Goal: Task Accomplishment & Management: Manage account settings

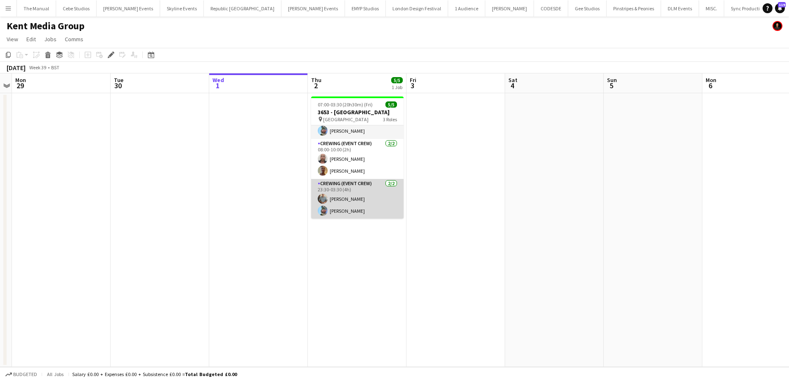
scroll to position [15, 0]
click at [334, 205] on app-card-role "Crewing (Event Crew) 2/2 23:30-03:30 (4h) Daniel Slack Liam Kinsella" at bounding box center [357, 199] width 92 height 40
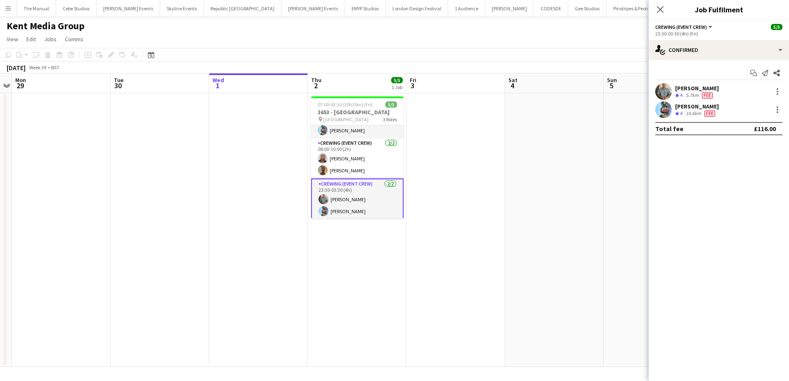
click at [695, 89] on div "[PERSON_NAME]" at bounding box center [697, 88] width 44 height 7
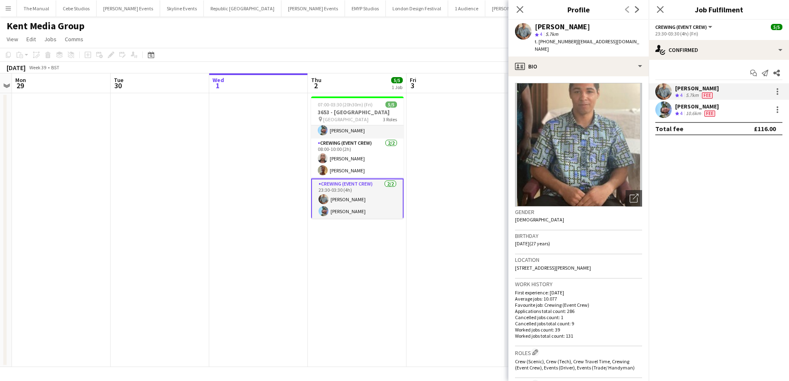
click at [562, 41] on span "t. +4407761650349" at bounding box center [555, 41] width 43 height 6
copy span "4407761650349"
click at [690, 108] on div "[PERSON_NAME]" at bounding box center [697, 106] width 44 height 7
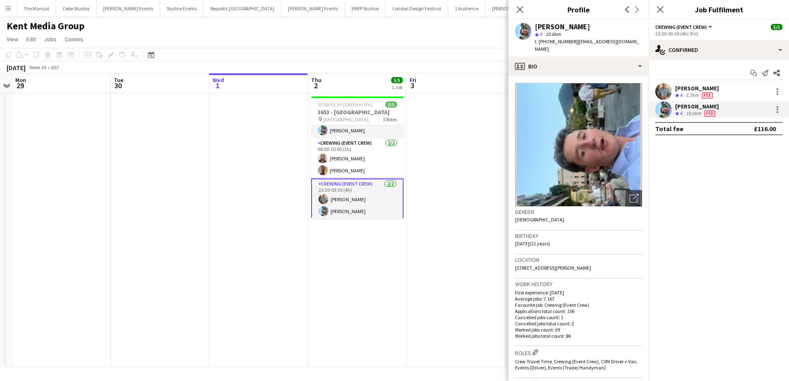
click at [681, 86] on div "Daniel Slack" at bounding box center [697, 88] width 44 height 7
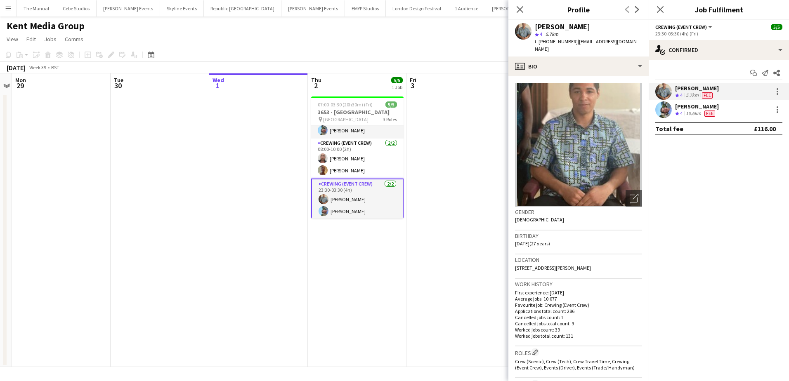
click at [561, 41] on span "t. +4407761650349" at bounding box center [555, 41] width 43 height 6
copy span "4407761650349"
click at [683, 106] on div "Liam Kinsella" at bounding box center [697, 106] width 44 height 7
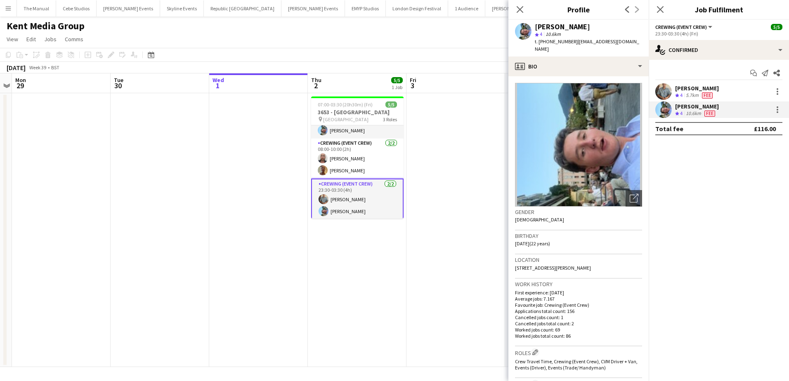
click at [559, 42] on span "t. +447362728112" at bounding box center [555, 41] width 43 height 6
copy span "447362728112"
click at [355, 167] on app-card-role "Crewing (Event Crew) 2/2 08:00-10:00 (2h) Sandy Grierson Jason Aspinall" at bounding box center [357, 159] width 92 height 40
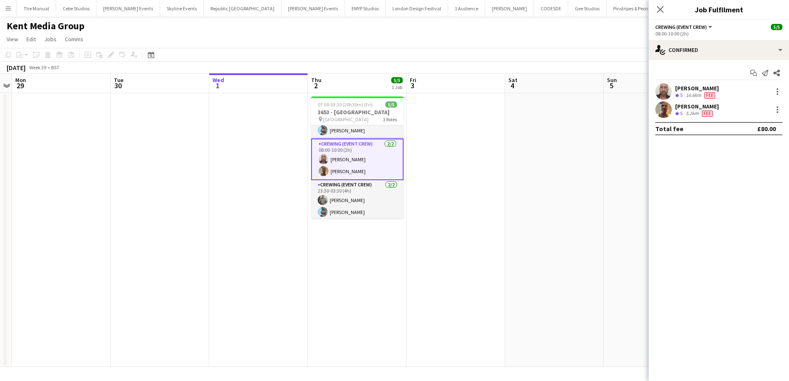
click at [695, 87] on div "Sandy Grierson" at bounding box center [697, 88] width 44 height 7
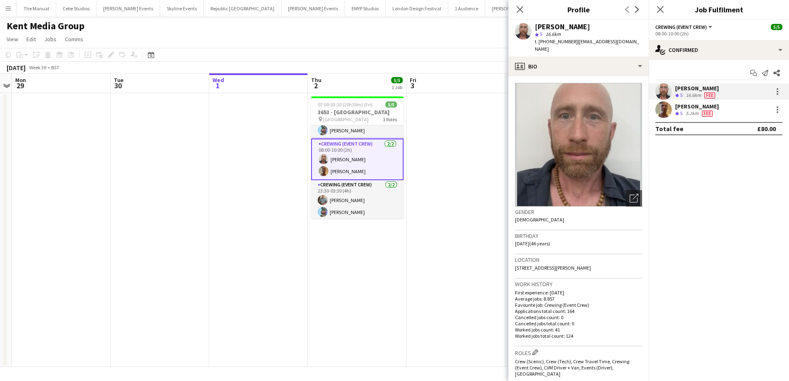
click at [557, 43] on span "t. +447973334527" at bounding box center [555, 41] width 43 height 6
copy span "447973334527"
click at [686, 108] on div "Jason Aspinall" at bounding box center [697, 106] width 44 height 7
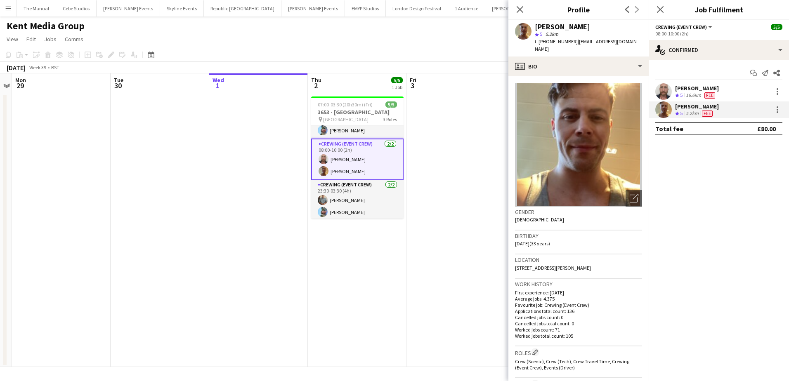
click at [565, 42] on span "t. +447783634445" at bounding box center [555, 41] width 43 height 6
copy span "447783634445"
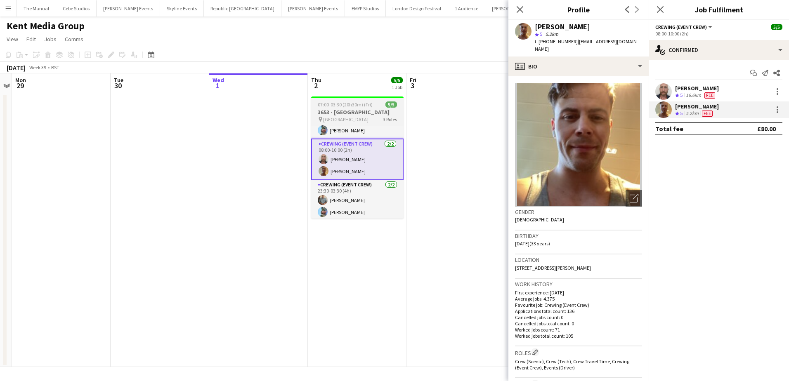
click at [331, 106] on span "07:00-03:30 (20h30m) (Fri)" at bounding box center [345, 104] width 55 height 6
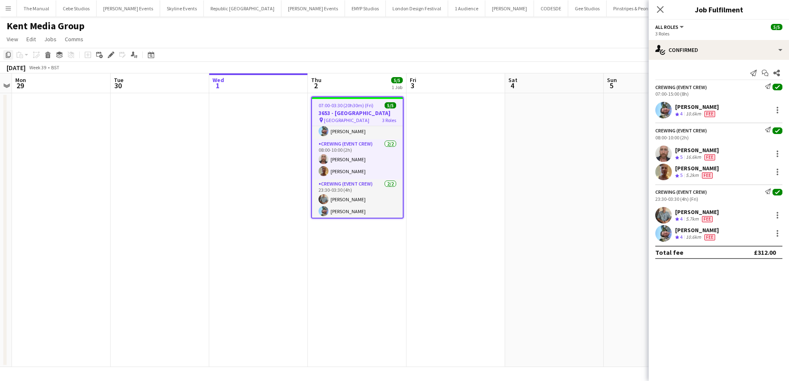
click at [10, 56] on icon at bounding box center [8, 55] width 5 height 6
click at [330, 251] on app-date-cell "07:00-03:30 (20h30m) (Fri) 5/5 3653 - Millennium Hotel pin Millennium Hotel 3 R…" at bounding box center [357, 230] width 99 height 274
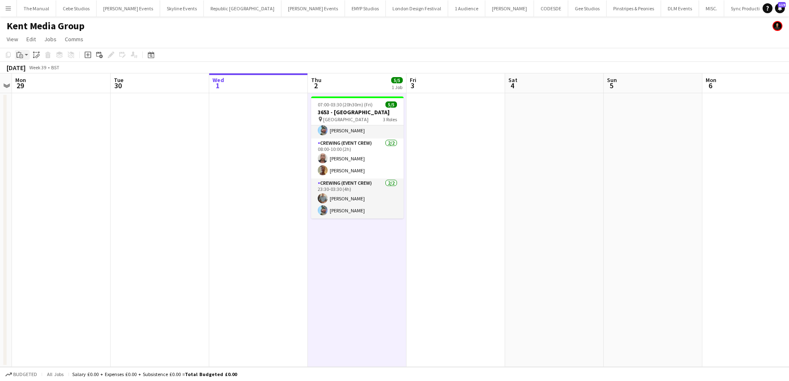
click at [21, 57] on icon "Paste" at bounding box center [19, 55] width 7 height 7
click at [28, 69] on link "Paste Ctrl+V" at bounding box center [61, 70] width 78 height 7
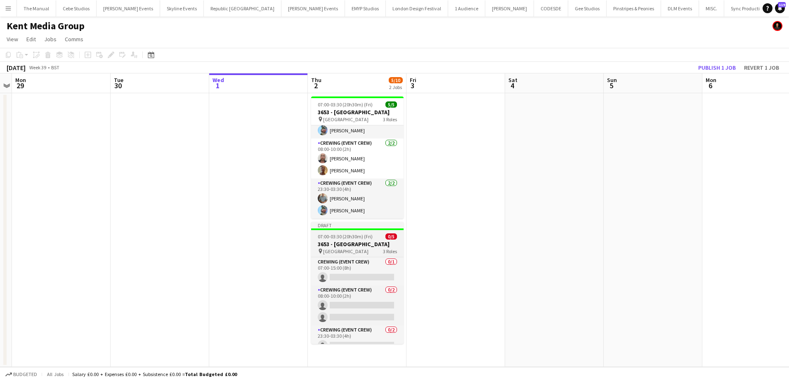
click at [345, 243] on h3 "3653 - [GEOGRAPHIC_DATA]" at bounding box center [357, 243] width 92 height 7
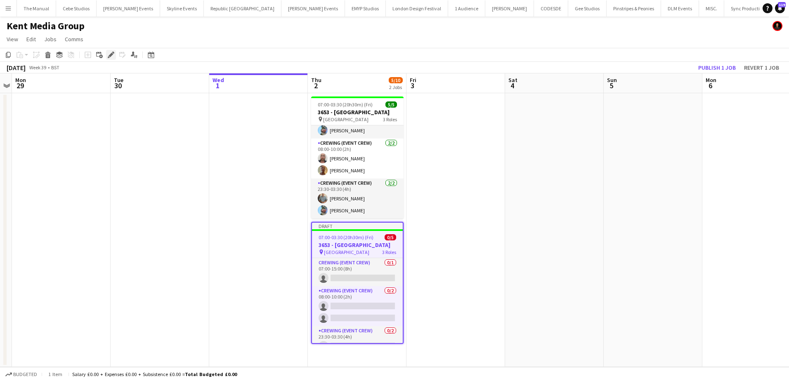
click at [111, 54] on icon at bounding box center [110, 55] width 5 height 5
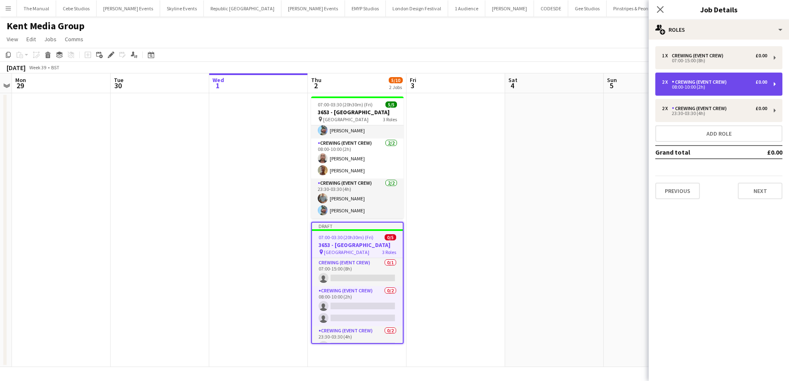
click at [726, 76] on div "2 x Crewing (Event Crew) £0.00 08:00-10:00 (2h)" at bounding box center [718, 84] width 127 height 23
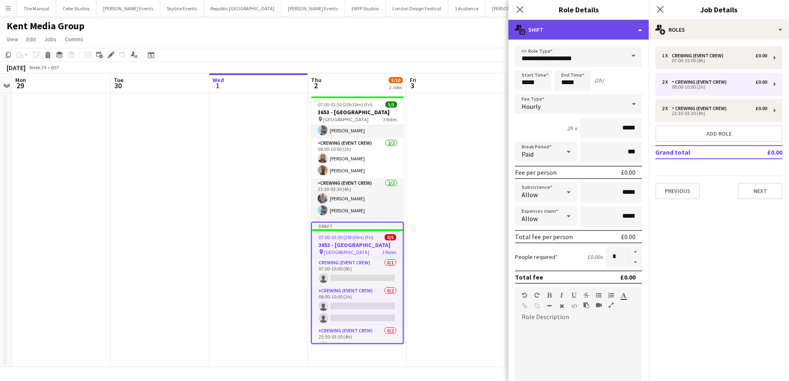
click at [613, 31] on div "multiple-actions-text Shift" at bounding box center [578, 30] width 140 height 20
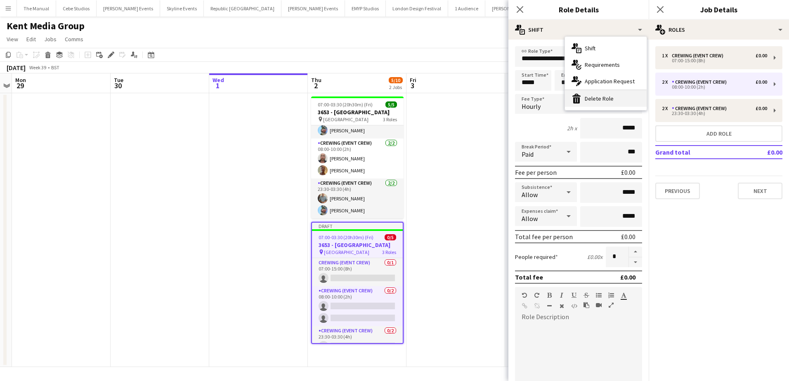
click at [613, 102] on div "bin-2 Delete Role" at bounding box center [606, 98] width 82 height 16
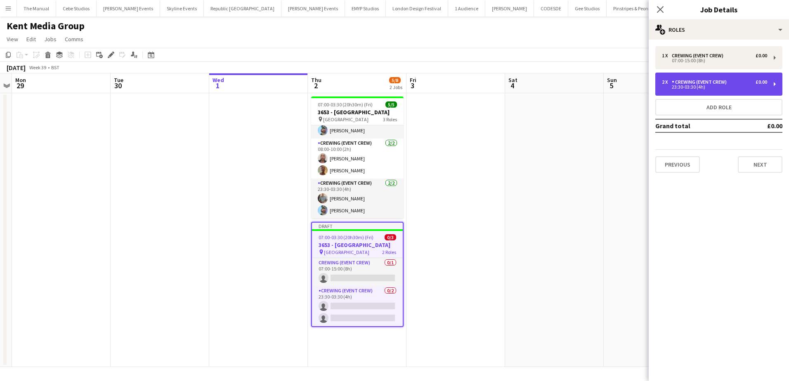
click at [688, 89] on div "23:30-03:30 (4h)" at bounding box center [714, 87] width 105 height 4
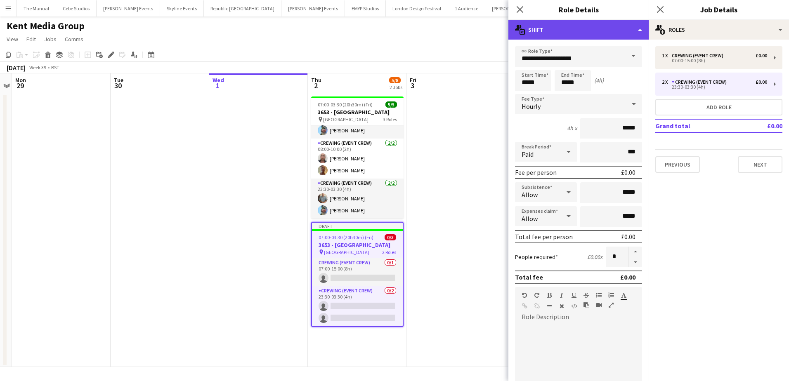
click at [590, 30] on div "multiple-actions-text Shift" at bounding box center [578, 30] width 140 height 20
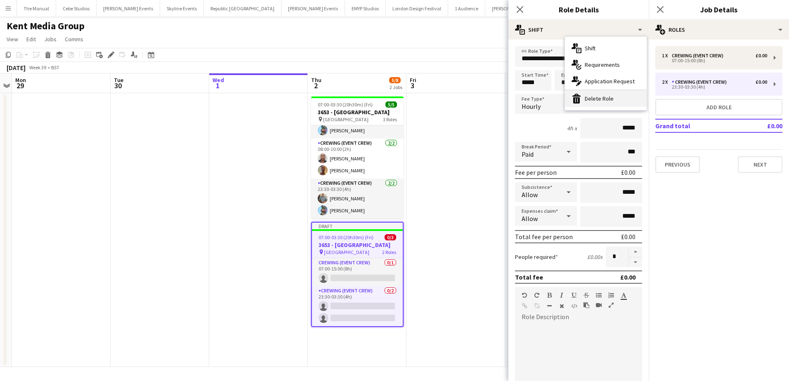
click at [615, 102] on div "bin-2 Delete Role" at bounding box center [606, 98] width 82 height 16
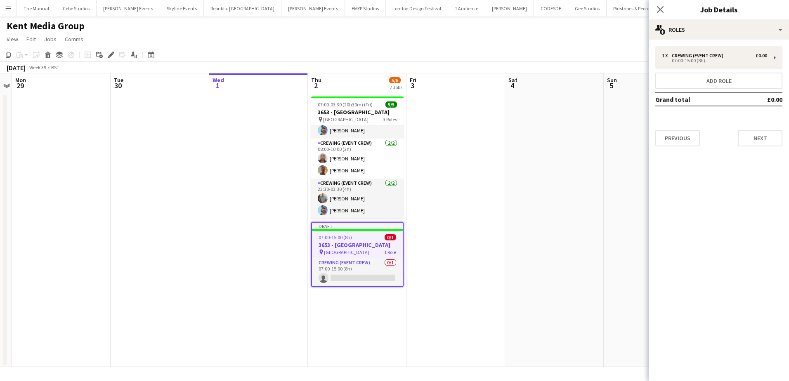
drag, startPoint x: 433, startPoint y: 185, endPoint x: 405, endPoint y: 165, distance: 34.8
click at [433, 185] on app-date-cell at bounding box center [455, 230] width 99 height 274
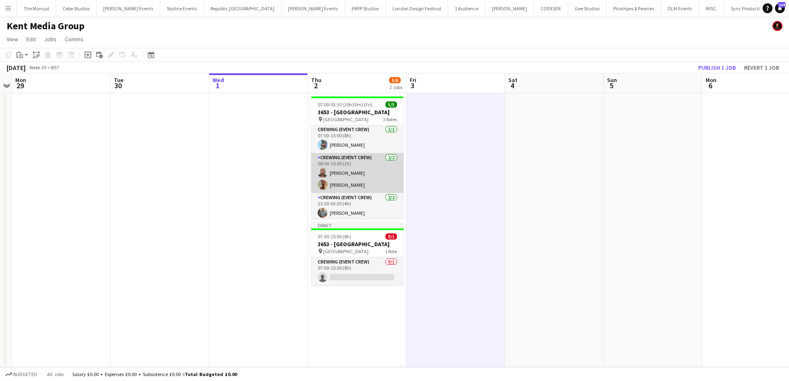
scroll to position [0, 0]
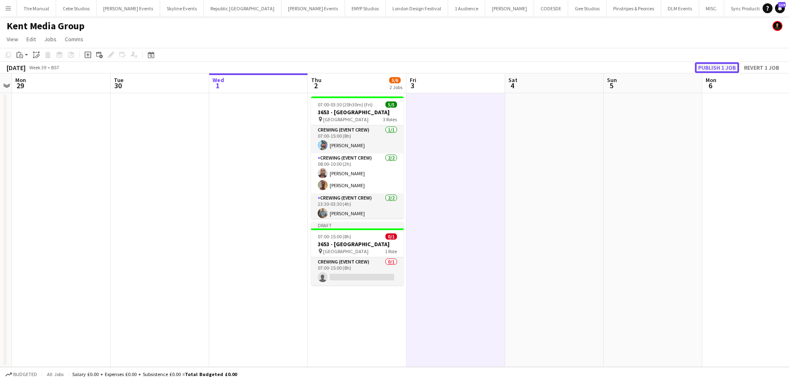
click at [716, 66] on button "Publish 1 job" at bounding box center [717, 67] width 44 height 11
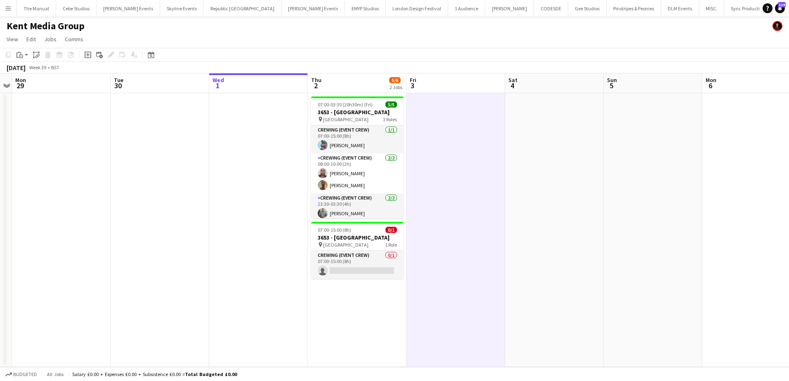
click at [207, 200] on app-date-cell at bounding box center [160, 230] width 99 height 274
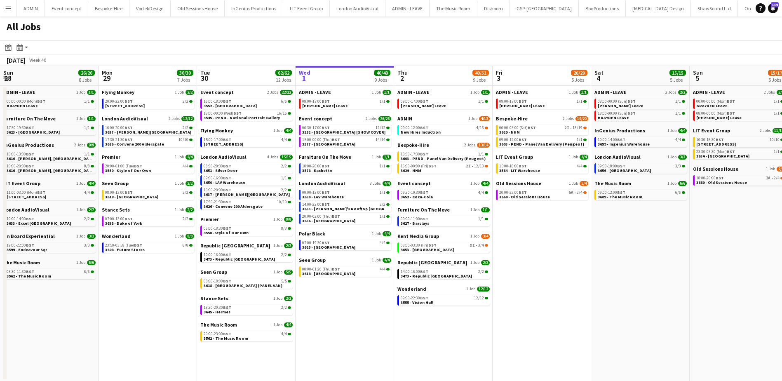
scroll to position [0, 197]
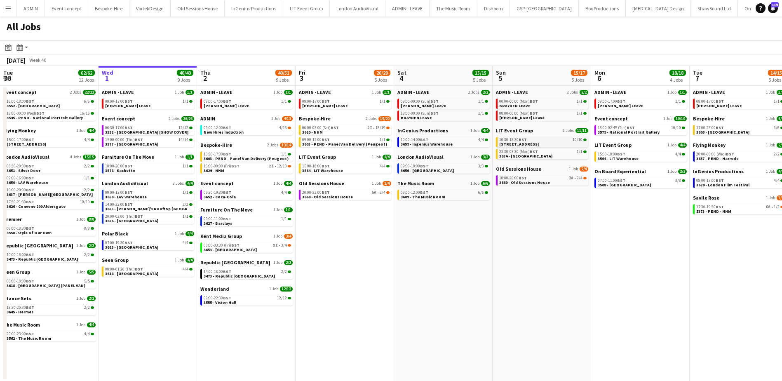
click at [555, 143] on link "10:30-18:30 BST 10/10 3564 - Parliament Square" at bounding box center [542, 141] width 87 height 9
click at [140, 139] on span "BST" at bounding box center [139, 139] width 8 height 5
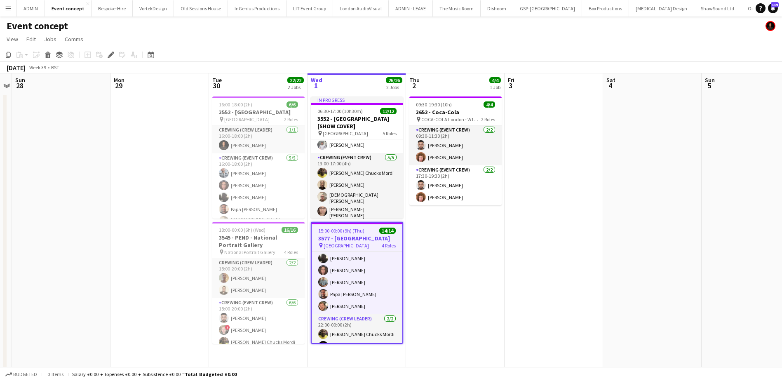
scroll to position [145, 0]
click at [7, 11] on app-icon "Menu" at bounding box center [8, 8] width 7 height 7
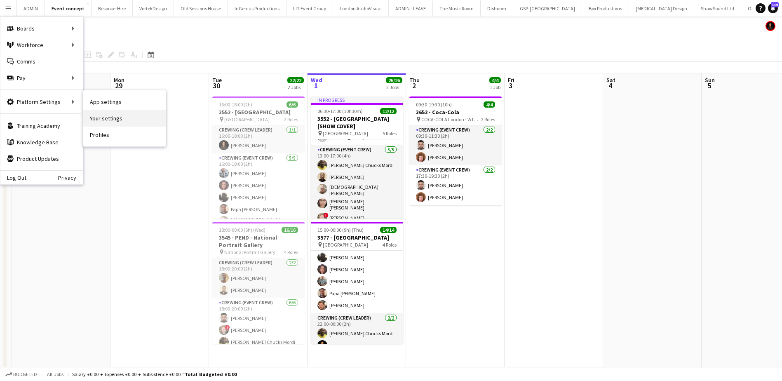
click at [108, 119] on link "Your settings" at bounding box center [124, 118] width 82 height 16
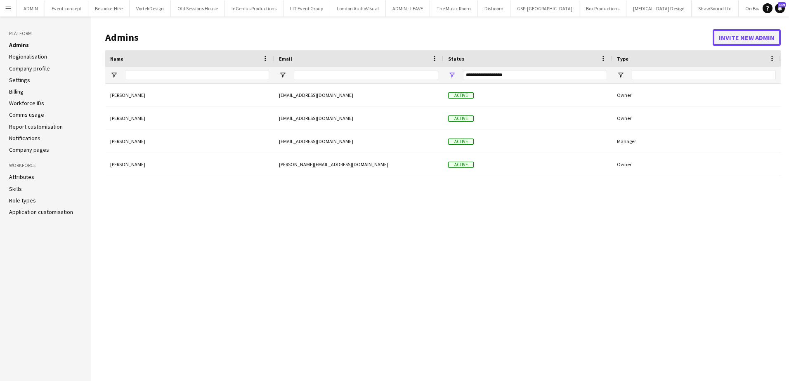
click at [766, 38] on button "Invite new admin" at bounding box center [746, 37] width 68 height 16
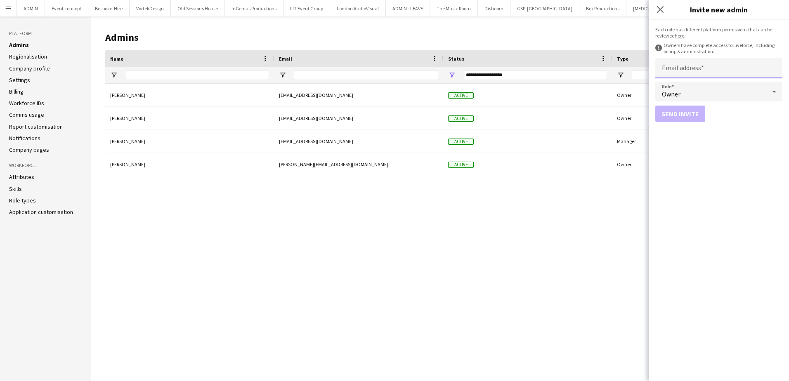
click at [709, 66] on input "Email address" at bounding box center [718, 68] width 127 height 21
type input "**********"
click at [685, 89] on div "Owner" at bounding box center [710, 92] width 111 height 20
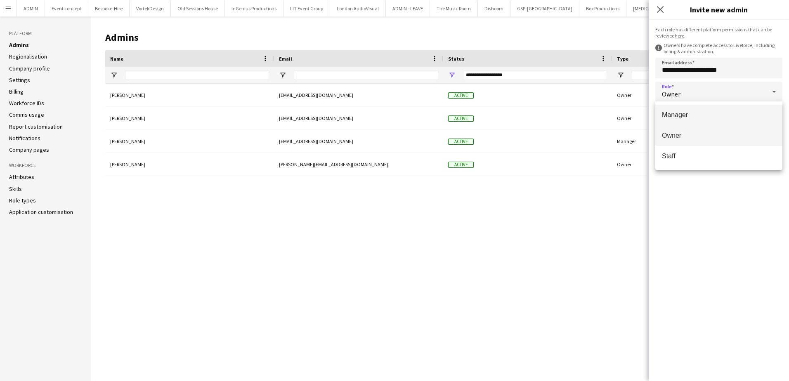
click at [699, 120] on mat-option "Manager" at bounding box center [718, 115] width 127 height 21
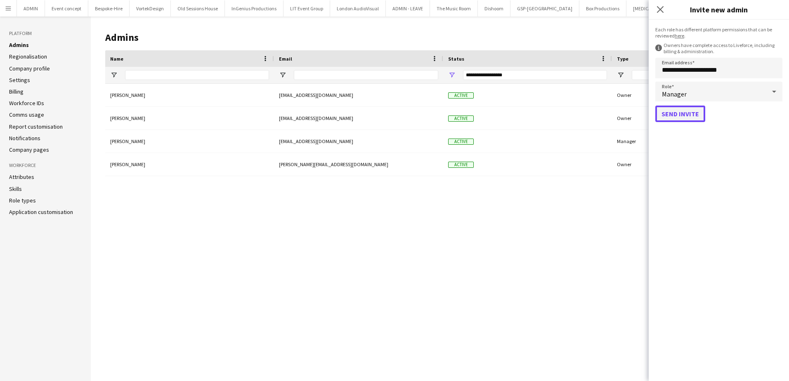
click at [690, 116] on button "Send invite" at bounding box center [680, 114] width 50 height 16
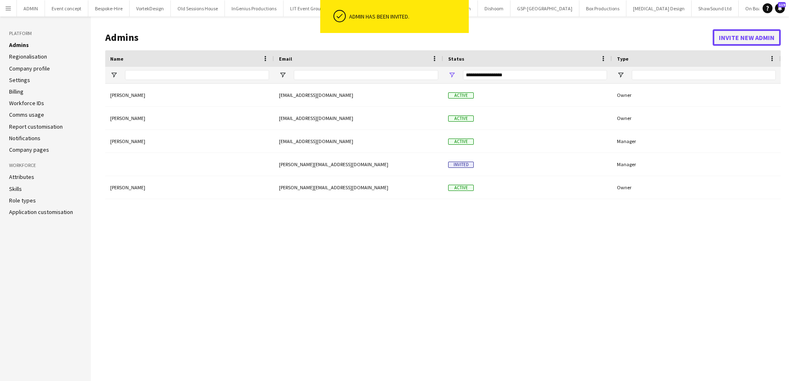
click at [728, 38] on button "Invite new admin" at bounding box center [746, 37] width 68 height 16
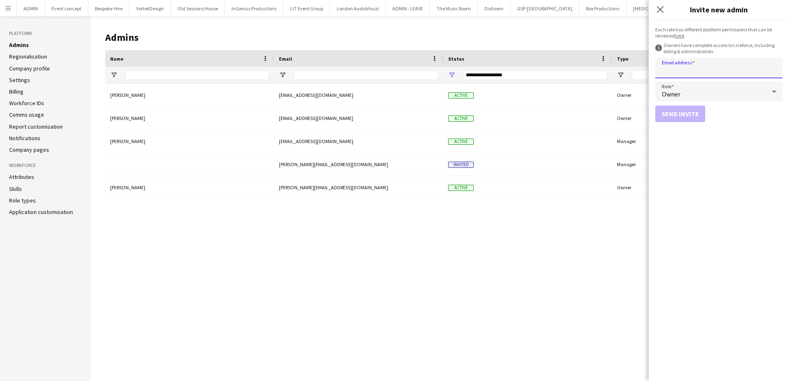
click at [702, 64] on input "Email address" at bounding box center [718, 68] width 127 height 21
type input "**********"
click at [687, 113] on button "Send invite" at bounding box center [680, 114] width 50 height 16
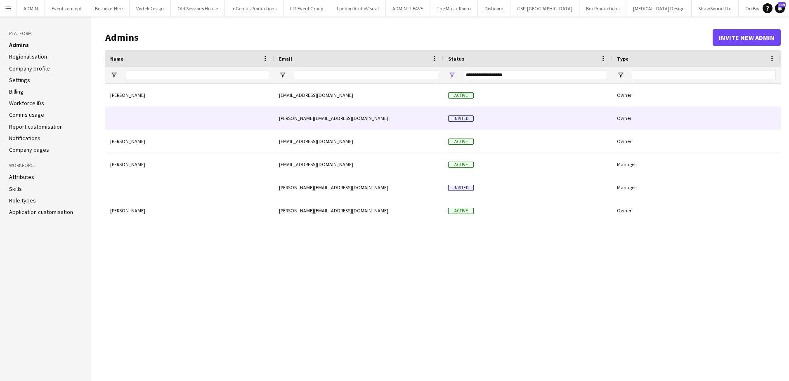
drag, startPoint x: 506, startPoint y: 113, endPoint x: 511, endPoint y: 115, distance: 5.6
click at [506, 113] on div "Invited" at bounding box center [527, 118] width 169 height 23
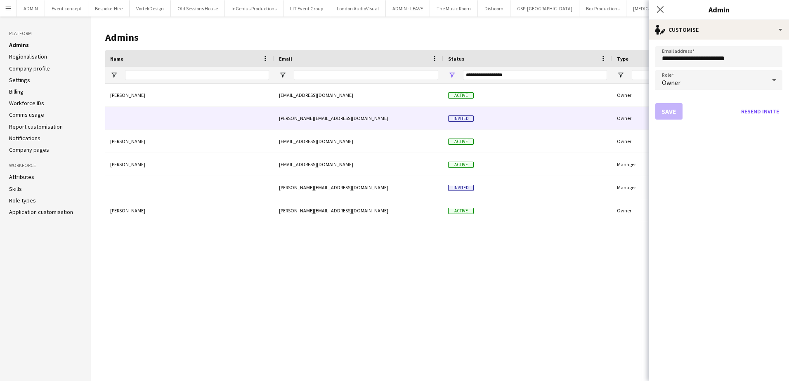
click at [765, 82] on div at bounding box center [773, 80] width 16 height 16
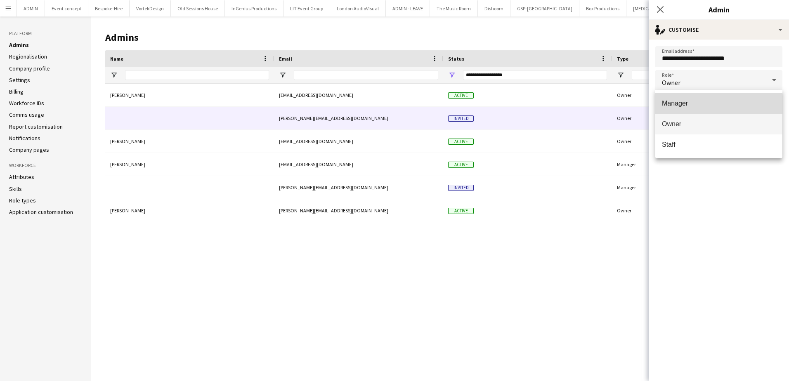
click at [706, 105] on span "Manager" at bounding box center [719, 103] width 114 height 8
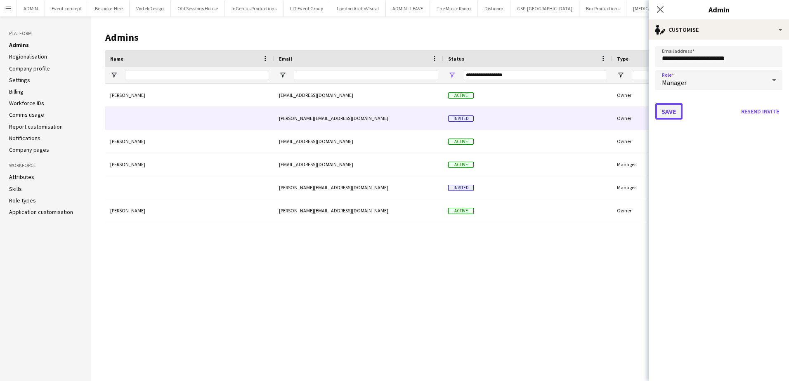
click at [673, 113] on button "Save" at bounding box center [668, 111] width 27 height 16
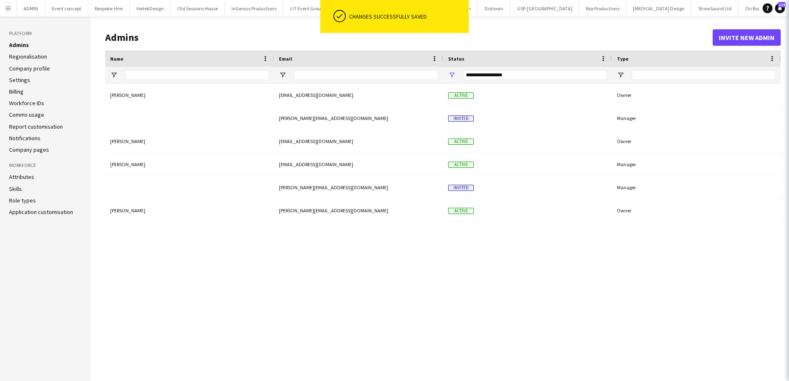
click at [538, 287] on div "Andrew Boatright admin@breezycrew.co.uk Active Owner Ash Grimmer ashgrimmer@bre…" at bounding box center [442, 226] width 675 height 285
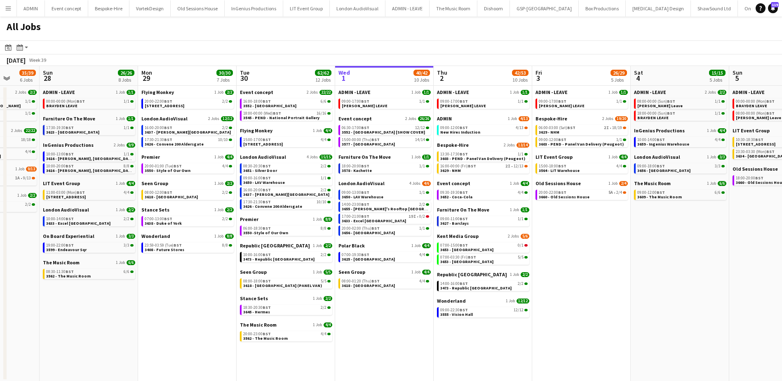
click at [713, 230] on app-all-jobs "All Jobs Date picker [DATE] [DATE] [DATE] M [DATE] T [DATE] W [DATE] T [DATE] F…" at bounding box center [391, 198] width 782 height 365
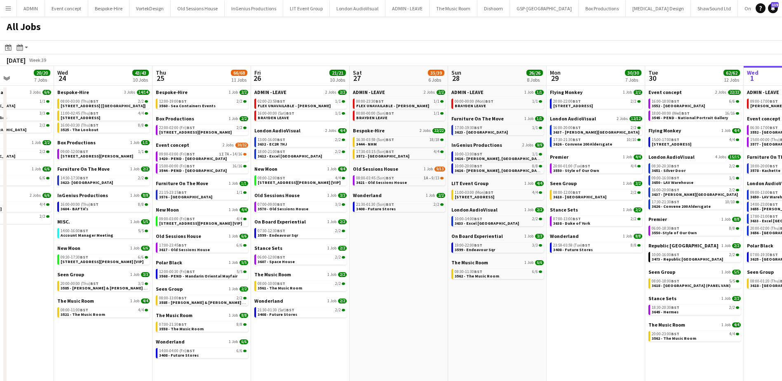
drag, startPoint x: 163, startPoint y: 277, endPoint x: 486, endPoint y: 277, distance: 323.3
click at [485, 277] on app-calendar-viewport "Sun 21 49/51 12 Jobs Mon 22 55/56 9 Jobs Tue 23 20/20 7 Jobs Wed 24 43/43 10 Jo…" at bounding box center [391, 229] width 782 height 327
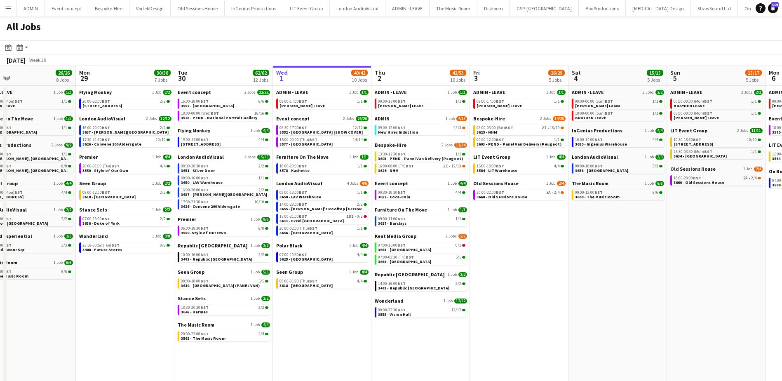
drag, startPoint x: 553, startPoint y: 321, endPoint x: 64, endPoint y: 275, distance: 490.9
click at [64, 275] on app-calendar-viewport "Thu 25 66/68 11 Jobs Fri 26 21/21 10 Jobs Sat 27 35/39 6 Jobs Sun 28 26/26 8 Jo…" at bounding box center [391, 229] width 782 height 327
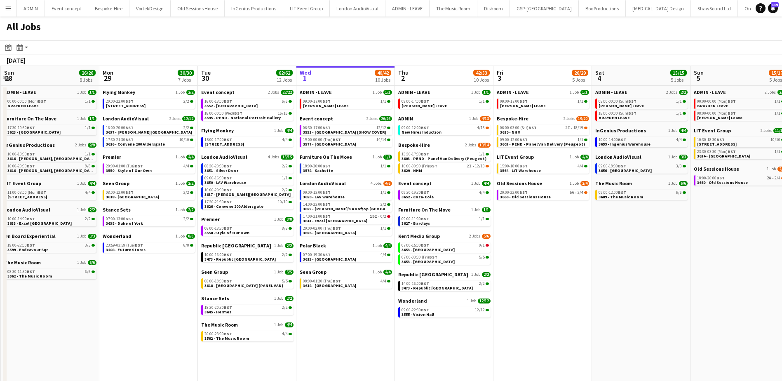
drag, startPoint x: 605, startPoint y: 271, endPoint x: 278, endPoint y: 250, distance: 327.7
click at [278, 250] on app-calendar-viewport "Thu 25 66/68 11 Jobs Fri 26 21/21 10 Jobs Sat 27 35/39 6 Jobs Sun 28 26/26 8 Jo…" at bounding box center [391, 229] width 782 height 327
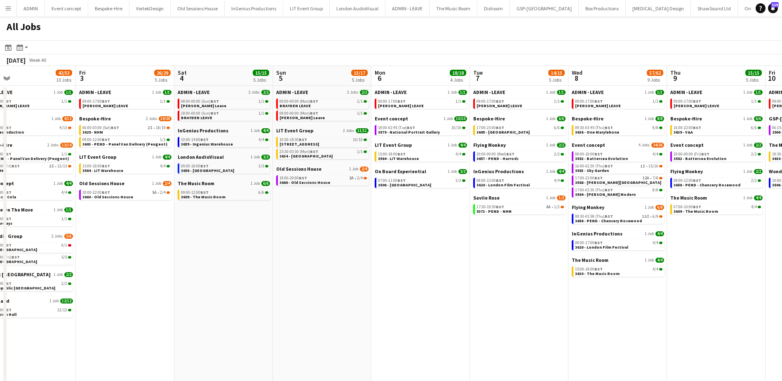
drag, startPoint x: 516, startPoint y: 285, endPoint x: 295, endPoint y: 271, distance: 221.1
click at [295, 271] on app-calendar-viewport "Mon 29 30/30 7 Jobs Tue 30 62/62 12 Jobs Wed 1 40/42 10 Jobs Thu 2 42/53 10 Job…" at bounding box center [391, 229] width 782 height 327
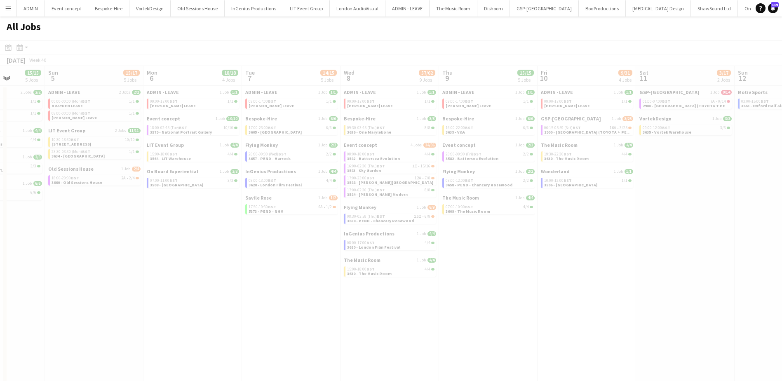
drag, startPoint x: 617, startPoint y: 325, endPoint x: 320, endPoint y: 293, distance: 298.6
click at [313, 293] on app-all-jobs "All Jobs Date picker OCT 2025 OCT 2025 Monday M Tuesday T Wednesday W Thursday …" at bounding box center [391, 204] width 782 height 377
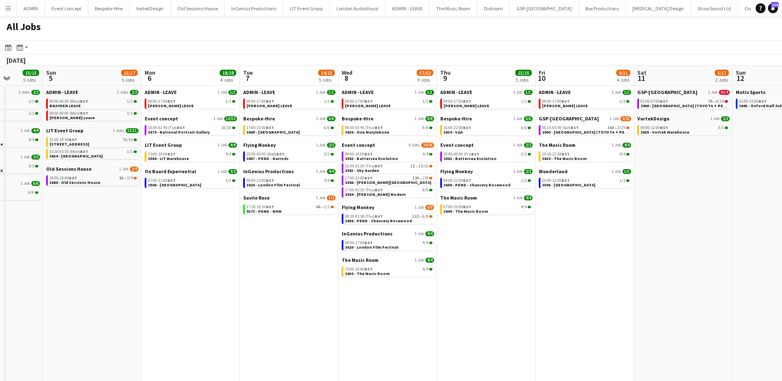
drag, startPoint x: 584, startPoint y: 299, endPoint x: 385, endPoint y: 288, distance: 199.5
click at [385, 288] on app-calendar-viewport "Thu 2 42/53 10 Jobs Fri 3 26/29 5 Jobs Sat 4 15/15 5 Jobs Sun 5 15/17 5 Jobs Mo…" at bounding box center [391, 229] width 782 height 327
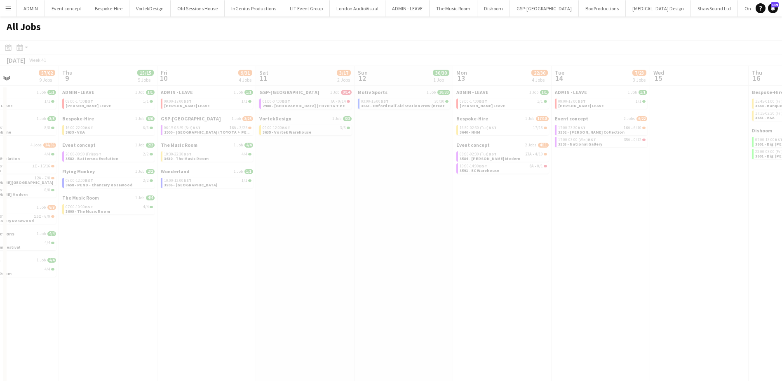
drag, startPoint x: 673, startPoint y: 293, endPoint x: 342, endPoint y: 276, distance: 331.6
click at [342, 276] on app-all-jobs "All Jobs Date picker OCT 2025 OCT 2025 Monday M Tuesday T Wednesday W Thursday …" at bounding box center [391, 204] width 782 height 377
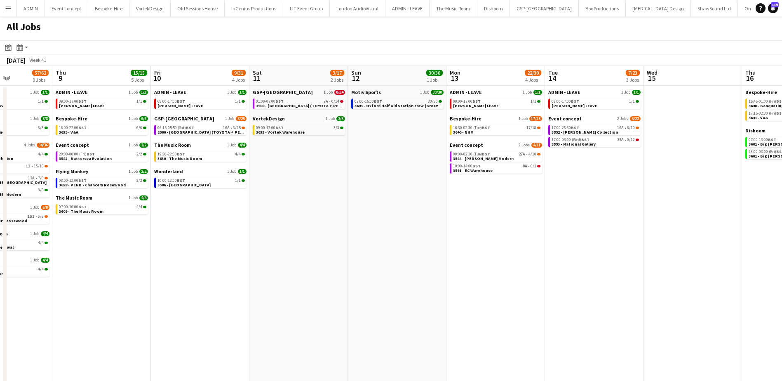
drag, startPoint x: 584, startPoint y: 280, endPoint x: 332, endPoint y: 279, distance: 251.2
click at [332, 279] on app-calendar-viewport "Mon 6 18/18 4 Jobs Tue 7 14/15 5 Jobs Wed 8 57/62 9 Jobs Thu 9 15/15 5 Jobs Fri…" at bounding box center [391, 229] width 782 height 327
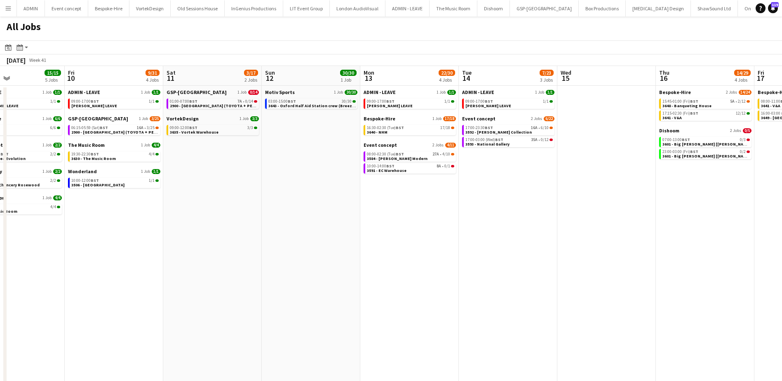
drag, startPoint x: 475, startPoint y: 302, endPoint x: 725, endPoint y: 303, distance: 250.3
click at [739, 303] on app-calendar-viewport "Tue 7 14/15 5 Jobs Wed 8 57/62 9 Jobs Thu 9 15/15 5 Jobs Fri 10 9/31 4 Jobs Sat…" at bounding box center [391, 229] width 782 height 327
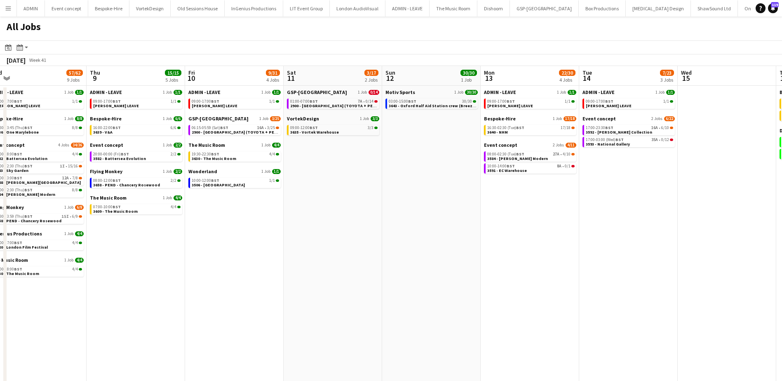
drag, startPoint x: 532, startPoint y: 307, endPoint x: 688, endPoint y: 308, distance: 155.9
click at [688, 308] on app-calendar-viewport "Mon 6 18/18 4 Jobs Tue 7 14/15 5 Jobs Wed 8 57/62 9 Jobs Thu 9 15/15 5 Jobs Fri…" at bounding box center [391, 229] width 782 height 327
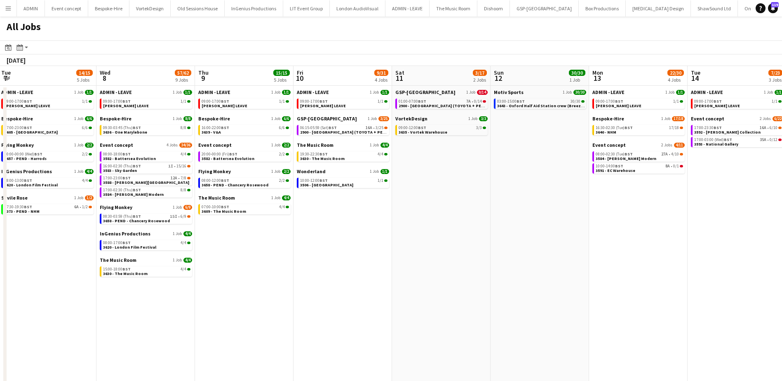
drag, startPoint x: 453, startPoint y: 308, endPoint x: 621, endPoint y: 317, distance: 167.6
click at [662, 317] on app-calendar-viewport "Sun 5 15/17 5 Jobs Mon 6 18/18 4 Jobs Tue 7 14/15 5 Jobs Wed 8 57/62 9 Jobs Thu…" at bounding box center [391, 229] width 782 height 327
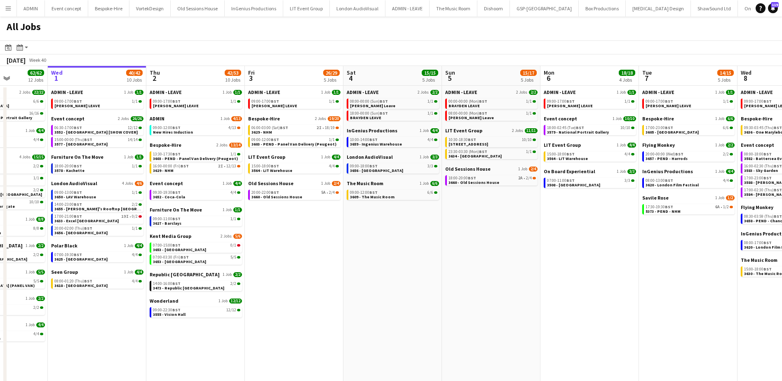
drag, startPoint x: 286, startPoint y: 301, endPoint x: 617, endPoint y: 312, distance: 331.4
click at [626, 312] on app-calendar-viewport "Mon 29 30/30 7 Jobs Tue 30 62/62 12 Jobs Wed 1 40/42 10 Jobs Thu 2 42/53 10 Job…" at bounding box center [391, 229] width 782 height 327
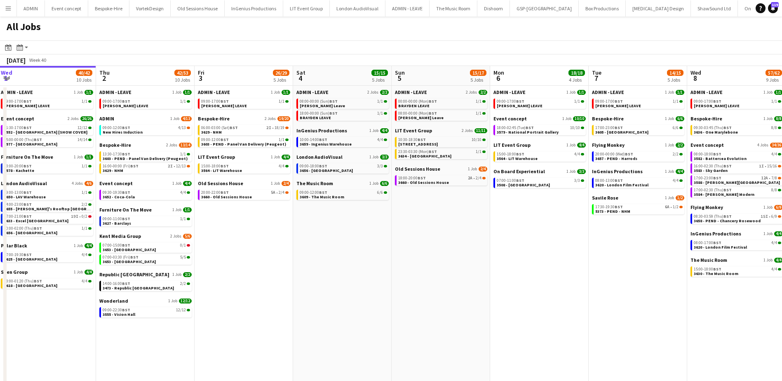
drag, startPoint x: 337, startPoint y: 299, endPoint x: 591, endPoint y: 300, distance: 253.2
click at [591, 300] on app-calendar-viewport "Mon 29 30/30 7 Jobs Tue 30 62/62 12 Jobs Wed 1 40/42 10 Jobs Thu 2 42/53 10 Job…" at bounding box center [391, 229] width 782 height 327
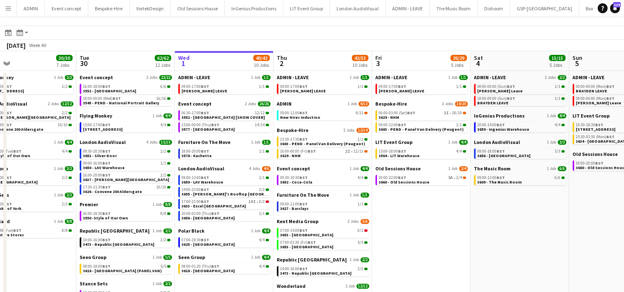
scroll to position [0, 321]
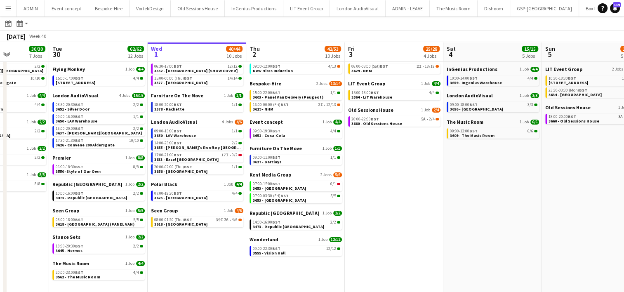
scroll to position [0, 246]
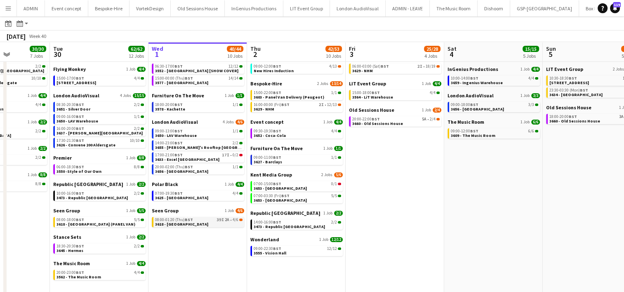
click at [196, 224] on span "3618 - [GEOGRAPHIC_DATA]" at bounding box center [181, 223] width 53 height 5
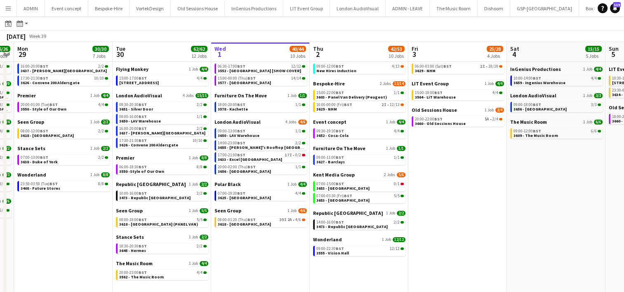
scroll to position [0, 182]
click at [600, 7] on icon "Help" at bounding box center [602, 8] width 5 height 5
click at [429, 194] on app-date-cell "ADMIN - LEAVE 1 Job 1/1 09:00-17:00 BST 1/1 ANDY LEAVE Bespoke-Hire 1 Job 18/19…" at bounding box center [458, 172] width 99 height 296
click at [8, 11] on app-icon "Menu" at bounding box center [8, 8] width 7 height 7
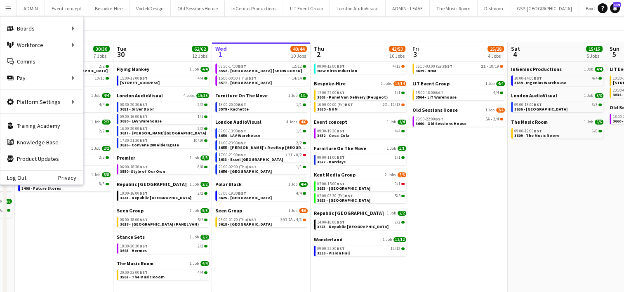
click at [458, 198] on app-date-cell "ADMIN - LEAVE 1 Job 1/1 09:00-17:00 BST 1/1 ANDY LEAVE Bespoke-Hire 1 Job 18/19…" at bounding box center [458, 172] width 99 height 296
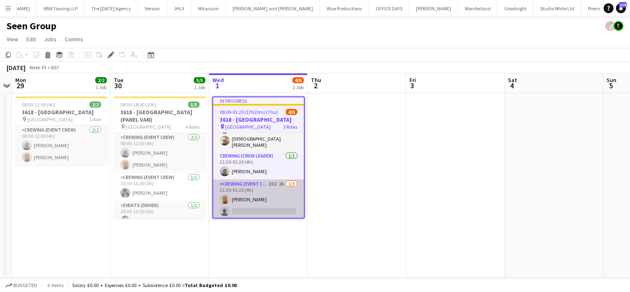
scroll to position [35, 0]
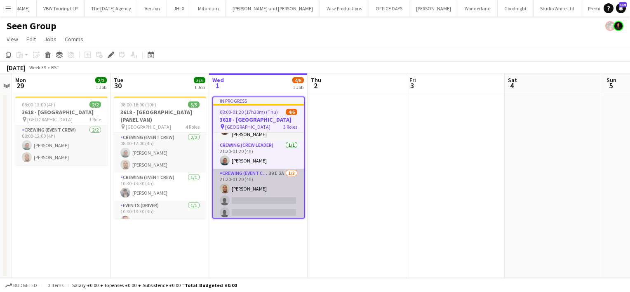
click at [237, 205] on app-card-role "Crewing (Event Crew) 39I 2A [DATE] 21:20-01:20 (4h) [PERSON_NAME] single-neutra…" at bounding box center [258, 195] width 91 height 52
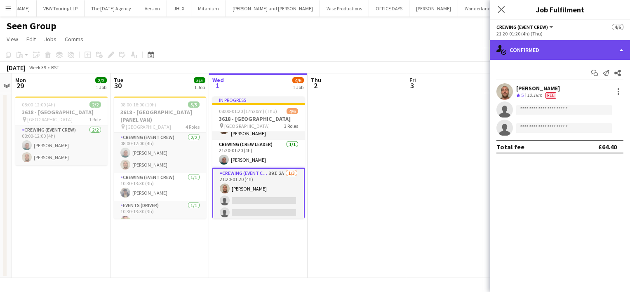
click at [563, 51] on div "single-neutral-actions-check-2 Confirmed" at bounding box center [560, 50] width 140 height 20
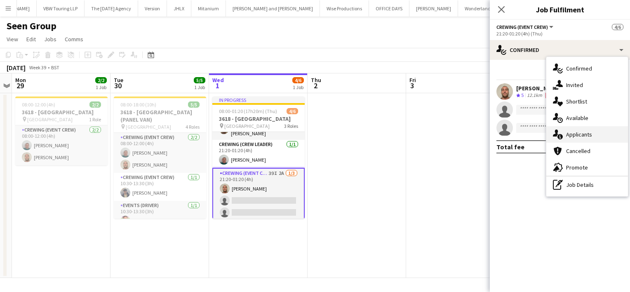
click at [591, 134] on div "single-neutral-actions-information Applicants" at bounding box center [587, 134] width 82 height 16
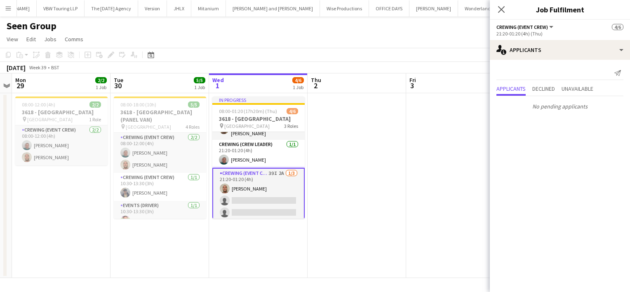
click at [452, 162] on app-date-cell at bounding box center [455, 185] width 99 height 185
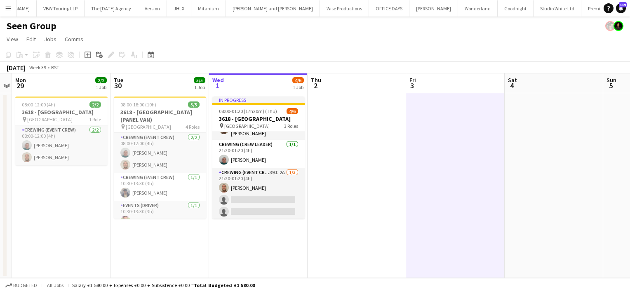
scroll to position [33, 0]
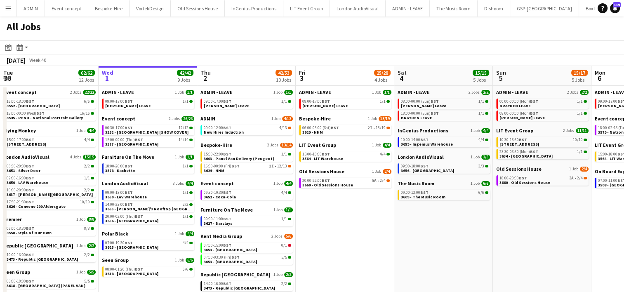
click at [9, 8] on app-icon "Menu" at bounding box center [8, 8] width 7 height 7
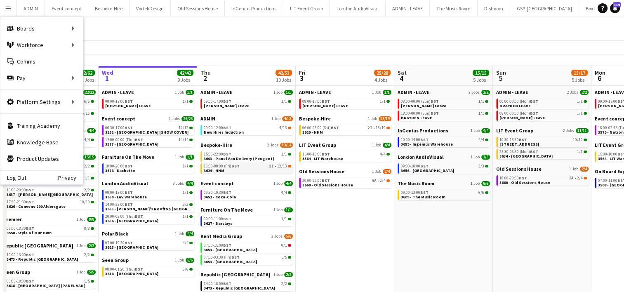
click at [251, 172] on link "16:00-00:00 (Fri) BST 2I • 12/13 3629 - NHM" at bounding box center [247, 167] width 87 height 9
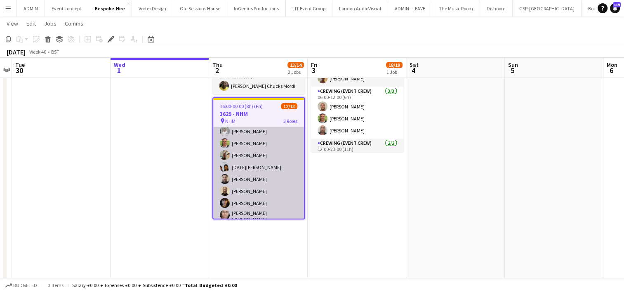
scroll to position [112, 0]
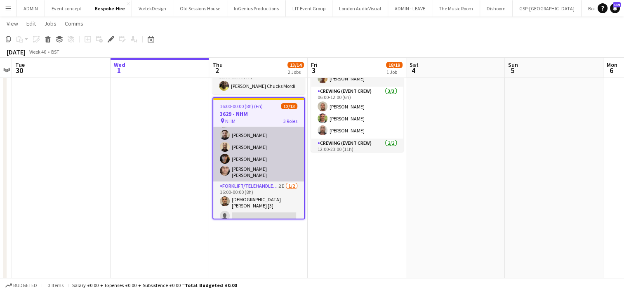
click at [246, 198] on app-card-role "Forklift/Telehandler operator 2I 1/2 16:00-00:00 (8h) Christian Hopper [3] sing…" at bounding box center [258, 202] width 91 height 42
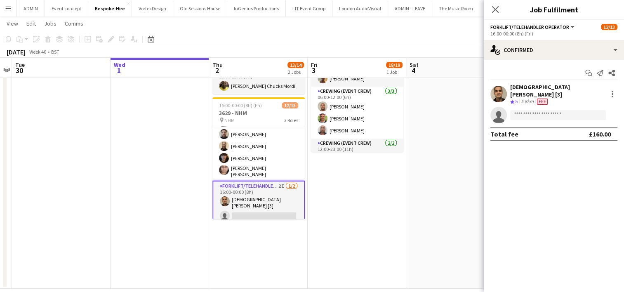
click at [174, 172] on app-date-cell at bounding box center [160, 157] width 99 height 262
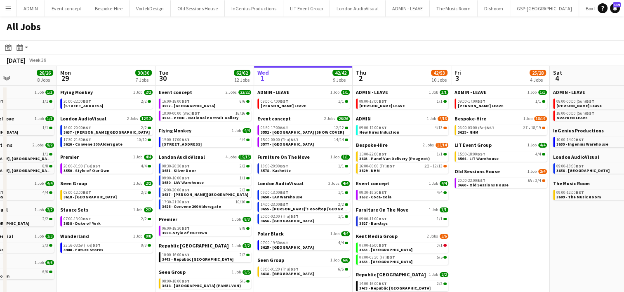
click at [8, 9] on app-icon "Menu" at bounding box center [8, 8] width 7 height 7
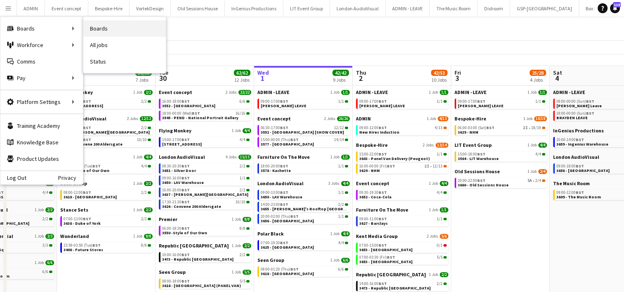
click at [100, 27] on link "Boards" at bounding box center [124, 28] width 82 height 16
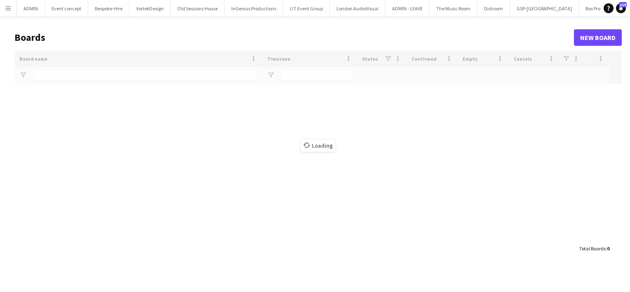
type input "*******"
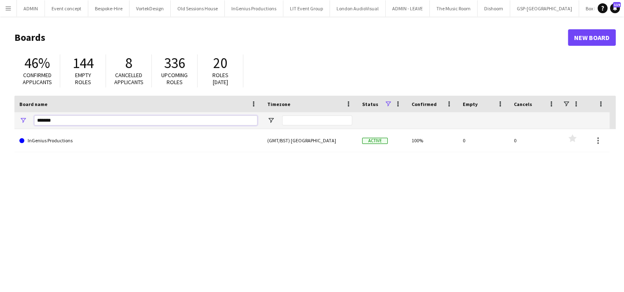
click at [175, 119] on input "*******" at bounding box center [145, 120] width 223 height 10
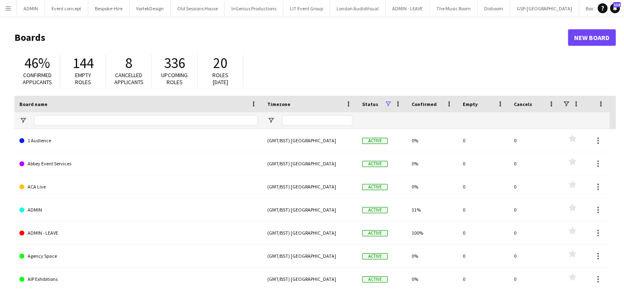
click at [7, 8] on app-icon "Menu" at bounding box center [8, 8] width 7 height 7
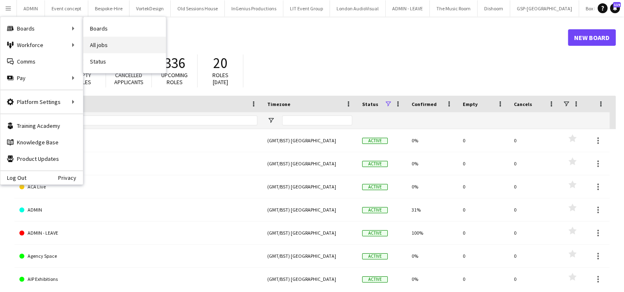
click at [95, 46] on link "All jobs" at bounding box center [124, 45] width 82 height 16
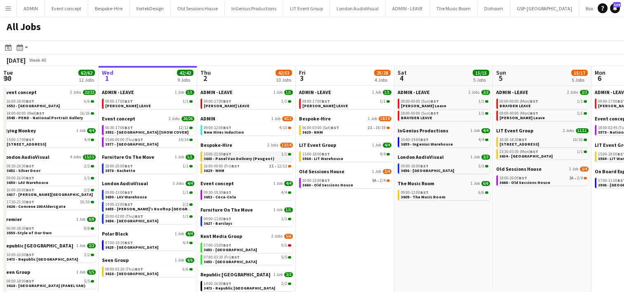
click at [224, 157] on span "3603 - Panel Van Delivery (Peugeot)" at bounding box center [239, 158] width 71 height 5
click at [250, 135] on app-brief-job-card "09:00-12:00 BST 4/13 New Hires Induction" at bounding box center [246, 130] width 92 height 10
click at [236, 129] on div "09:00-12:00 BST 4/13" at bounding box center [247, 128] width 87 height 4
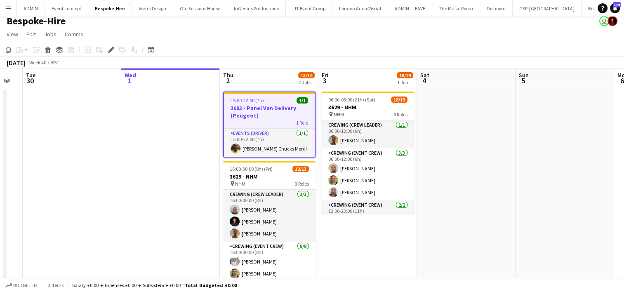
scroll to position [0, 168]
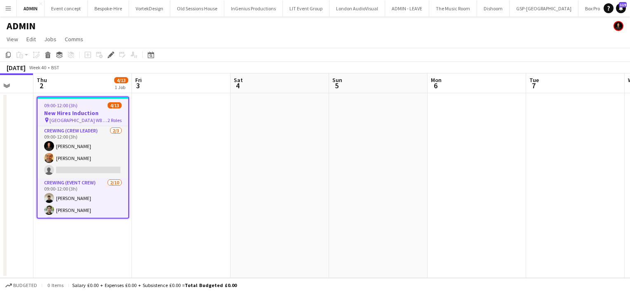
scroll to position [0, 372]
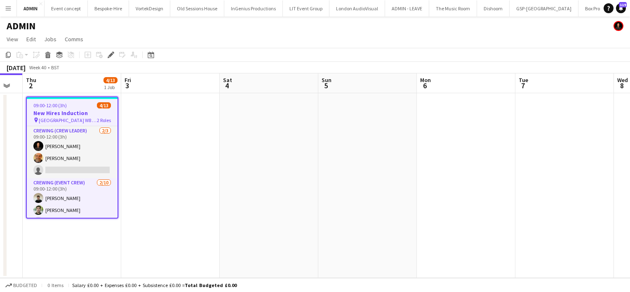
click at [263, 144] on app-date-cell at bounding box center [269, 185] width 99 height 185
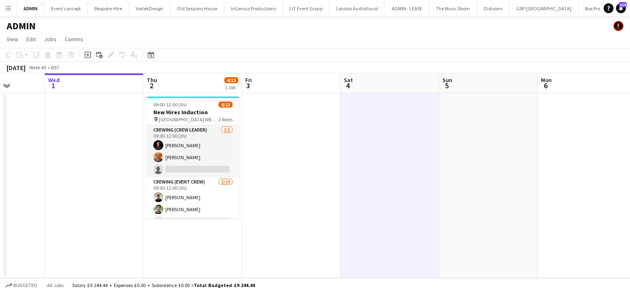
scroll to position [0, 239]
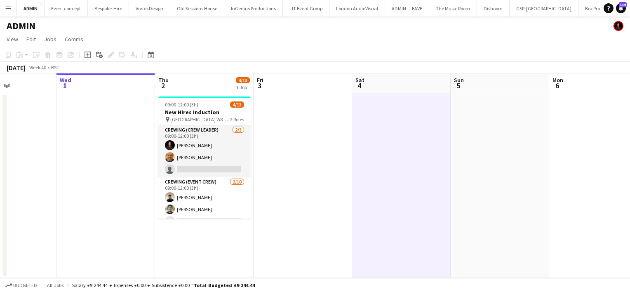
click at [84, 124] on app-date-cell at bounding box center [106, 185] width 99 height 185
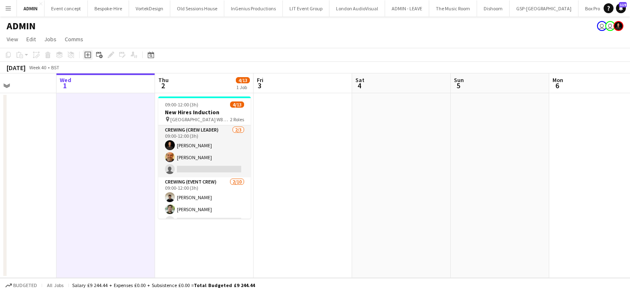
click at [87, 59] on div "Add job" at bounding box center [88, 55] width 10 height 10
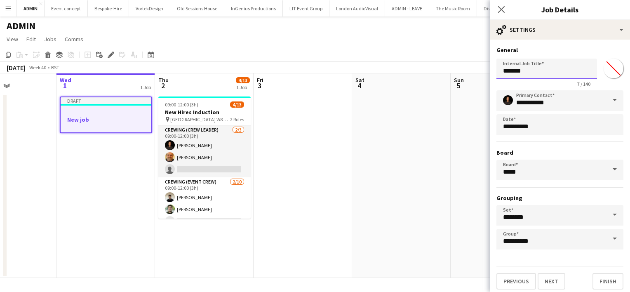
click at [509, 69] on input "*******" at bounding box center [547, 69] width 101 height 21
type input "********"
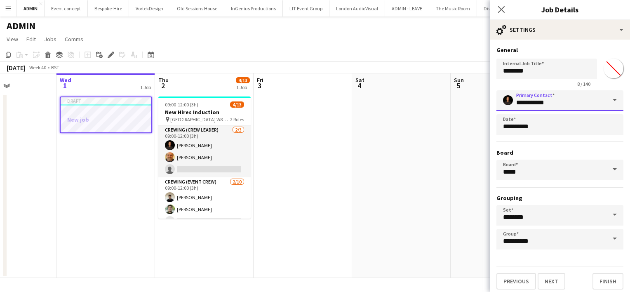
click at [586, 96] on input "**********" at bounding box center [560, 100] width 127 height 21
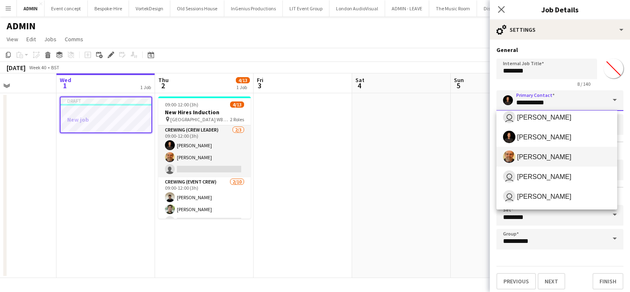
scroll to position [0, 0]
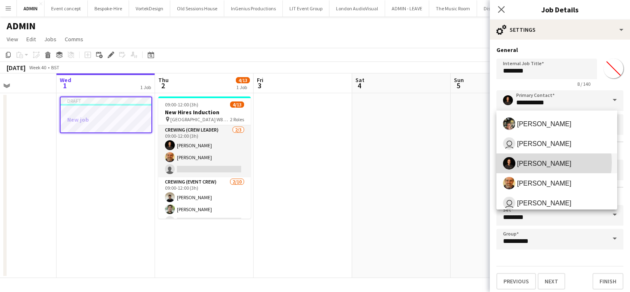
click at [540, 162] on span "Ash Grimmer" at bounding box center [544, 164] width 54 height 8
type input "**********"
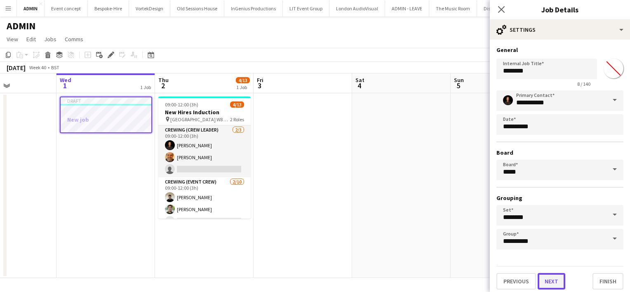
click at [539, 279] on button "Next" at bounding box center [552, 281] width 28 height 16
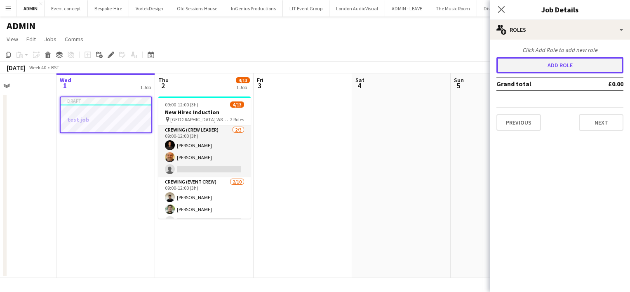
click at [549, 66] on button "Add role" at bounding box center [560, 65] width 127 height 16
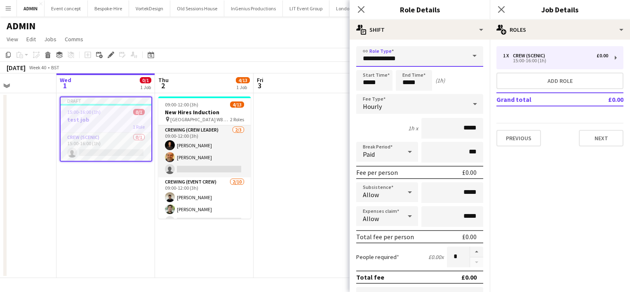
click at [444, 57] on input "**********" at bounding box center [419, 56] width 127 height 21
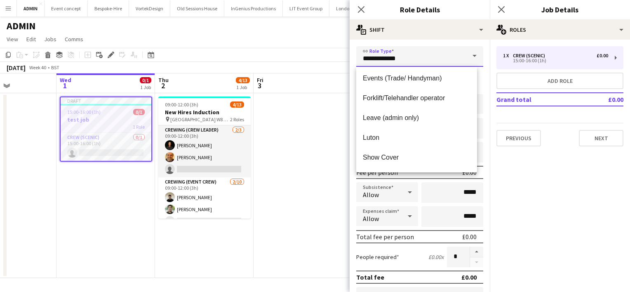
scroll to position [257, 0]
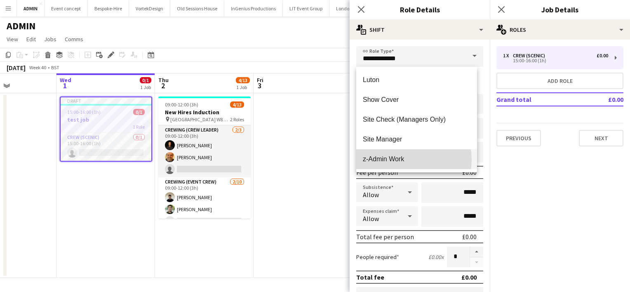
click at [402, 160] on span "z-Admin Work" at bounding box center [417, 159] width 108 height 8
type input "**********"
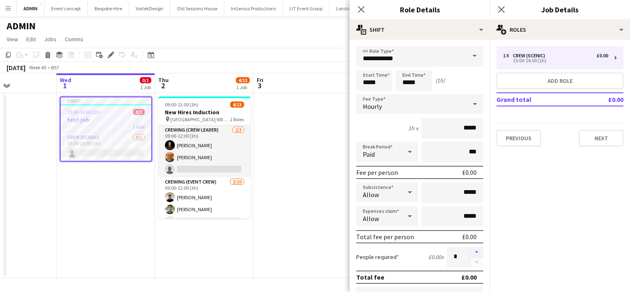
click at [470, 249] on button "button" at bounding box center [476, 252] width 13 height 11
type input "*"
click at [368, 82] on input "*****" at bounding box center [374, 80] width 36 height 21
type input "*****"
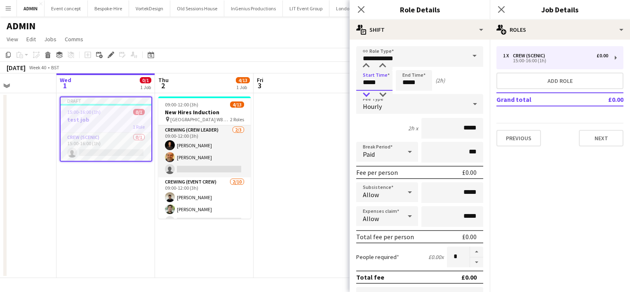
click at [366, 95] on div at bounding box center [366, 95] width 16 height 8
click at [594, 134] on button "Next" at bounding box center [601, 138] width 45 height 16
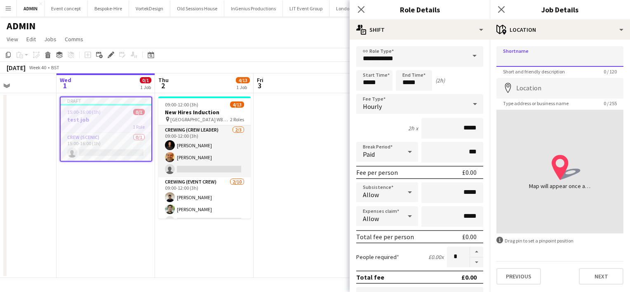
click at [540, 62] on input "Shortname" at bounding box center [560, 56] width 127 height 21
type input "***"
click at [523, 88] on input "Location" at bounding box center [560, 88] width 127 height 21
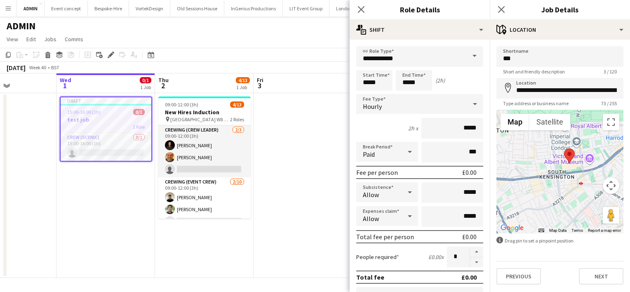
drag, startPoint x: 568, startPoint y: 162, endPoint x: 583, endPoint y: 152, distance: 18.3
click at [583, 152] on div at bounding box center [560, 172] width 127 height 124
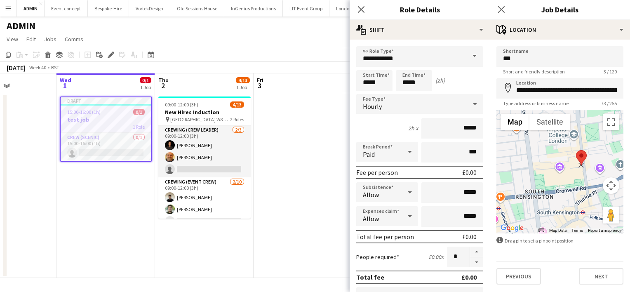
drag, startPoint x: 560, startPoint y: 168, endPoint x: 584, endPoint y: 160, distance: 25.3
click at [584, 160] on img at bounding box center [581, 157] width 11 height 15
type input "**********"
click at [578, 162] on img at bounding box center [582, 159] width 11 height 15
click at [569, 92] on input "**********" at bounding box center [560, 88] width 127 height 21
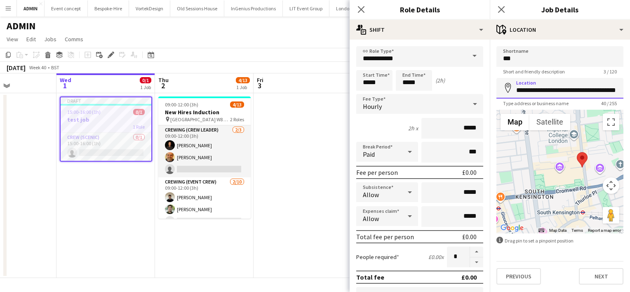
click at [569, 92] on input "**********" at bounding box center [560, 88] width 127 height 21
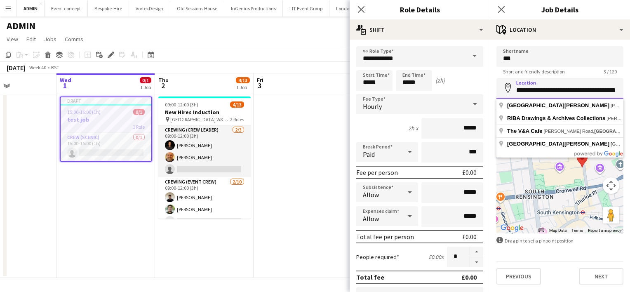
click at [569, 92] on input "**********" at bounding box center [560, 88] width 127 height 21
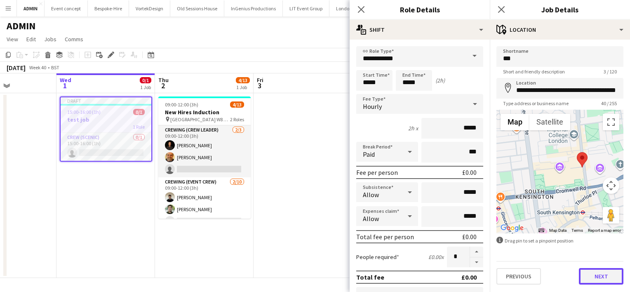
click at [605, 270] on button "Next" at bounding box center [601, 276] width 45 height 16
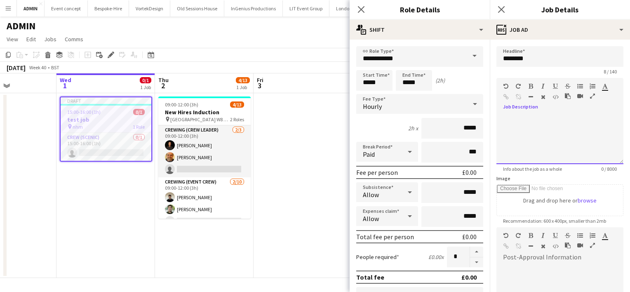
click at [533, 112] on div at bounding box center [560, 136] width 127 height 55
paste div
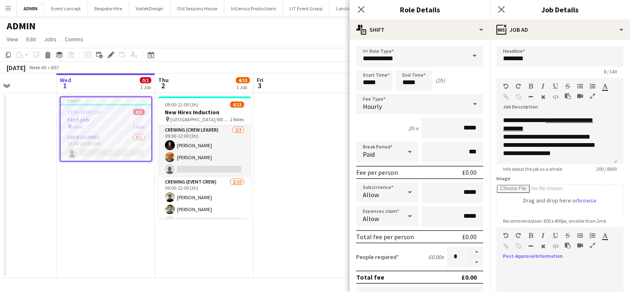
click at [513, 268] on div at bounding box center [560, 288] width 127 height 49
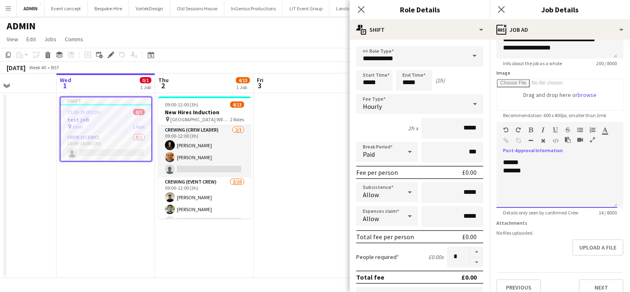
scroll to position [115, 0]
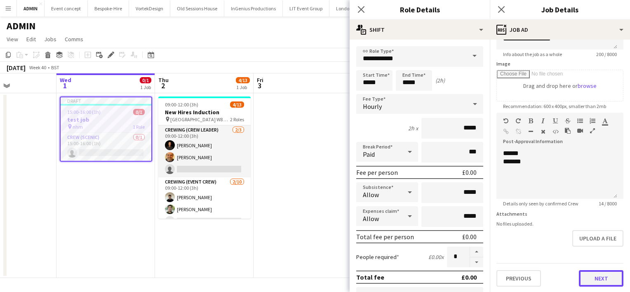
click at [586, 279] on button "Next" at bounding box center [601, 278] width 45 height 16
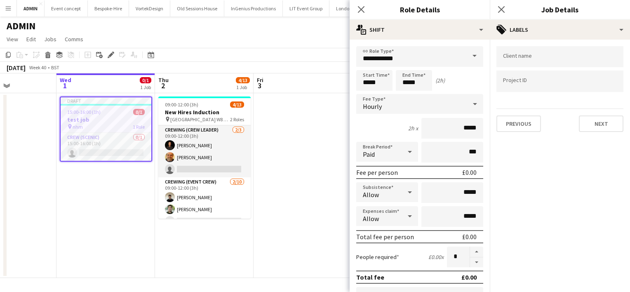
scroll to position [0, 0]
click at [515, 129] on button "Previous" at bounding box center [519, 123] width 45 height 16
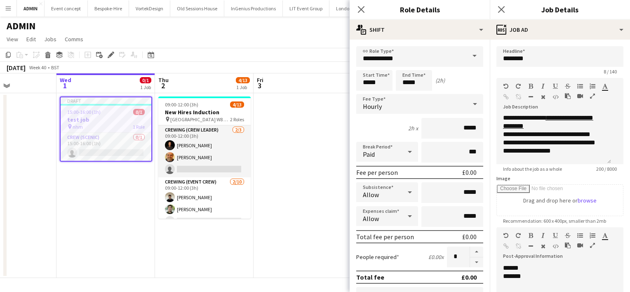
scroll to position [32, 0]
click at [518, 247] on div "Standard Heading 1 Heading 2 Heading 3 Heading 4 Heading 5 Heading 6 Heading 7 …" at bounding box center [560, 242] width 127 height 31
click at [509, 258] on div "****** *******" at bounding box center [560, 285] width 127 height 55
click at [545, 264] on div "****** *******" at bounding box center [554, 288] width 115 height 49
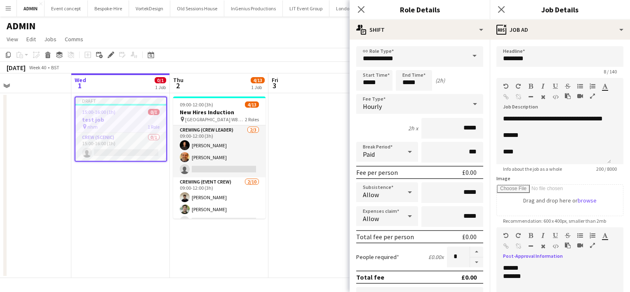
scroll to position [0, 0]
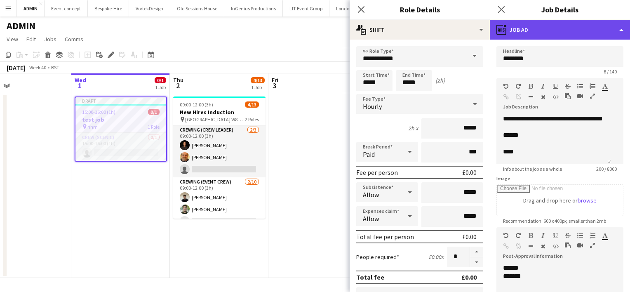
click at [546, 29] on div "ads-window Job Ad" at bounding box center [560, 30] width 140 height 20
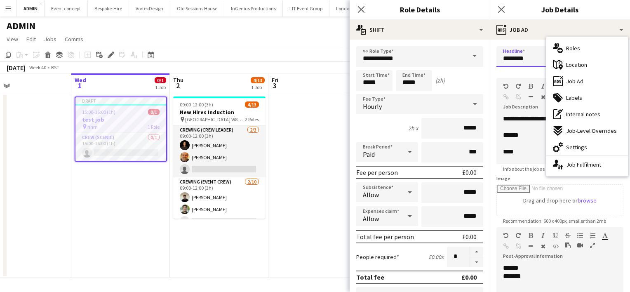
click at [526, 62] on input "********" at bounding box center [560, 56] width 127 height 21
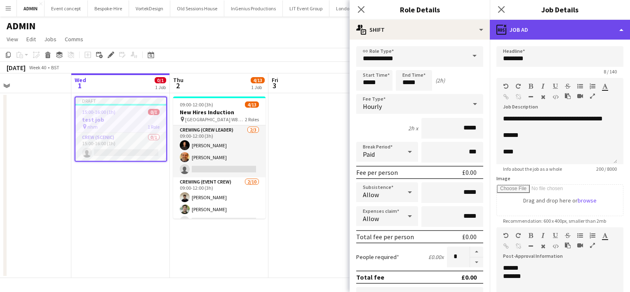
click at [609, 27] on div "ads-window Job Ad" at bounding box center [560, 30] width 140 height 20
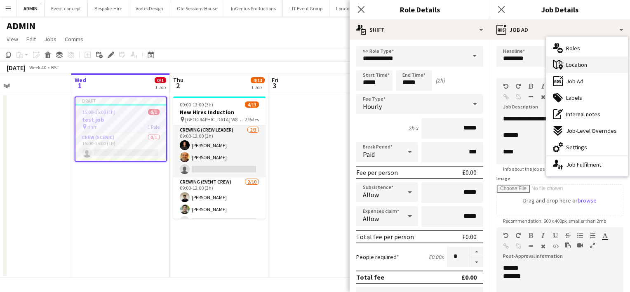
click at [592, 66] on div "maps-pin-1 Location" at bounding box center [587, 65] width 82 height 16
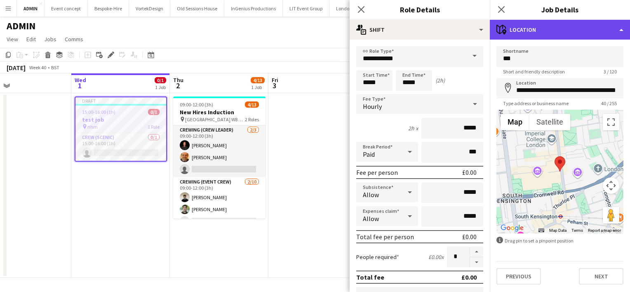
click at [575, 29] on div "maps-pin-1 Location" at bounding box center [560, 30] width 140 height 20
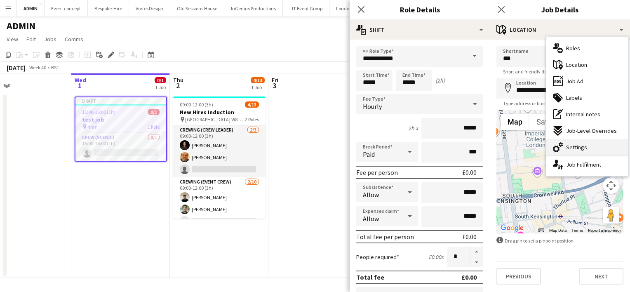
click at [581, 151] on div "cog-double-3 Settings" at bounding box center [587, 147] width 82 height 16
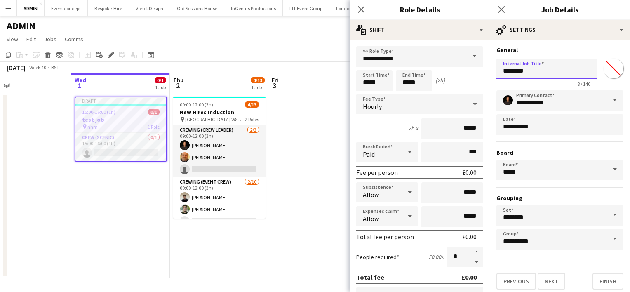
click at [536, 72] on input "********" at bounding box center [547, 69] width 101 height 21
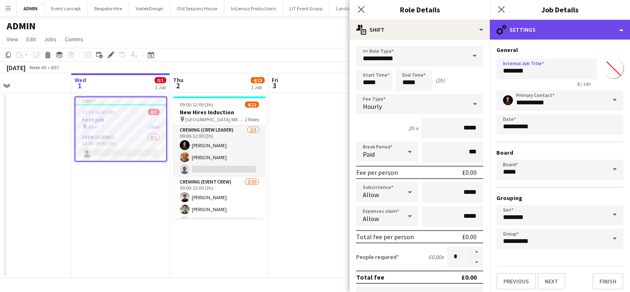
click at [599, 30] on div "cog-double-3 Settings" at bounding box center [560, 30] width 140 height 20
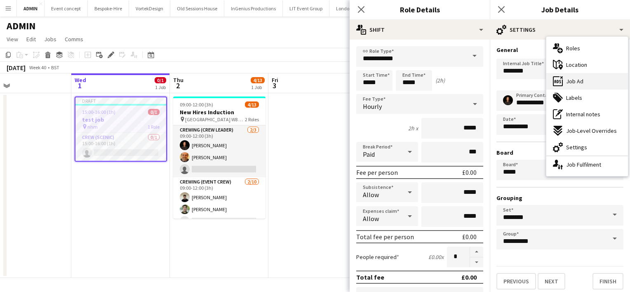
click at [586, 82] on div "ads-window Job Ad" at bounding box center [587, 81] width 82 height 16
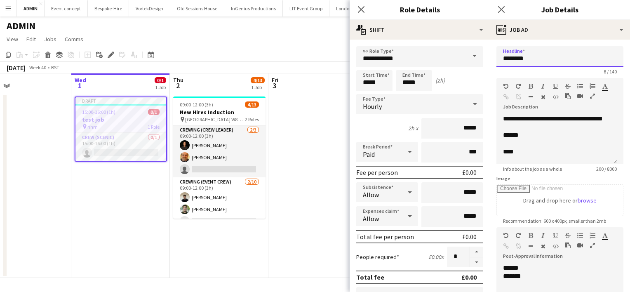
click at [554, 55] on input "********" at bounding box center [560, 56] width 127 height 21
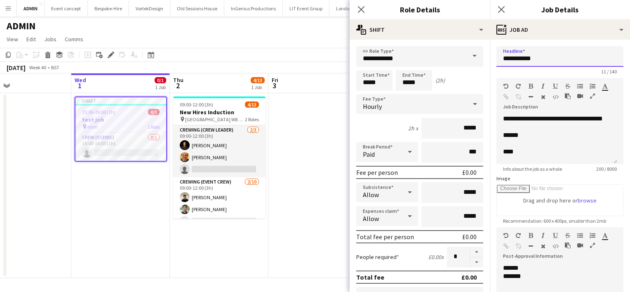
type input "**********"
click at [308, 156] on app-date-cell at bounding box center [317, 185] width 99 height 185
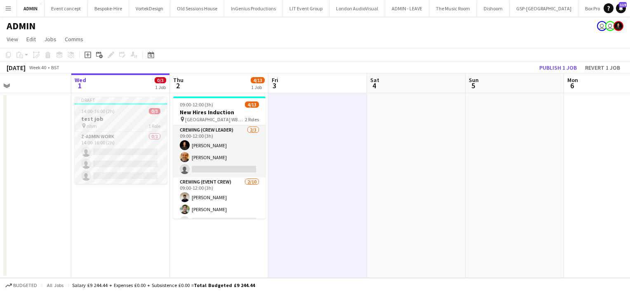
click at [122, 115] on h3 "test job" at bounding box center [121, 118] width 92 height 7
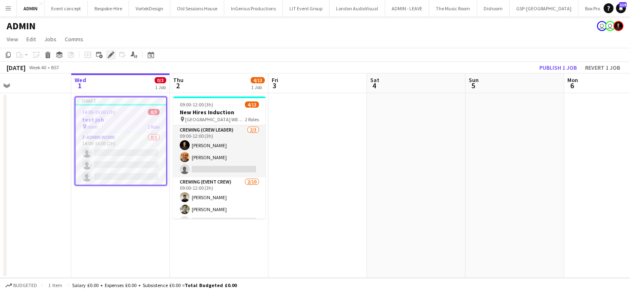
click at [109, 55] on icon at bounding box center [110, 55] width 5 height 5
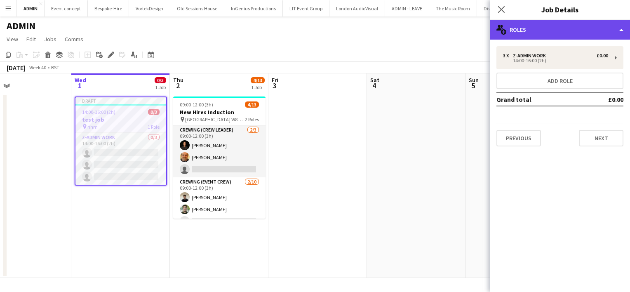
click at [550, 28] on div "multiple-users-add Roles" at bounding box center [560, 30] width 140 height 20
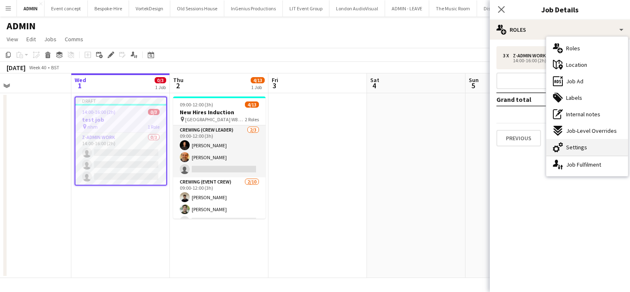
click at [579, 147] on span "Settings" at bounding box center [576, 147] width 21 height 7
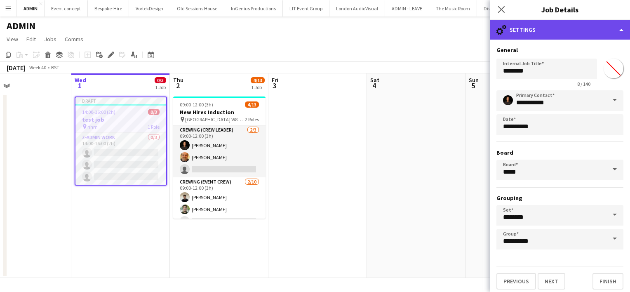
click at [605, 30] on div "cog-double-3 Settings" at bounding box center [560, 30] width 140 height 20
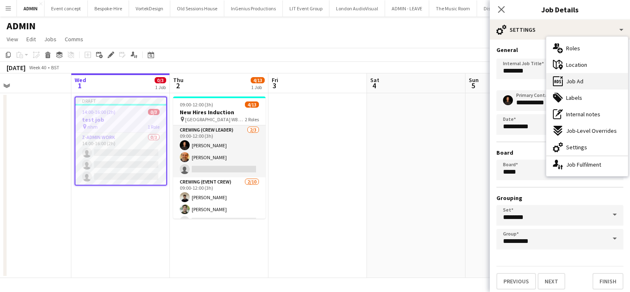
click at [585, 81] on div "ads-window Job Ad" at bounding box center [587, 81] width 82 height 16
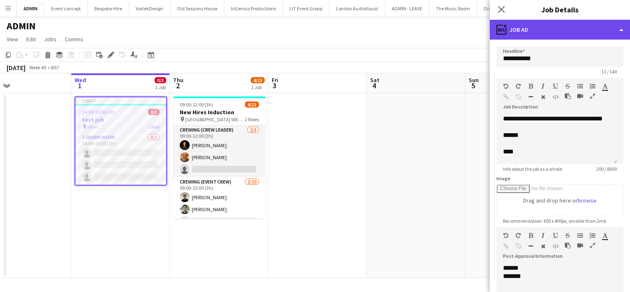
click at [559, 30] on div "ads-window Job Ad" at bounding box center [560, 30] width 140 height 20
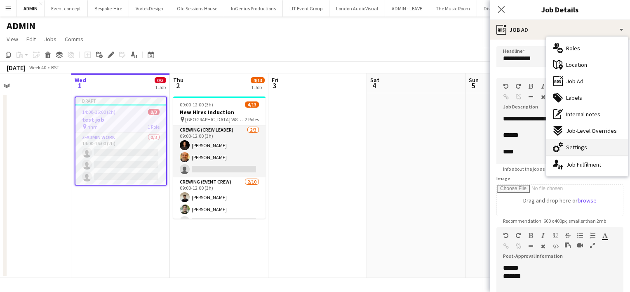
click at [577, 147] on span "Settings" at bounding box center [576, 147] width 21 height 7
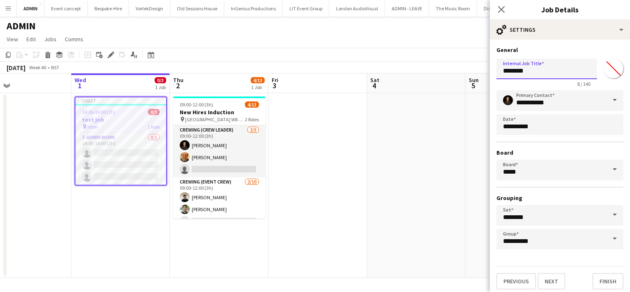
click at [538, 70] on input "********" at bounding box center [547, 69] width 101 height 21
type input "**********"
click at [382, 180] on app-date-cell at bounding box center [416, 185] width 99 height 185
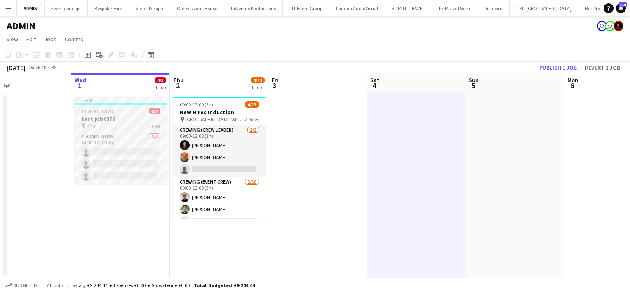
click at [111, 113] on span "14:00-16:00 (2h)" at bounding box center [97, 111] width 33 height 6
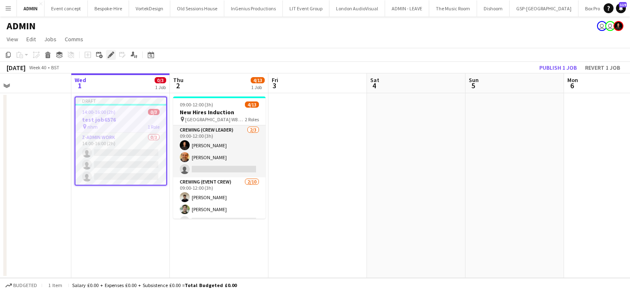
click at [111, 56] on icon at bounding box center [110, 55] width 5 height 5
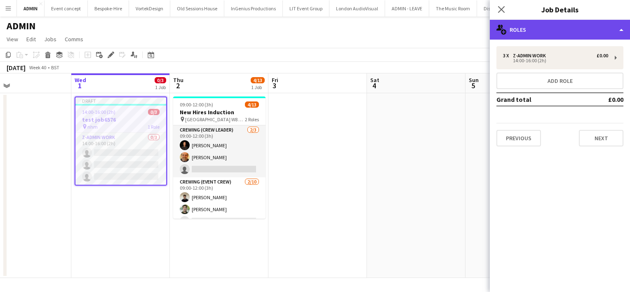
click at [526, 30] on div "multiple-users-add Roles" at bounding box center [560, 30] width 140 height 20
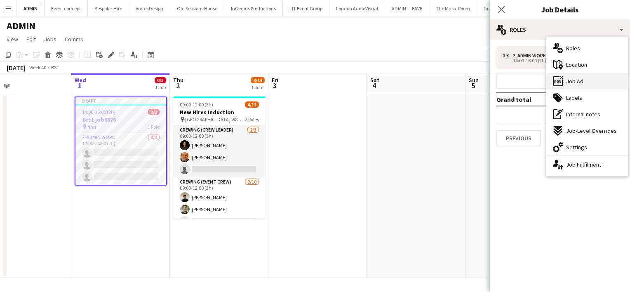
click at [570, 84] on span "Job Ad" at bounding box center [574, 81] width 17 height 7
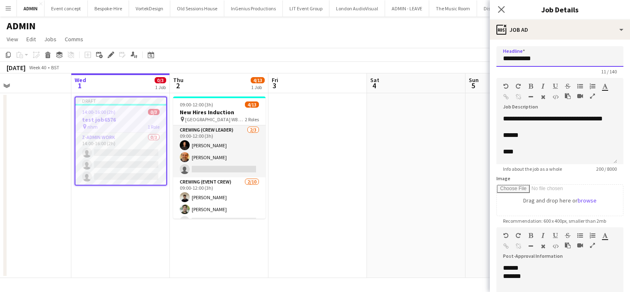
click at [548, 52] on input "**********" at bounding box center [560, 56] width 127 height 21
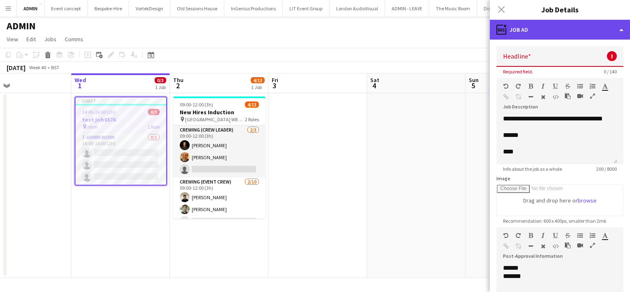
click at [591, 30] on div "ads-window Job Ad" at bounding box center [560, 30] width 140 height 20
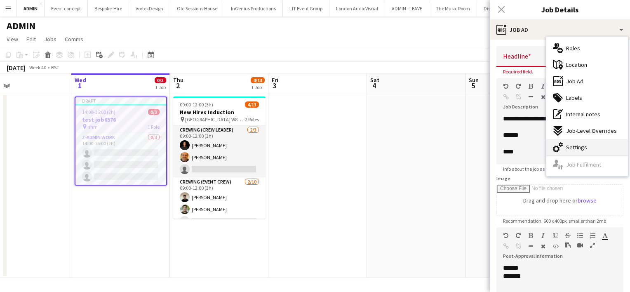
click at [582, 150] on span "Settings" at bounding box center [576, 147] width 21 height 7
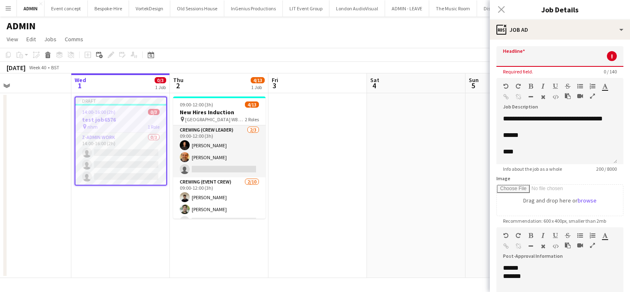
click at [578, 53] on input "Headline" at bounding box center [560, 56] width 127 height 21
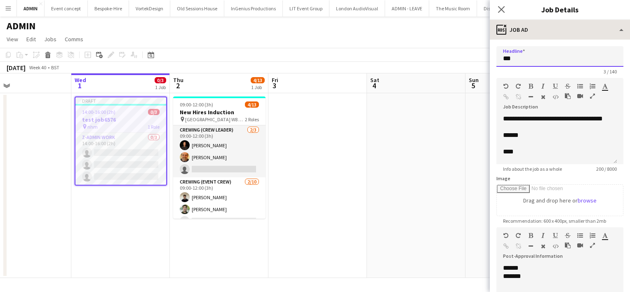
type input "***"
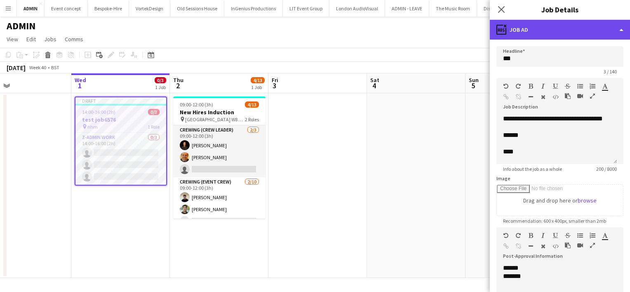
click at [612, 30] on div "ads-window Job Ad" at bounding box center [560, 30] width 140 height 20
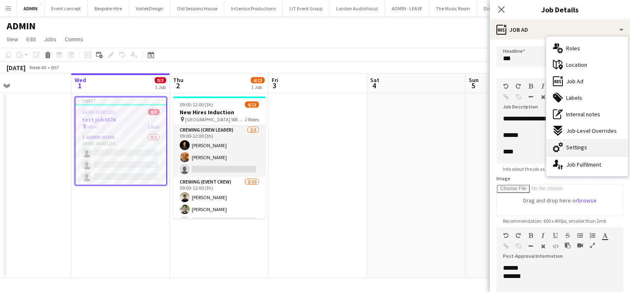
click at [574, 147] on span "Settings" at bounding box center [576, 147] width 21 height 7
type input "*******"
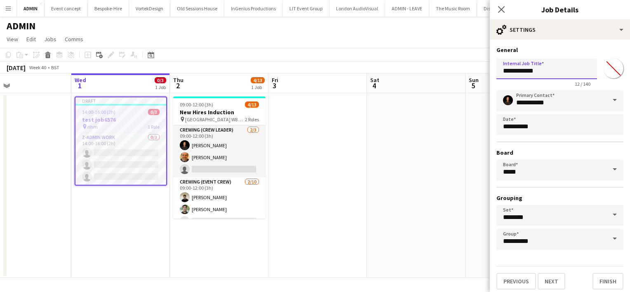
click at [516, 69] on input "**********" at bounding box center [547, 69] width 101 height 21
type input "**********"
click at [385, 111] on app-date-cell at bounding box center [416, 185] width 99 height 185
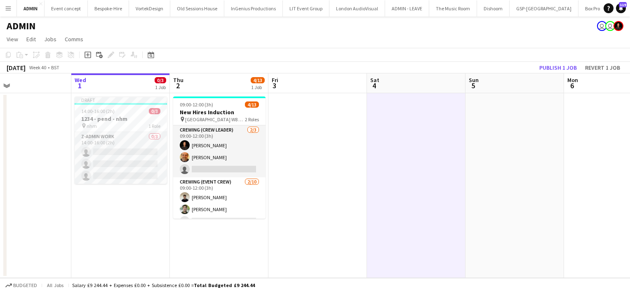
click at [304, 104] on app-date-cell at bounding box center [317, 185] width 99 height 185
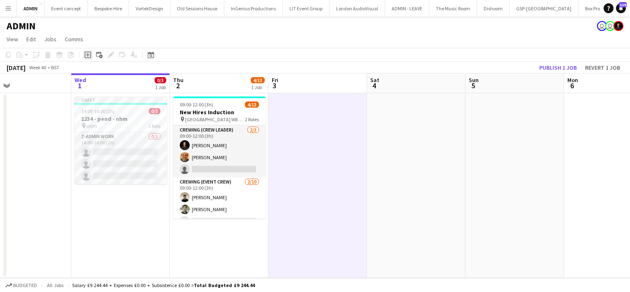
click at [87, 57] on icon "Add job" at bounding box center [88, 55] width 7 height 7
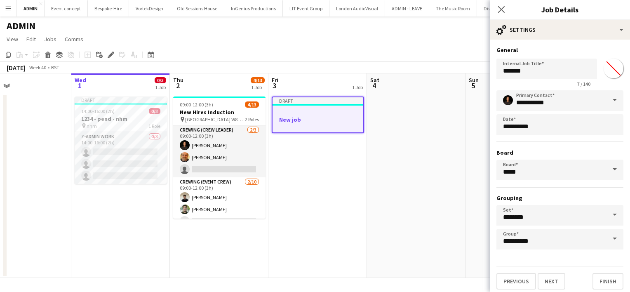
click at [457, 111] on app-date-cell at bounding box center [416, 185] width 99 height 185
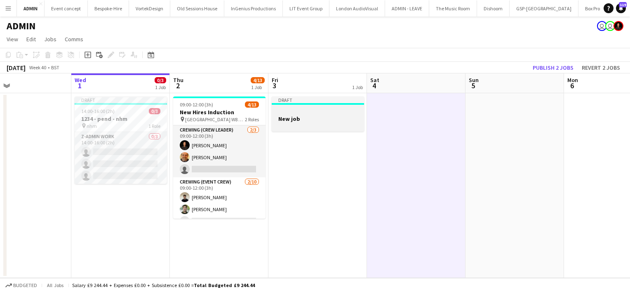
click at [335, 114] on div at bounding box center [318, 111] width 92 height 6
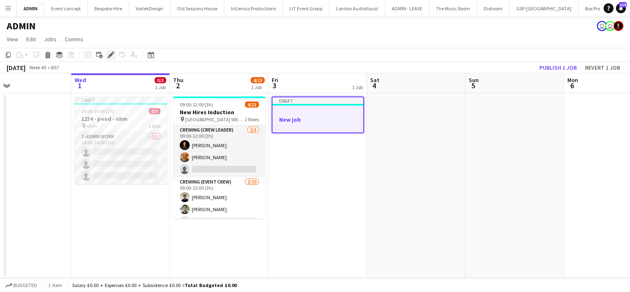
click at [113, 56] on icon "Edit" at bounding box center [111, 55] width 7 height 7
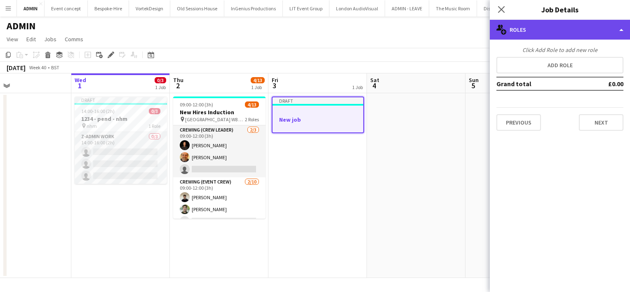
click at [530, 32] on div "multiple-users-add Roles" at bounding box center [560, 30] width 140 height 20
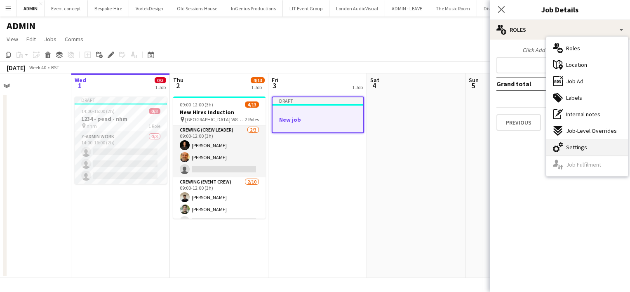
click at [563, 146] on div "cog-double-3 Settings" at bounding box center [587, 147] width 82 height 16
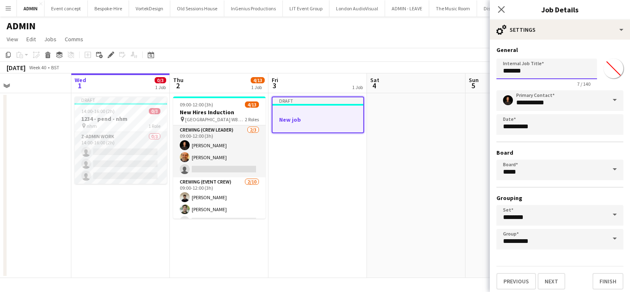
click at [516, 67] on input "*******" at bounding box center [547, 69] width 101 height 21
click at [355, 125] on div at bounding box center [318, 126] width 91 height 7
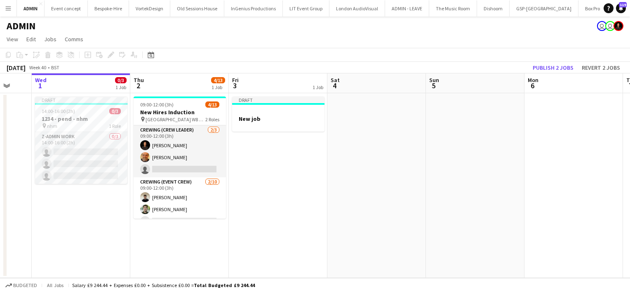
scroll to position [0, 264]
drag, startPoint x: 346, startPoint y: 158, endPoint x: 306, endPoint y: 115, distance: 58.4
click at [306, 115] on app-calendar-viewport "Sun 28 Mon 29 Tue 30 Wed 1 0/3 1 Job Thu 2 4/13 1 Job Fri 3 1 Job Sat 4 Sun 5 M…" at bounding box center [315, 175] width 630 height 205
click at [306, 115] on h3 "New job" at bounding box center [278, 118] width 92 height 7
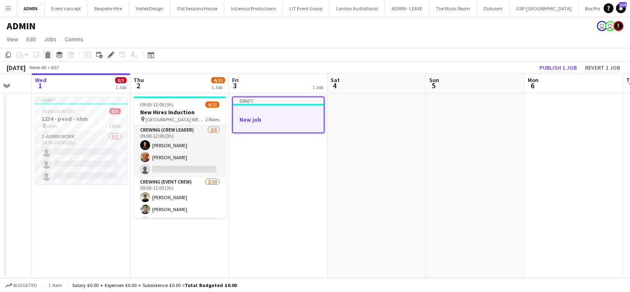
click at [49, 53] on icon at bounding box center [47, 53] width 5 height 2
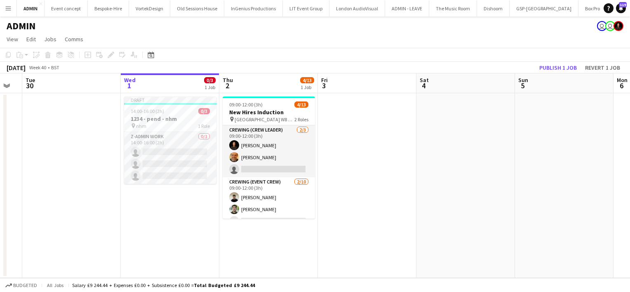
scroll to position [0, 168]
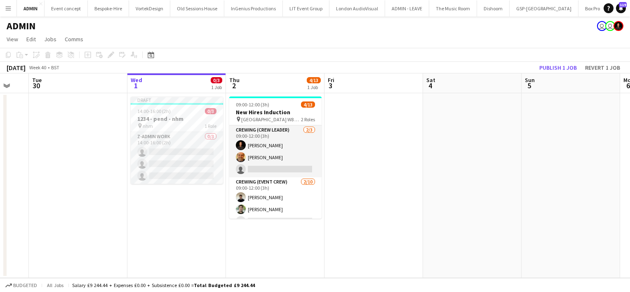
drag, startPoint x: 299, startPoint y: 134, endPoint x: 395, endPoint y: 144, distance: 96.5
click at [395, 144] on app-calendar-viewport "Sun 28 Mon 29 Tue 30 Wed 1 0/3 1 Job Thu 2 4/13 1 Job Fri 3 Sat 4 Sun 5 Mon 6 T…" at bounding box center [315, 175] width 630 height 205
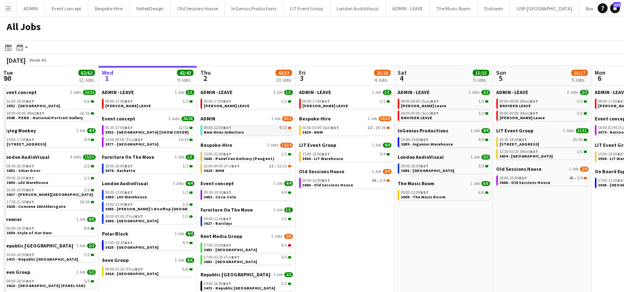
click at [245, 129] on div "09:00-12:00 BST 4/13" at bounding box center [247, 128] width 87 height 4
click at [226, 122] on app-calendar-brief-board "ADMIN 1 Job [DATE] 09:00-12:00 BST 4/13 New Hires Induction" at bounding box center [246, 125] width 92 height 20
click at [210, 129] on span "09:00-12:00 BST" at bounding box center [218, 128] width 28 height 4
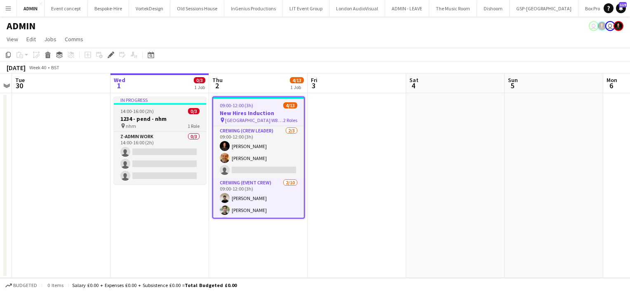
click at [132, 116] on h3 "1234 - pend - nhm" at bounding box center [160, 118] width 92 height 7
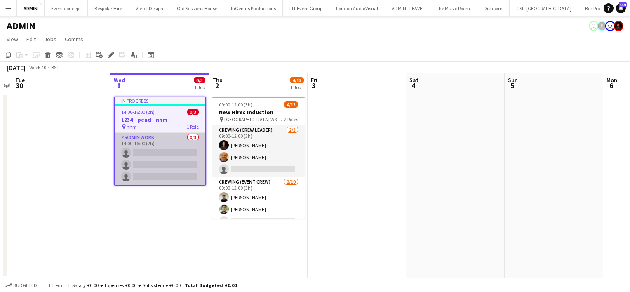
click at [185, 155] on app-card-role "z-Admin Work 0/3 14:00-16:00 (2h) single-neutral-actions single-neutral-actions…" at bounding box center [160, 159] width 91 height 52
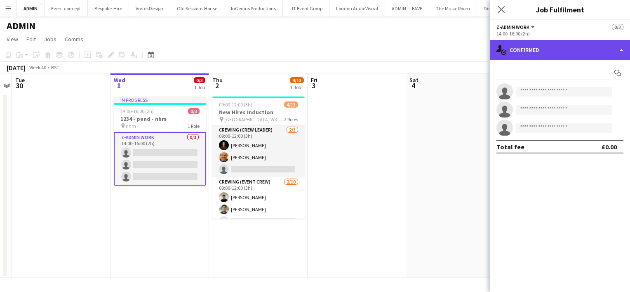
click at [521, 57] on div "single-neutral-actions-check-2 Confirmed" at bounding box center [560, 50] width 140 height 20
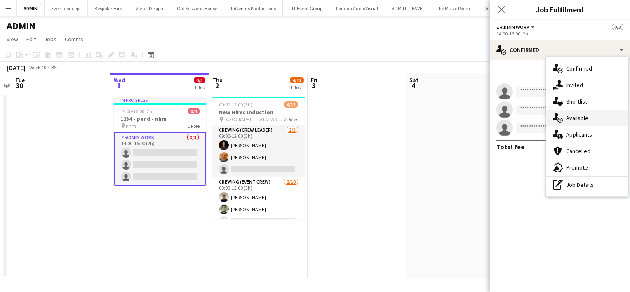
click at [591, 118] on div "single-neutral-actions-upload Available" at bounding box center [587, 118] width 82 height 16
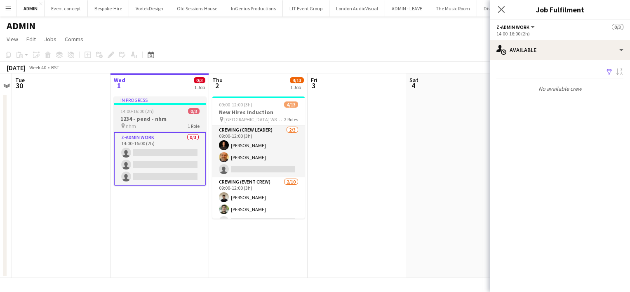
click at [151, 112] on span "14:00-16:00 (2h)" at bounding box center [136, 111] width 33 height 6
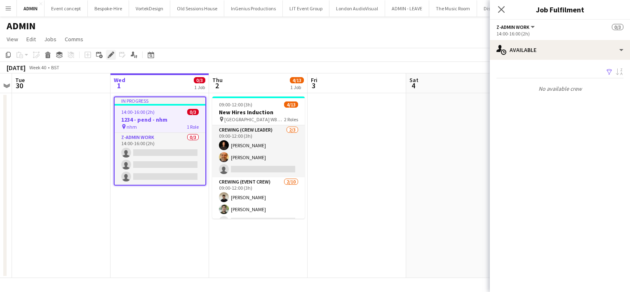
click at [111, 55] on icon at bounding box center [110, 55] width 5 height 5
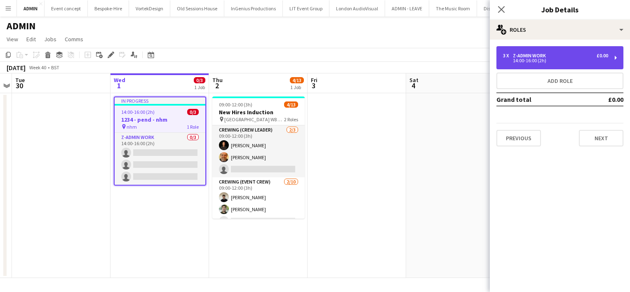
click at [555, 54] on div "3 x z-Admin Work £0.00" at bounding box center [555, 56] width 105 height 6
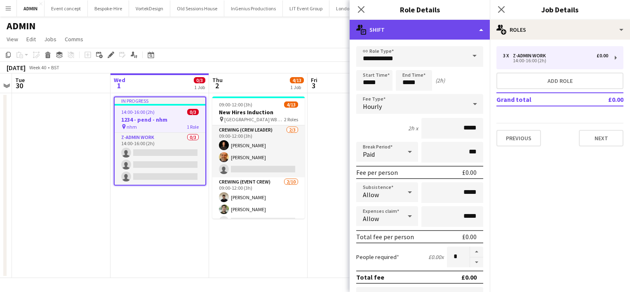
click at [449, 26] on div "multiple-actions-text Shift" at bounding box center [420, 30] width 140 height 20
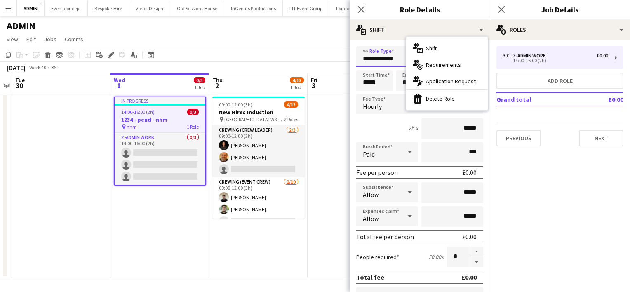
click at [388, 59] on input "**********" at bounding box center [419, 56] width 127 height 21
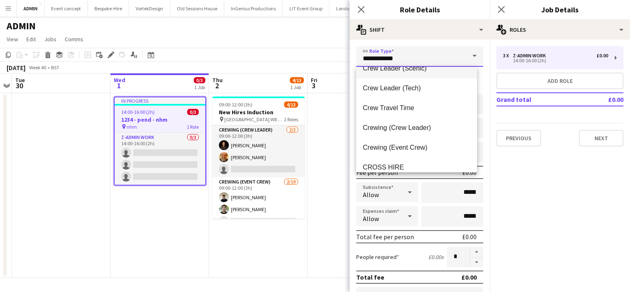
scroll to position [54, 0]
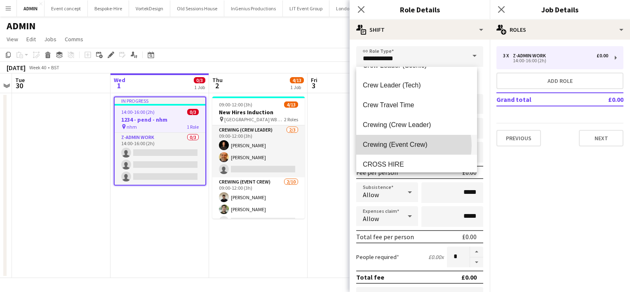
click at [407, 145] on span "Crewing (Event Crew)" at bounding box center [417, 145] width 108 height 8
type input "**********"
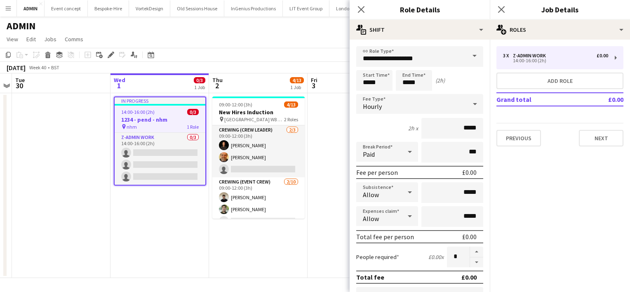
click at [330, 124] on app-date-cell at bounding box center [357, 185] width 99 height 185
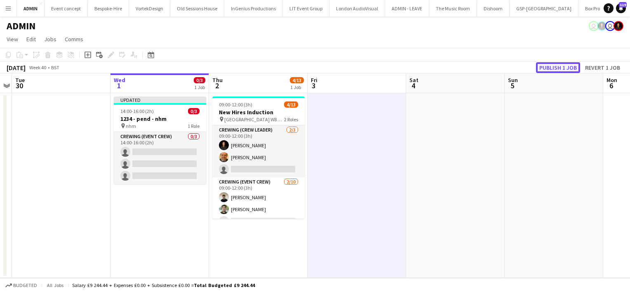
click at [549, 69] on button "Publish 1 job" at bounding box center [558, 67] width 44 height 11
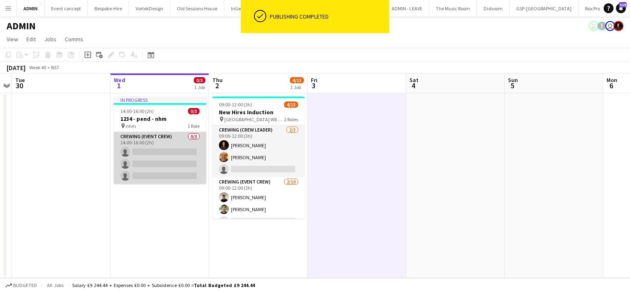
click at [173, 165] on app-card-role "Crewing (Event Crew) 0/3 14:00-16:00 (2h) single-neutral-actions single-neutral…" at bounding box center [160, 158] width 92 height 52
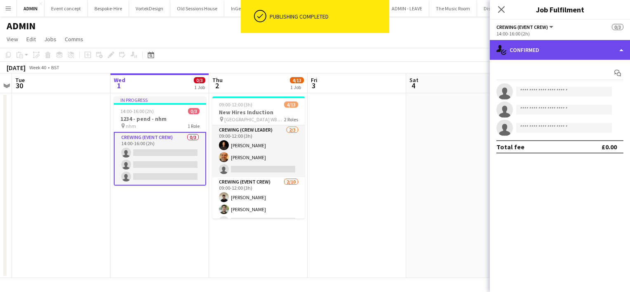
click at [527, 51] on div "single-neutral-actions-check-2 Confirmed" at bounding box center [560, 50] width 140 height 20
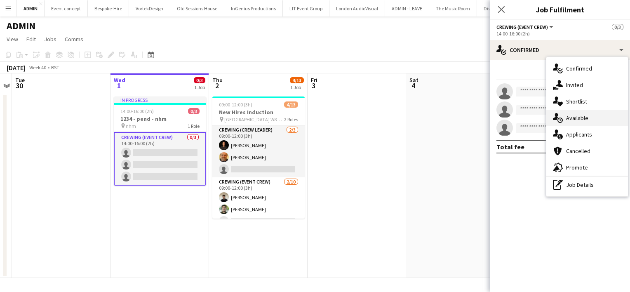
click at [596, 119] on div "single-neutral-actions-upload Available" at bounding box center [587, 118] width 82 height 16
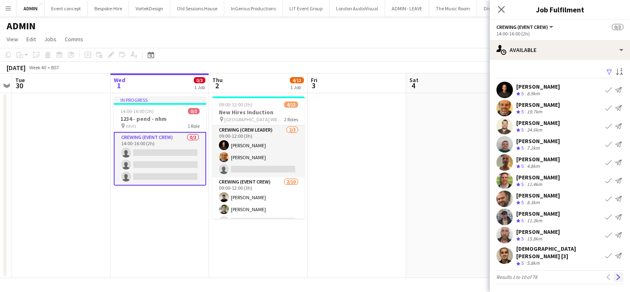
click at [616, 274] on app-icon "Next" at bounding box center [619, 277] width 6 height 6
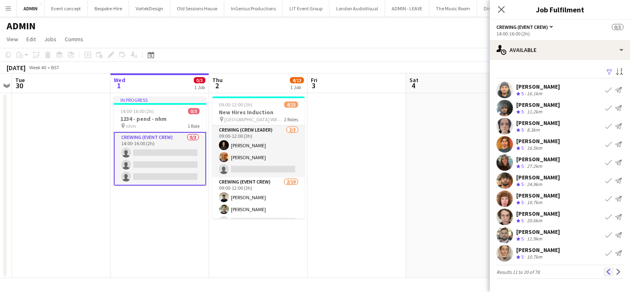
click at [609, 276] on button "Previous" at bounding box center [609, 272] width 10 height 10
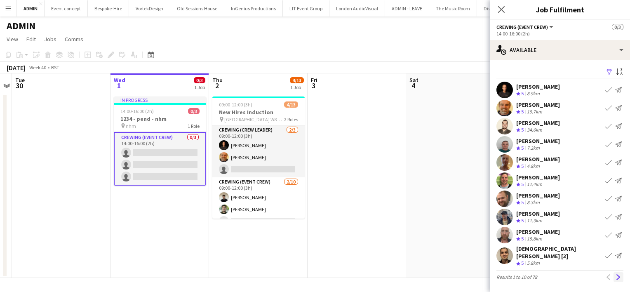
click at [618, 274] on app-icon "Next" at bounding box center [619, 277] width 6 height 6
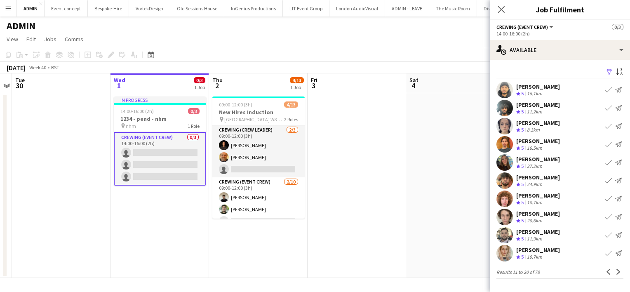
click at [618, 274] on app-icon "Next" at bounding box center [619, 272] width 6 height 6
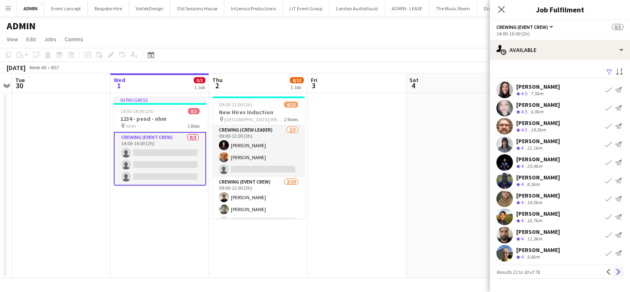
click at [619, 274] on app-icon "Next" at bounding box center [619, 272] width 6 height 6
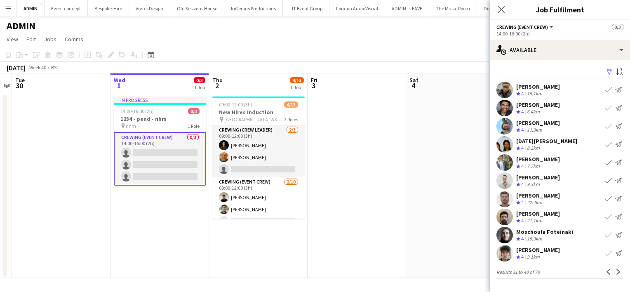
click at [619, 274] on app-icon "Next" at bounding box center [619, 272] width 6 height 6
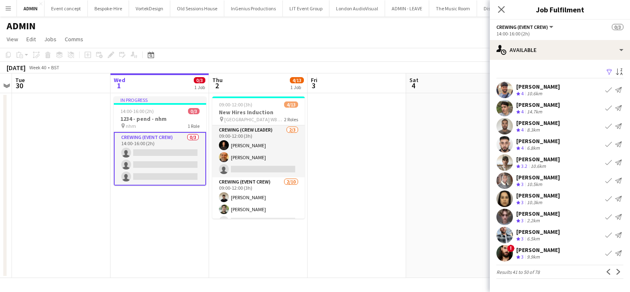
click at [619, 274] on app-icon "Next" at bounding box center [619, 272] width 6 height 6
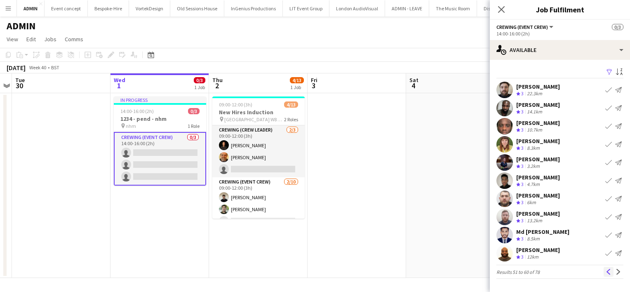
click at [609, 271] on app-icon "Previous" at bounding box center [609, 272] width 6 height 6
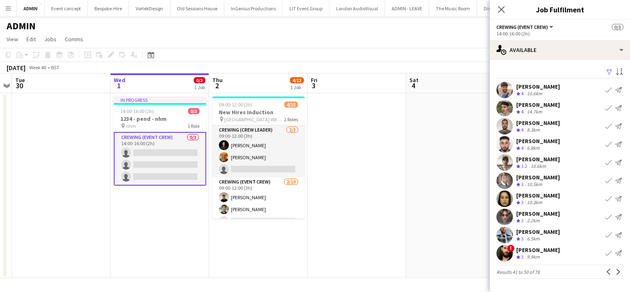
click at [609, 271] on app-icon "Previous" at bounding box center [609, 272] width 6 height 6
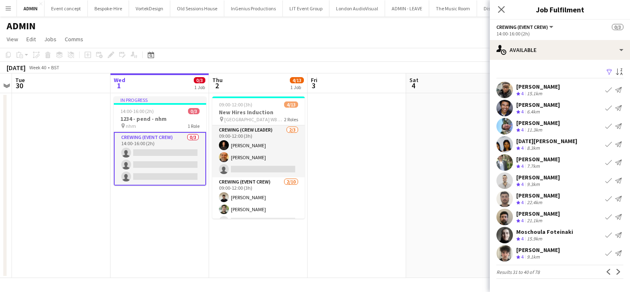
click at [609, 271] on app-icon "Previous" at bounding box center [609, 272] width 6 height 6
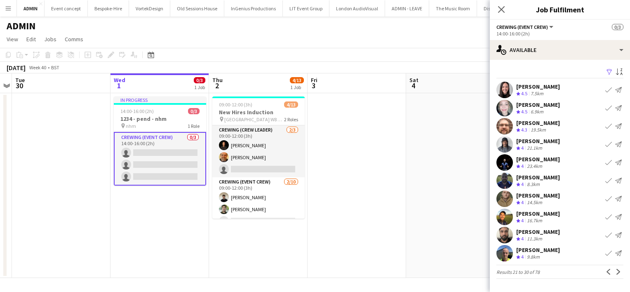
click at [368, 126] on app-date-cell at bounding box center [357, 185] width 99 height 185
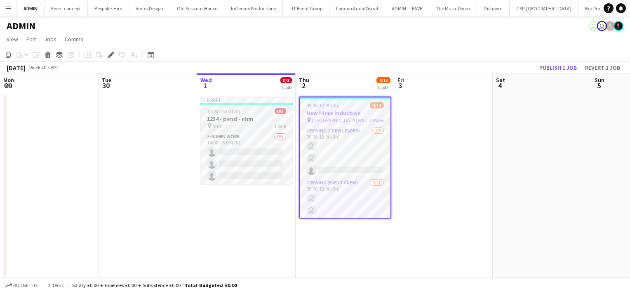
scroll to position [0, 284]
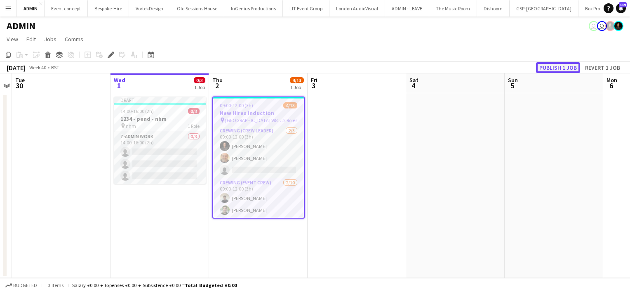
click at [559, 66] on button "Publish 1 job" at bounding box center [558, 67] width 44 height 11
click at [170, 119] on h3 "1234 - pend - nhm" at bounding box center [160, 118] width 92 height 7
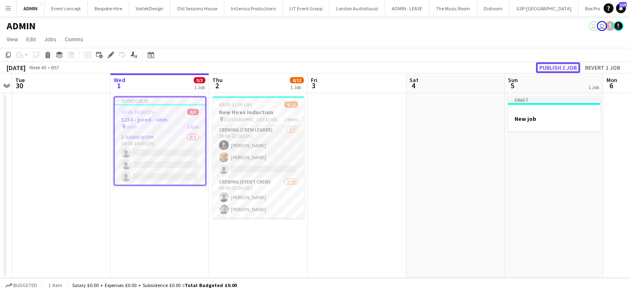
click at [558, 68] on button "Publish 1 job" at bounding box center [558, 67] width 44 height 11
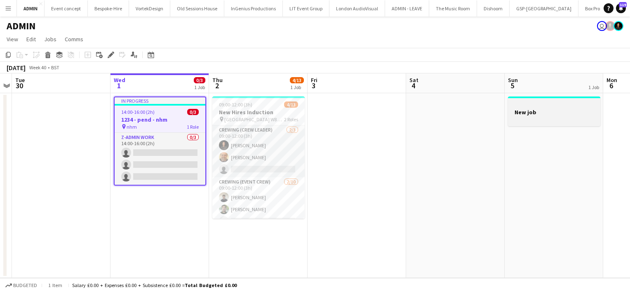
click at [533, 107] on div at bounding box center [554, 104] width 92 height 6
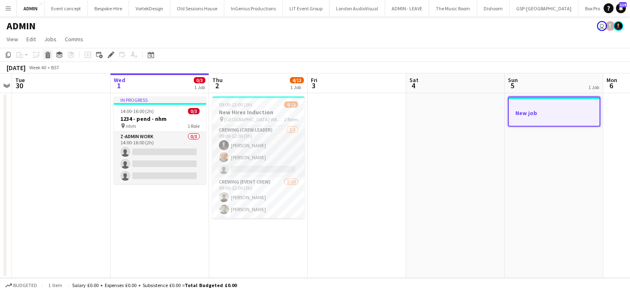
click at [47, 56] on icon at bounding box center [48, 56] width 5 height 4
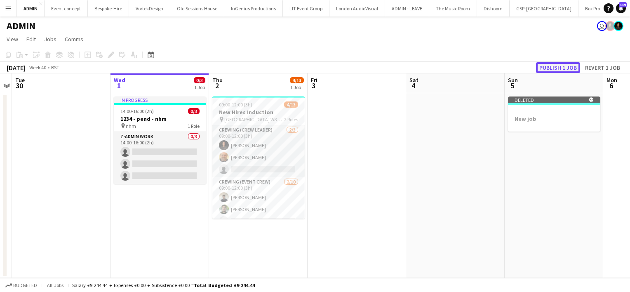
click at [548, 67] on button "Publish 1 job" at bounding box center [558, 67] width 44 height 11
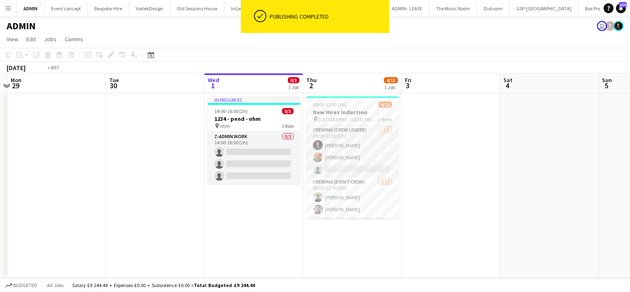
scroll to position [0, 178]
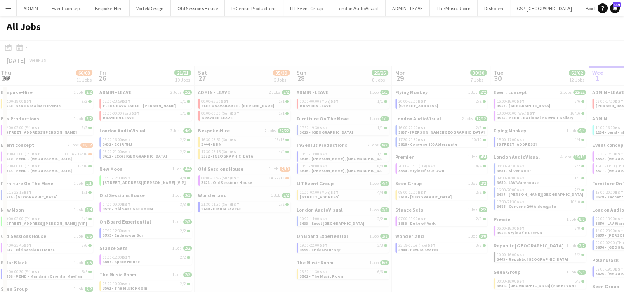
scroll to position [0, 198]
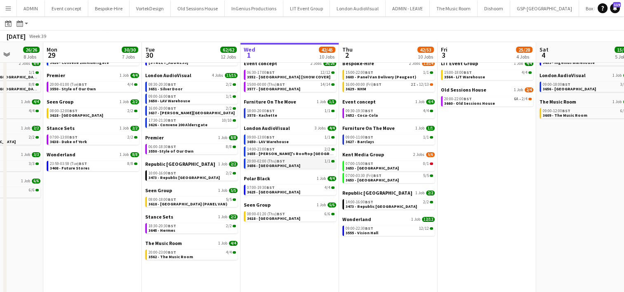
scroll to position [82, 0]
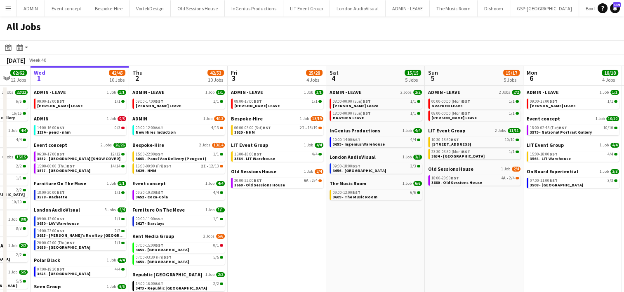
scroll to position [0, 253]
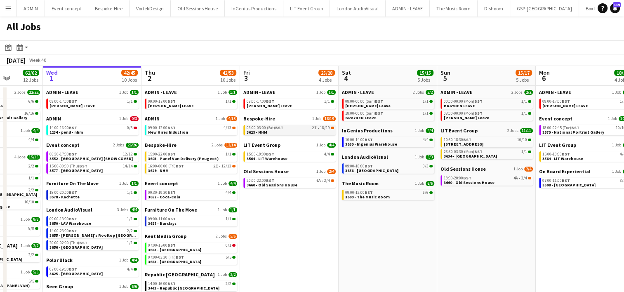
click at [285, 129] on div "06:00-03:00 (Sat) BST 2I • 18/19" at bounding box center [290, 128] width 87 height 4
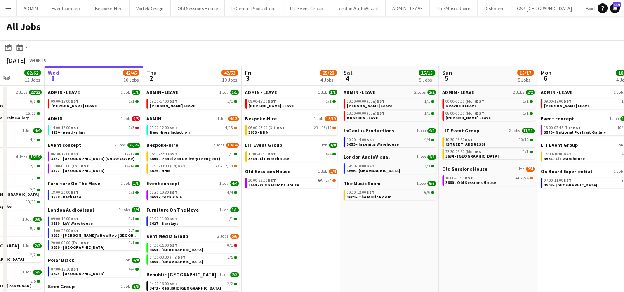
scroll to position [0, 251]
drag, startPoint x: 219, startPoint y: 165, endPoint x: 164, endPoint y: 137, distance: 61.6
click at [164, 137] on app-calendar-viewport "Sun 28 26/26 8 Jobs Mon 29 30/30 7 Jobs Tue 30 62/62 12 Jobs Wed 1 42/45 10 Job…" at bounding box center [312, 224] width 624 height 316
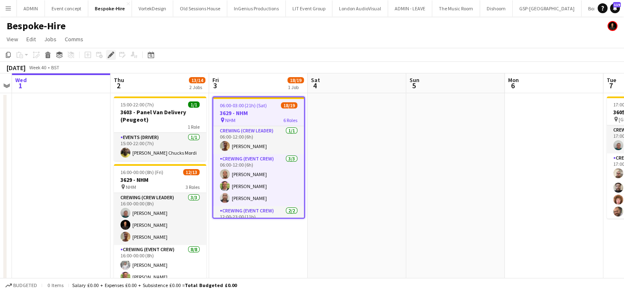
click at [111, 58] on div "Edit" at bounding box center [111, 55] width 10 height 10
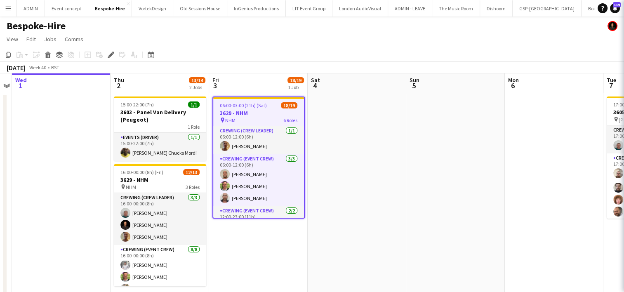
type input "*******"
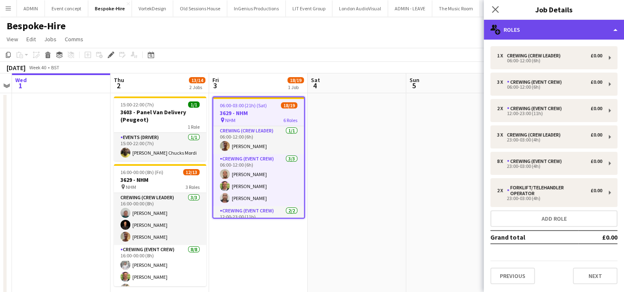
click at [532, 32] on div "multiple-users-add Roles" at bounding box center [554, 30] width 140 height 20
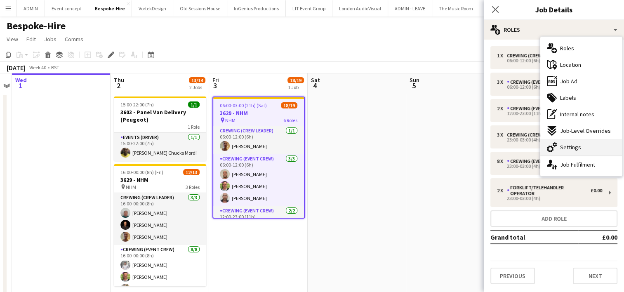
click at [575, 147] on span "Settings" at bounding box center [570, 147] width 21 height 7
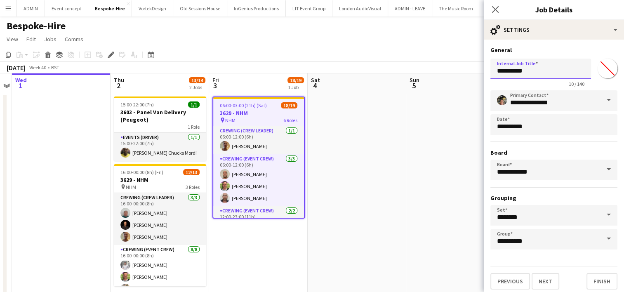
click at [539, 69] on input "**********" at bounding box center [540, 69] width 101 height 21
type input "**********"
click at [438, 229] on app-date-cell at bounding box center [455, 198] width 99 height 210
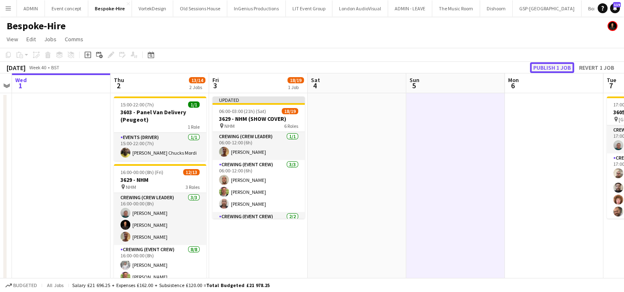
click at [551, 68] on button "Publish 1 job" at bounding box center [552, 67] width 44 height 11
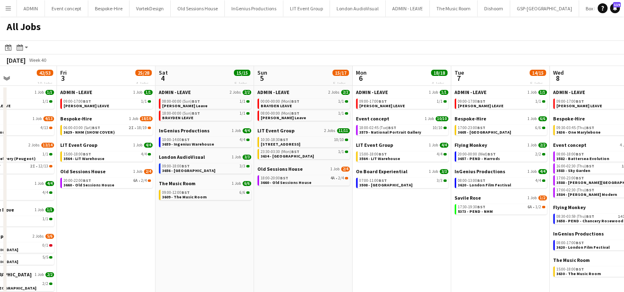
scroll to position [0, 338]
click at [468, 156] on span "3657 - PEND - Harrods" at bounding box center [478, 158] width 42 height 5
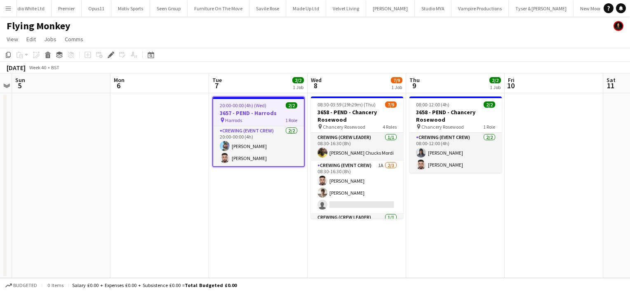
scroll to position [0, 1408]
click at [111, 54] on icon at bounding box center [110, 55] width 5 height 5
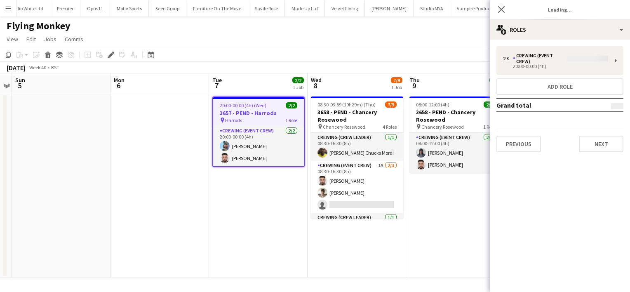
type input "*******"
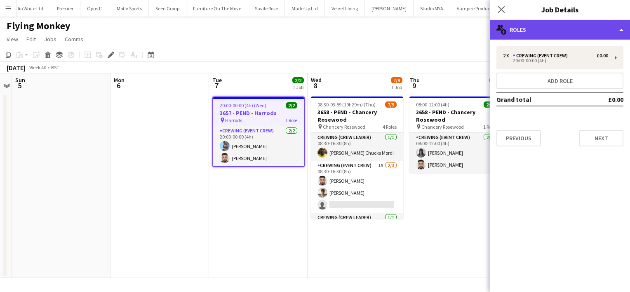
drag, startPoint x: 568, startPoint y: 31, endPoint x: 554, endPoint y: 28, distance: 14.2
click at [554, 28] on div "multiple-users-add Roles" at bounding box center [560, 30] width 140 height 20
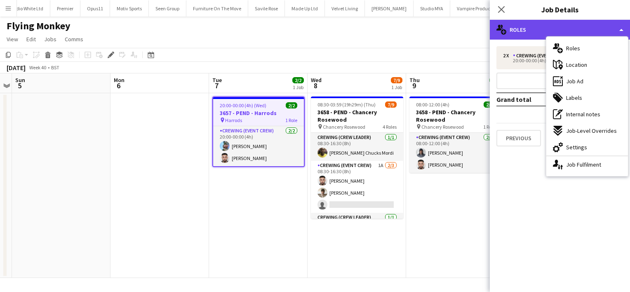
click at [554, 28] on div "multiple-users-add Roles" at bounding box center [560, 30] width 140 height 20
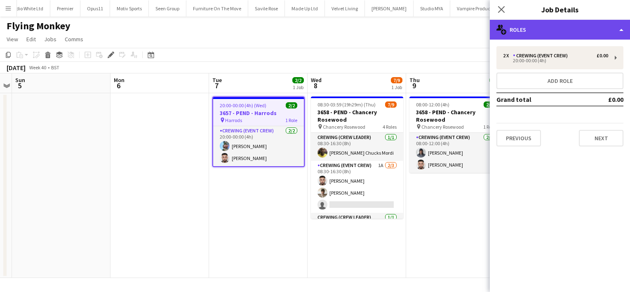
click at [553, 25] on div "multiple-users-add Roles" at bounding box center [560, 30] width 140 height 20
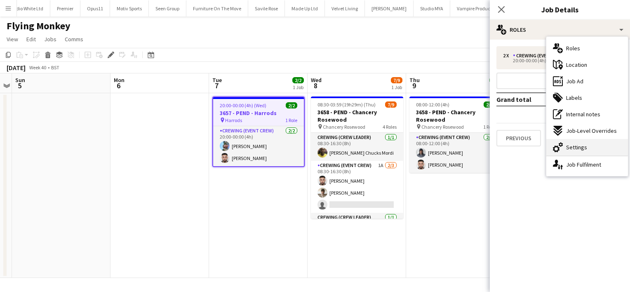
click at [571, 154] on div "cog-double-3 Settings" at bounding box center [587, 147] width 82 height 16
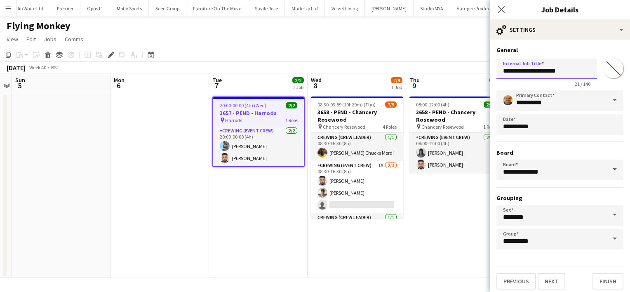
click at [528, 68] on input "**********" at bounding box center [547, 69] width 101 height 21
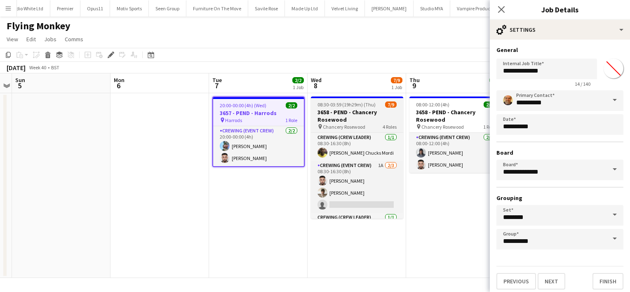
click at [362, 107] on span "08:30-03:59 (19h29m) (Thu)" at bounding box center [347, 104] width 58 height 6
type input "**********"
type input "*******"
type input "**********"
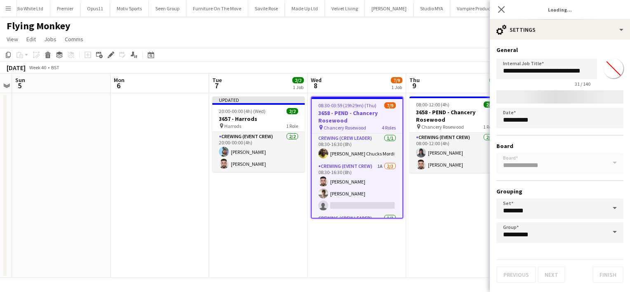
type input "*******"
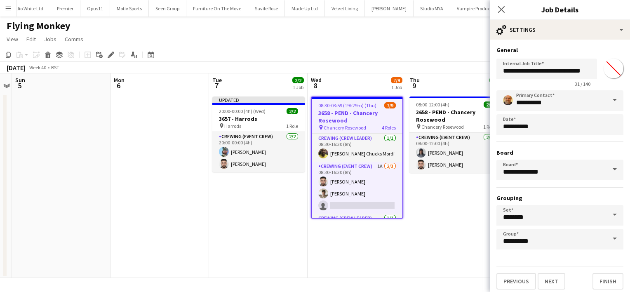
click at [452, 181] on app-date-cell "08:00-12:00 (4h) 2/2 3658 - PEND - Chancery Rosewood pin Chancery Rosewood 1 Ro…" at bounding box center [455, 185] width 99 height 185
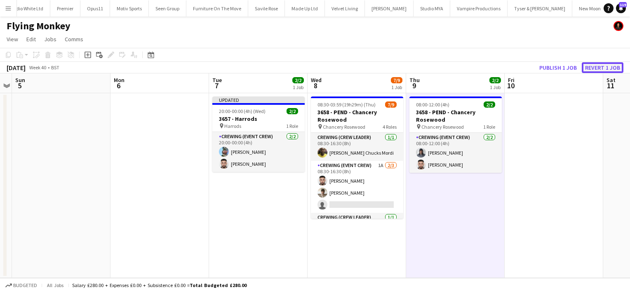
click at [598, 68] on button "Revert 1 job" at bounding box center [603, 67] width 42 height 11
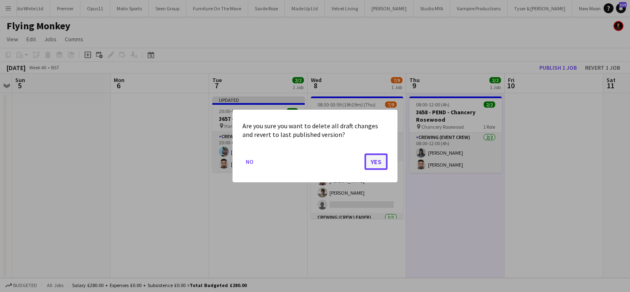
click at [370, 163] on button "Yes" at bounding box center [376, 161] width 23 height 16
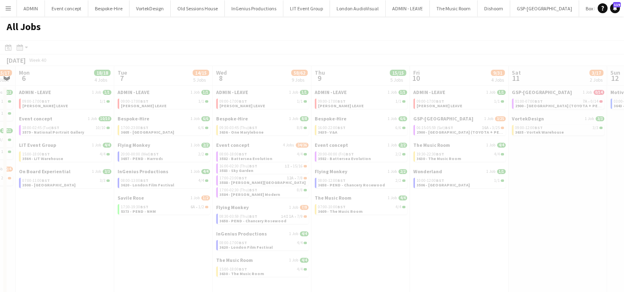
scroll to position [0, 280]
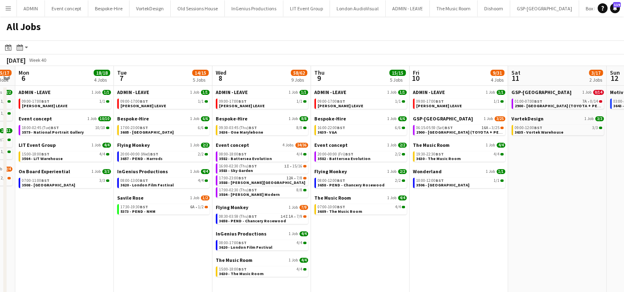
click at [10, 10] on app-icon "Menu" at bounding box center [8, 8] width 7 height 7
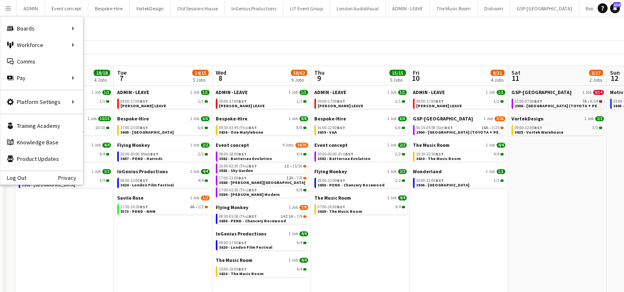
click at [73, 227] on app-date-cell "ADMIN - LEAVE 1 Job [DATE] 09:00-17:00 BST 1/1 [PERSON_NAME] LEAVE Event concep…" at bounding box center [64, 234] width 99 height 296
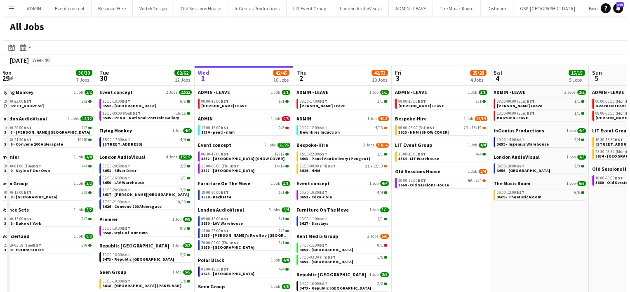
scroll to position [0, 201]
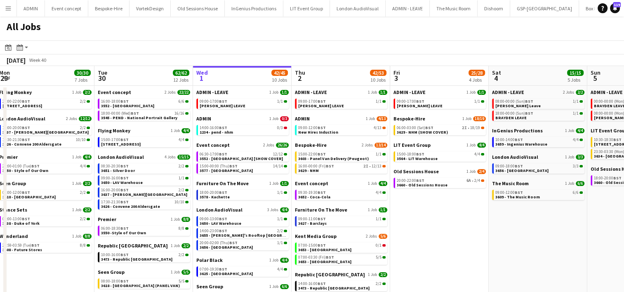
click at [9, 10] on app-icon "Menu" at bounding box center [8, 8] width 7 height 7
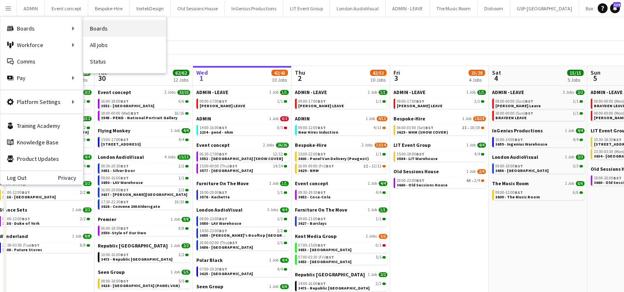
click at [104, 28] on link "Boards" at bounding box center [124, 28] width 82 height 16
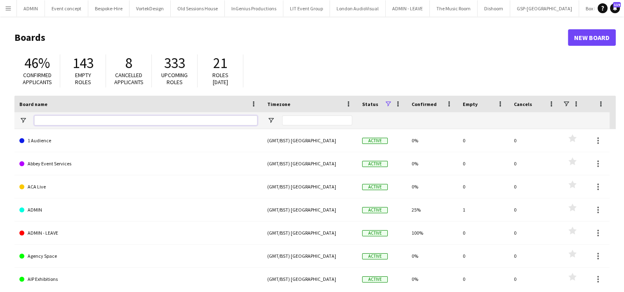
click at [49, 121] on input "Board name Filter Input" at bounding box center [145, 120] width 223 height 10
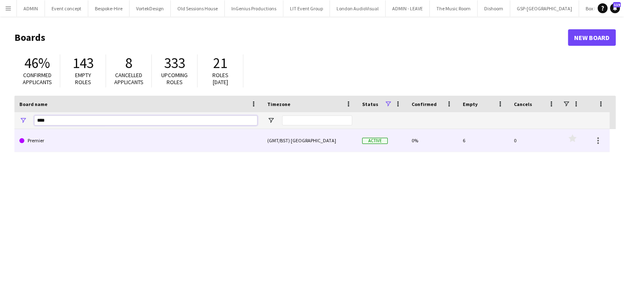
type input "****"
click at [54, 136] on link "Premier" at bounding box center [138, 140] width 238 height 23
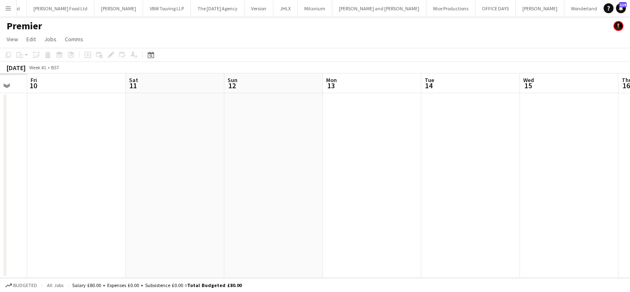
scroll to position [0, 284]
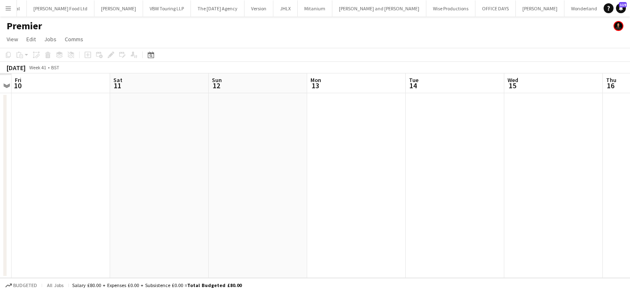
click at [358, 108] on app-date-cell at bounding box center [356, 185] width 99 height 185
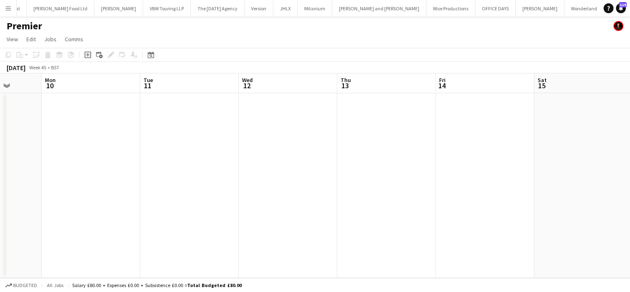
scroll to position [0, 254]
click at [375, 139] on app-date-cell at bounding box center [386, 185] width 99 height 185
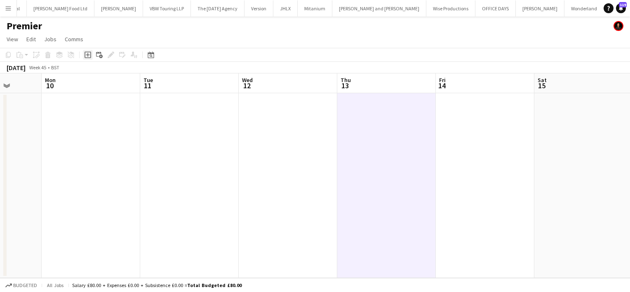
click at [89, 56] on icon "Add job" at bounding box center [88, 55] width 7 height 7
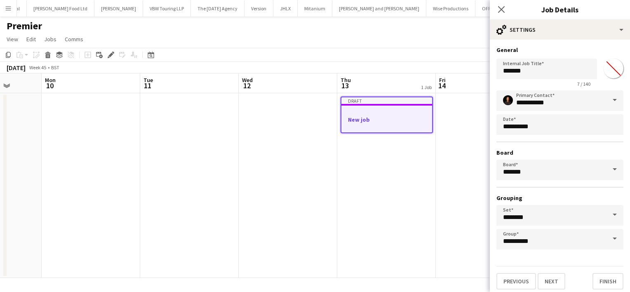
click at [383, 146] on app-date-cell "Draft New job" at bounding box center [386, 185] width 99 height 185
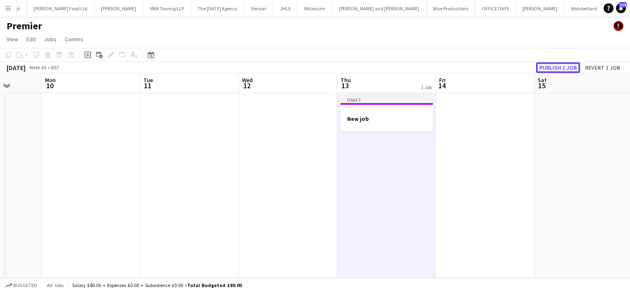
click at [548, 68] on button "Publish 1 job" at bounding box center [558, 67] width 44 height 11
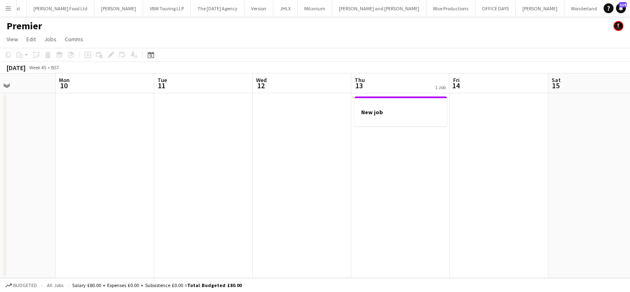
scroll to position [0, 339]
click at [381, 117] on div at bounding box center [400, 119] width 92 height 7
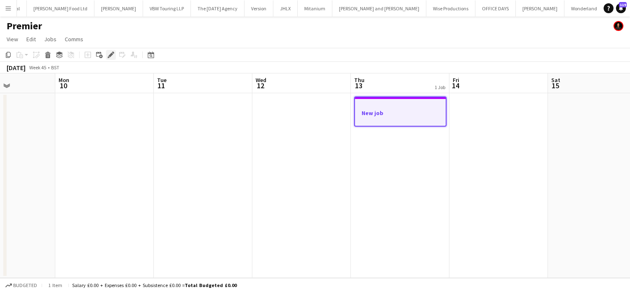
click at [112, 56] on icon "Edit" at bounding box center [111, 55] width 7 height 7
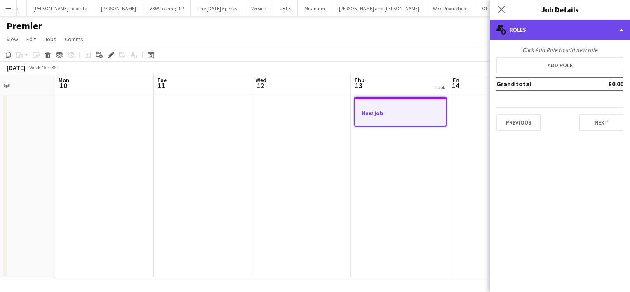
click at [544, 27] on div "multiple-users-add Roles" at bounding box center [560, 30] width 140 height 20
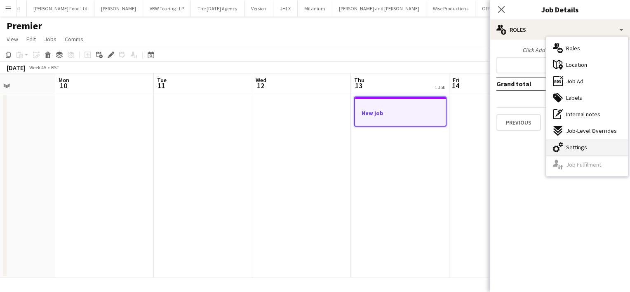
click at [577, 146] on span "Settings" at bounding box center [576, 147] width 21 height 7
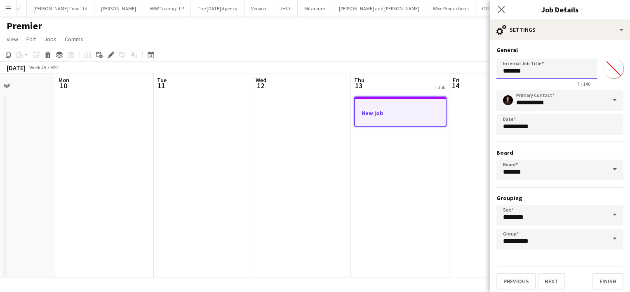
click at [517, 73] on input "*******" at bounding box center [547, 69] width 101 height 21
type input "*"
type input "**********"
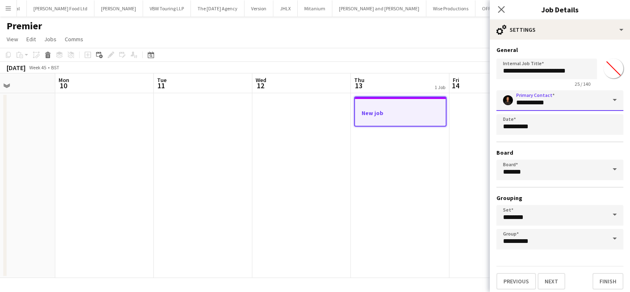
click at [577, 102] on input "**********" at bounding box center [560, 100] width 127 height 21
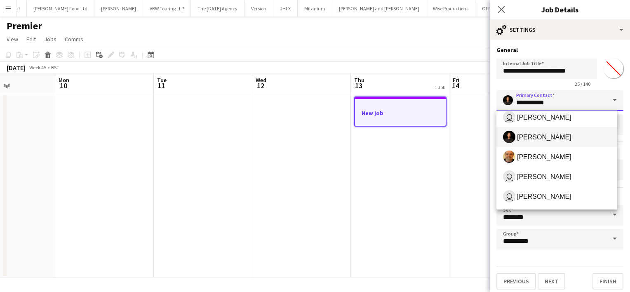
scroll to position [0, 0]
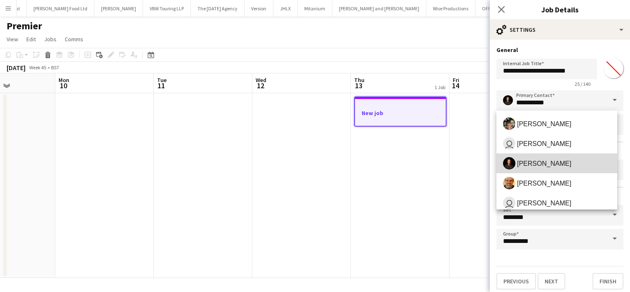
click at [563, 165] on span "[PERSON_NAME]" at bounding box center [557, 163] width 108 height 12
type input "**********"
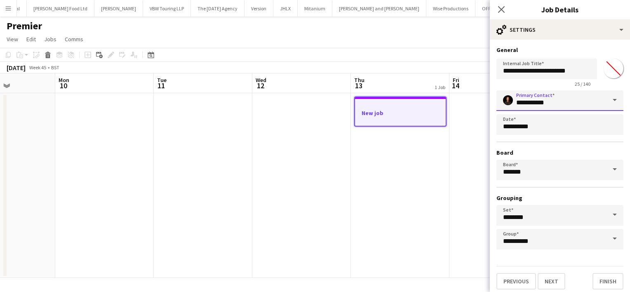
scroll to position [2, 0]
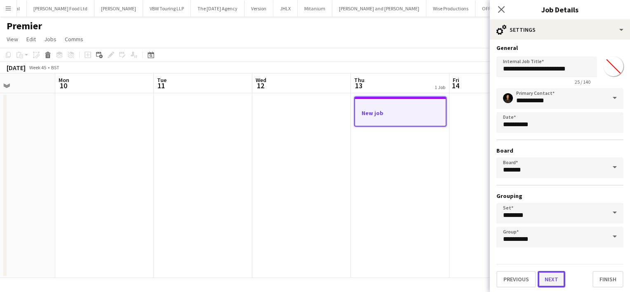
click at [550, 280] on button "Next" at bounding box center [552, 279] width 28 height 16
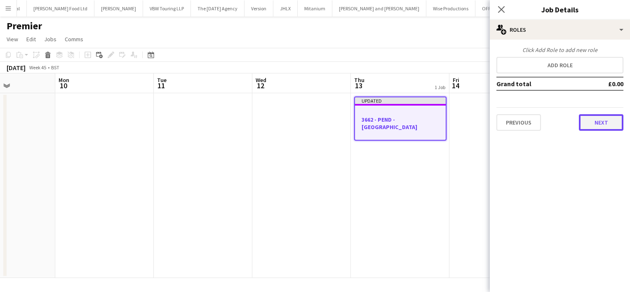
click at [609, 125] on button "Next" at bounding box center [601, 122] width 45 height 16
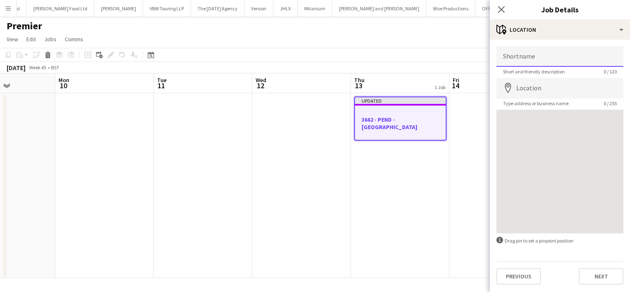
click at [530, 61] on input "Shortname" at bounding box center [560, 56] width 127 height 21
click button "Next" at bounding box center [601, 276] width 45 height 16
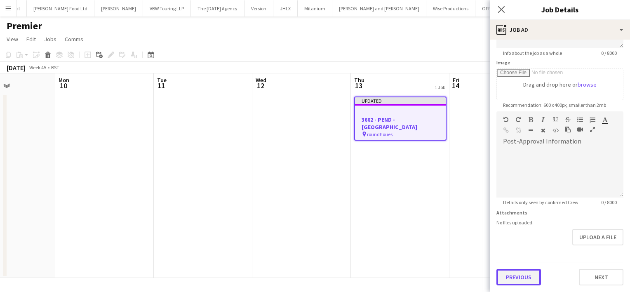
scroll to position [115, 0]
click at [514, 246] on form "**********" at bounding box center [560, 108] width 140 height 355
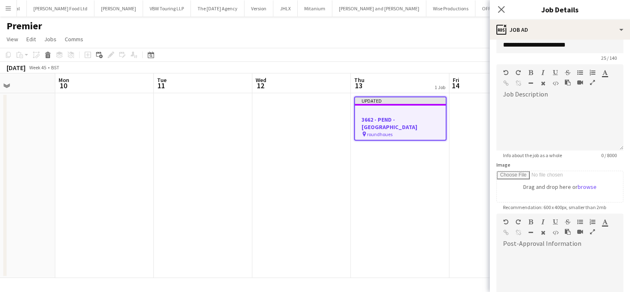
scroll to position [0, 0]
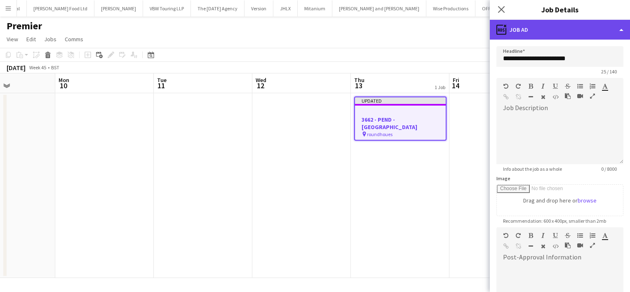
click at [568, 37] on div "ads-window Job Ad" at bounding box center [560, 30] width 140 height 20
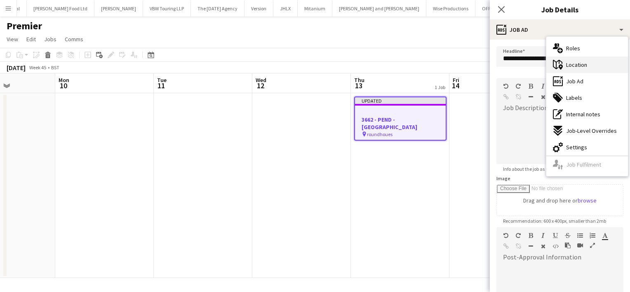
click at [572, 63] on span "Location" at bounding box center [576, 64] width 21 height 7
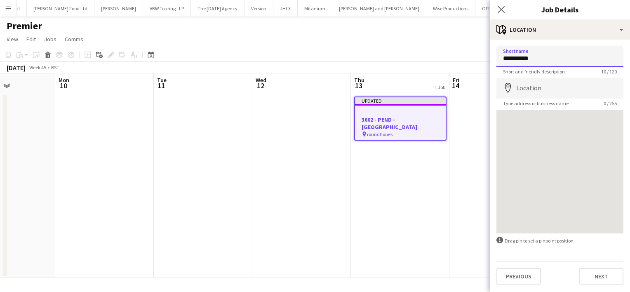
click at [560, 61] on input "**********" at bounding box center [560, 56] width 127 height 21
type input "*"
type input "**********"
click at [541, 97] on input "Location" at bounding box center [560, 88] width 127 height 21
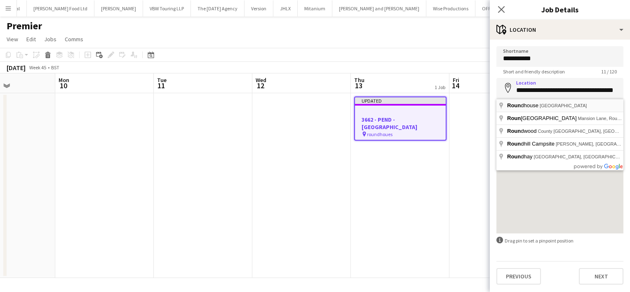
type input "**********"
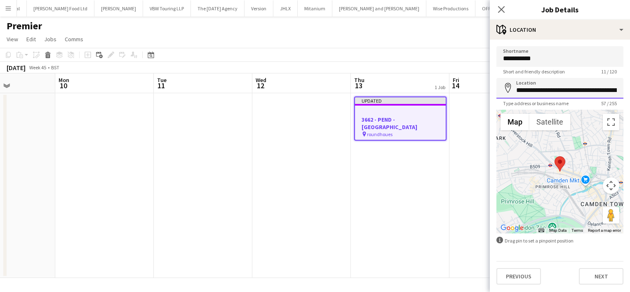
click at [556, 94] on input "**********" at bounding box center [560, 88] width 127 height 21
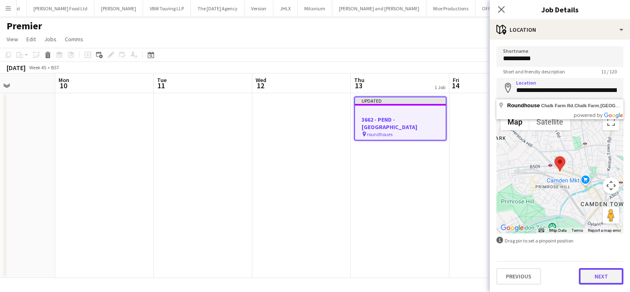
click at [603, 271] on button "Next" at bounding box center [601, 276] width 45 height 16
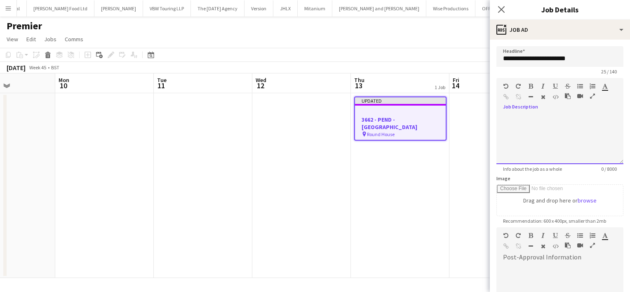
paste div
click at [508, 123] on div at bounding box center [560, 139] width 127 height 49
click at [586, 128] on div "**********" at bounding box center [557, 139] width 121 height 49
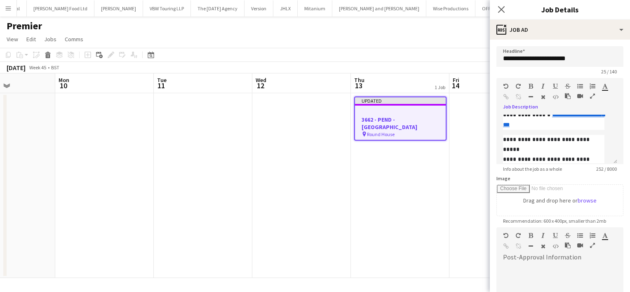
click at [516, 269] on div at bounding box center [560, 288] width 127 height 49
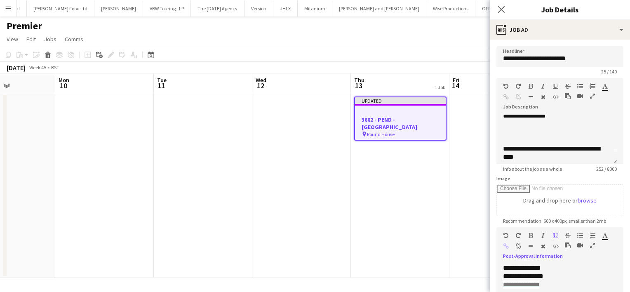
scroll to position [6, 0]
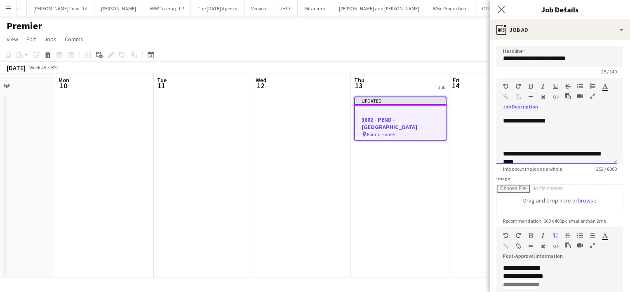
click at [554, 138] on div at bounding box center [557, 137] width 108 height 8
click at [525, 134] on div at bounding box center [557, 137] width 108 height 8
click at [515, 135] on div at bounding box center [557, 137] width 108 height 8
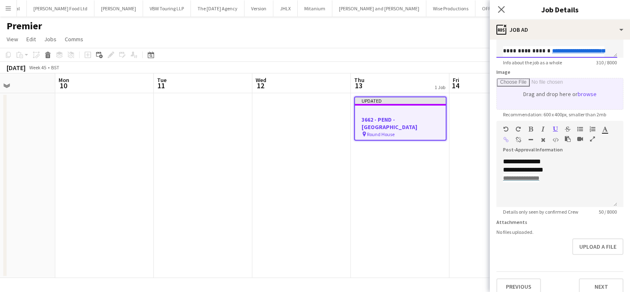
scroll to position [107, 0]
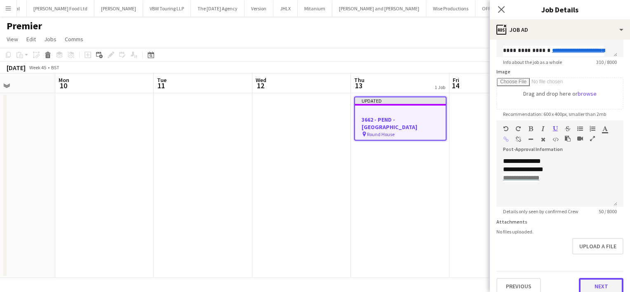
click at [586, 284] on button "Next" at bounding box center [601, 286] width 45 height 16
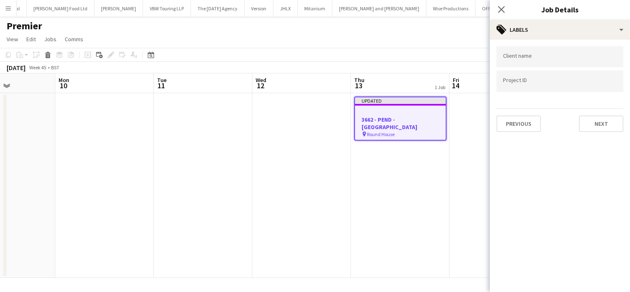
scroll to position [0, 0]
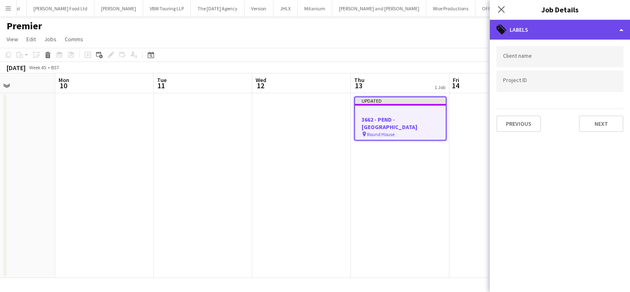
click at [566, 35] on div "tags-double Labels" at bounding box center [560, 30] width 140 height 20
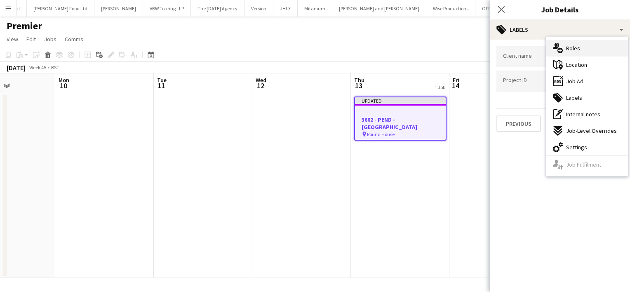
click at [590, 51] on div "multiple-users-add Roles" at bounding box center [587, 48] width 82 height 16
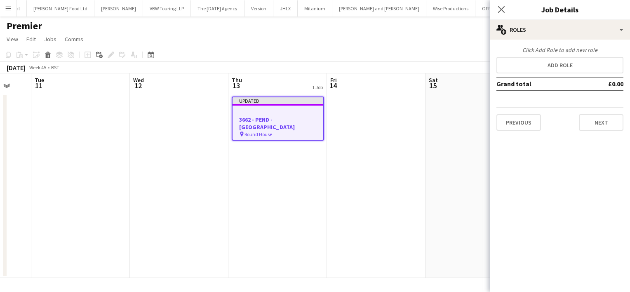
scroll to position [0, 264]
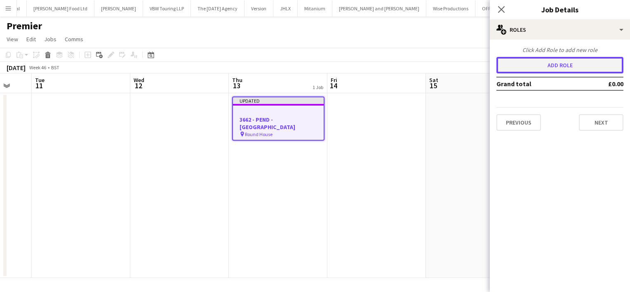
click at [554, 67] on button "Add role" at bounding box center [560, 65] width 127 height 16
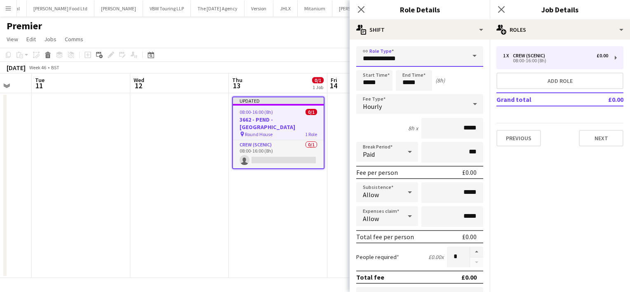
click at [434, 56] on input "**********" at bounding box center [419, 56] width 127 height 21
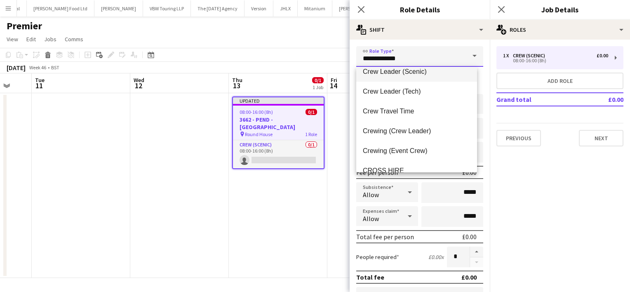
scroll to position [53, 0]
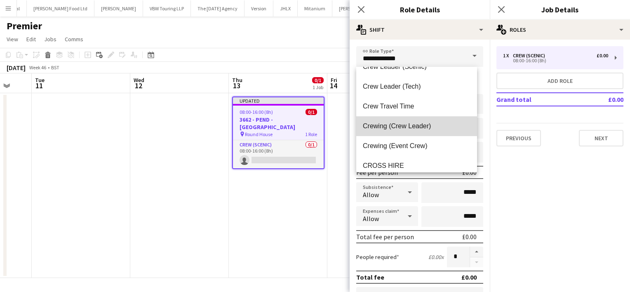
click at [420, 129] on span "Crewing (Crew Leader)" at bounding box center [417, 126] width 108 height 8
type input "**********"
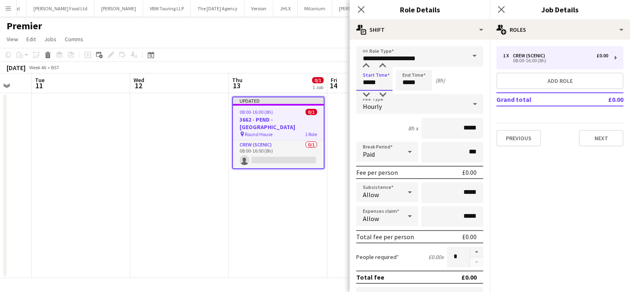
click at [376, 83] on input "*****" at bounding box center [374, 80] width 36 height 21
click at [385, 64] on div at bounding box center [382, 66] width 16 height 8
type input "*****"
click at [385, 64] on div at bounding box center [382, 66] width 16 height 8
drag, startPoint x: 407, startPoint y: 83, endPoint x: 410, endPoint y: 64, distance: 19.1
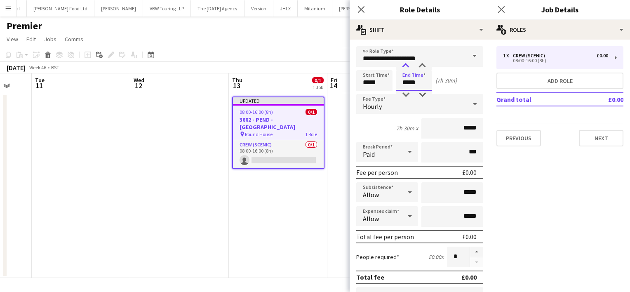
click at [410, 79] on app-time-picker "*****" at bounding box center [414, 82] width 36 height 6
click at [410, 64] on div at bounding box center [406, 66] width 16 height 8
click at [420, 66] on div at bounding box center [422, 66] width 16 height 8
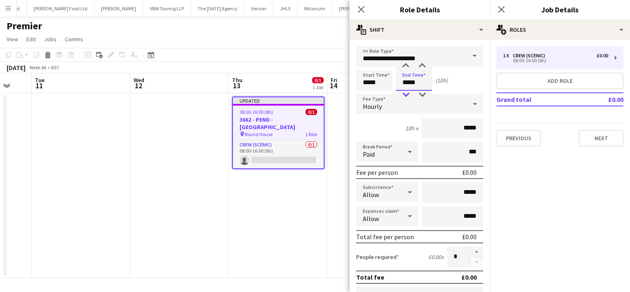
type input "*****"
click at [406, 92] on div at bounding box center [406, 95] width 16 height 8
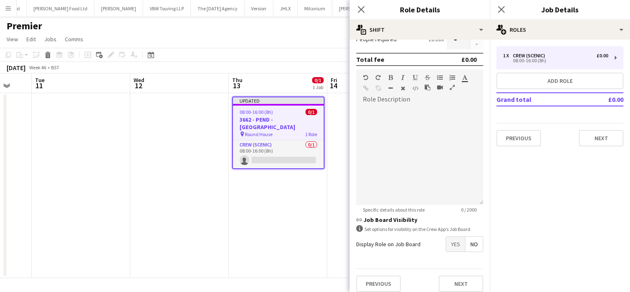
scroll to position [223, 0]
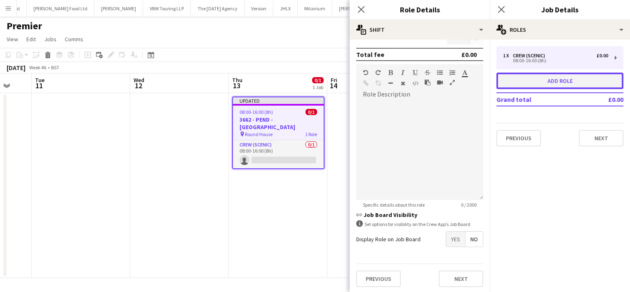
click at [566, 85] on button "Add role" at bounding box center [560, 81] width 127 height 16
type input "**********"
type input "*****"
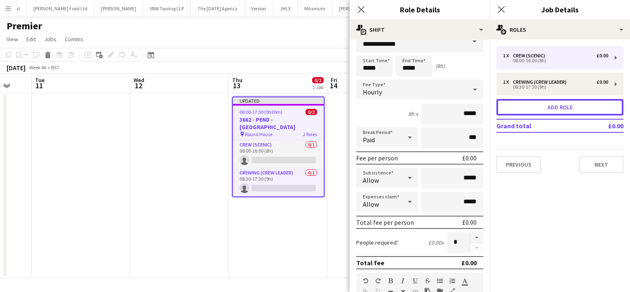
scroll to position [0, 0]
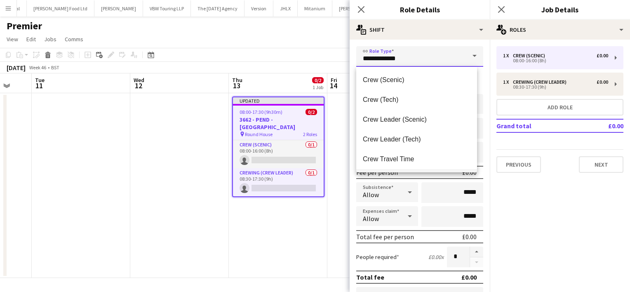
click at [431, 54] on input "**********" at bounding box center [419, 56] width 127 height 21
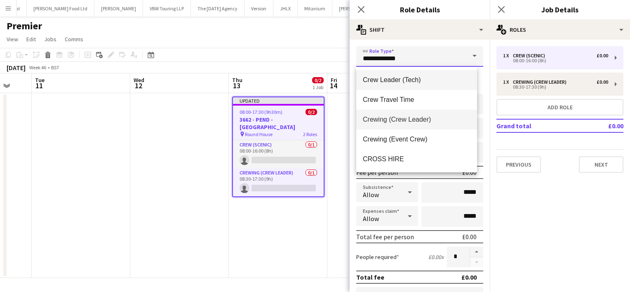
scroll to position [62, 0]
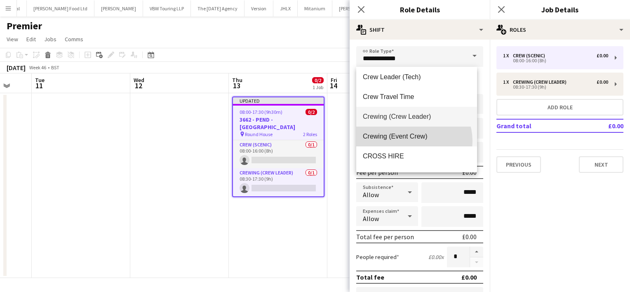
click at [412, 141] on mat-option "Crewing (Event Crew)" at bounding box center [416, 137] width 121 height 20
type input "**********"
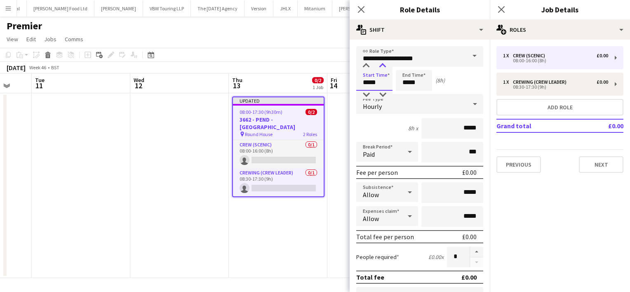
drag, startPoint x: 378, startPoint y: 82, endPoint x: 384, endPoint y: 63, distance: 20.5
click at [384, 79] on app-time-picker "*****" at bounding box center [374, 82] width 36 height 6
click at [384, 63] on div at bounding box center [382, 66] width 16 height 8
type input "*****"
click at [384, 63] on div at bounding box center [382, 66] width 16 height 8
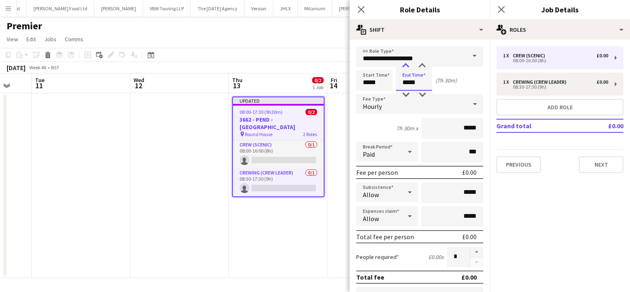
drag, startPoint x: 407, startPoint y: 84, endPoint x: 409, endPoint y: 63, distance: 21.1
click at [409, 79] on app-time-picker "*****" at bounding box center [414, 82] width 36 height 6
click at [409, 63] on div at bounding box center [406, 66] width 16 height 8
click at [425, 64] on div at bounding box center [422, 66] width 16 height 8
type input "*****"
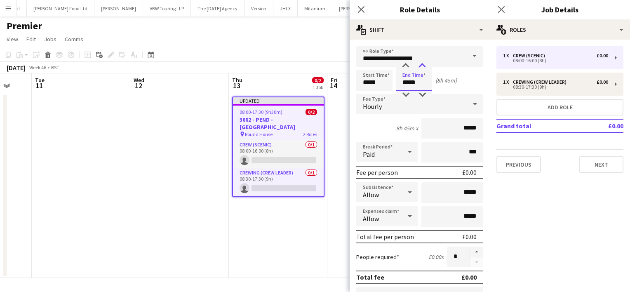
click at [425, 64] on div at bounding box center [422, 66] width 16 height 8
click at [373, 83] on input "*****" at bounding box center [374, 80] width 36 height 21
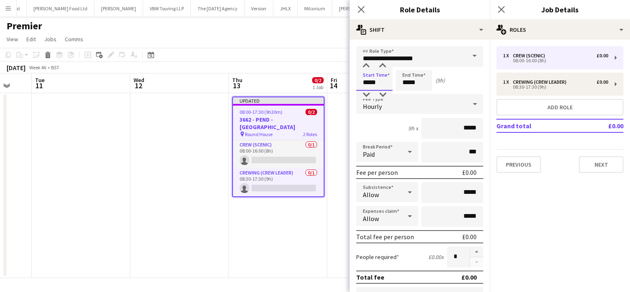
click at [373, 83] on input "*****" at bounding box center [374, 80] width 36 height 21
type input "*****"
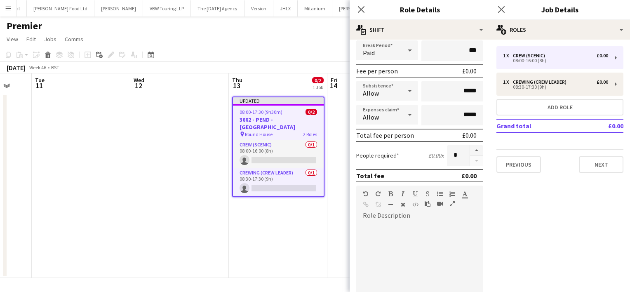
scroll to position [102, 0]
click at [470, 151] on button "button" at bounding box center [476, 150] width 13 height 11
type input "*"
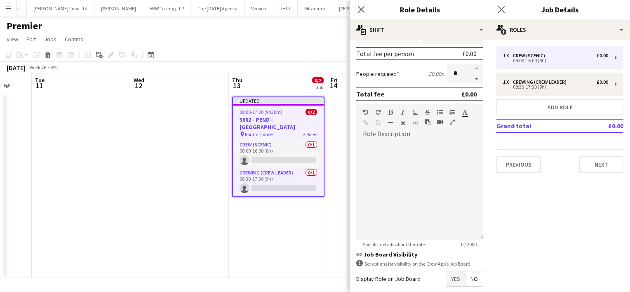
scroll to position [203, 0]
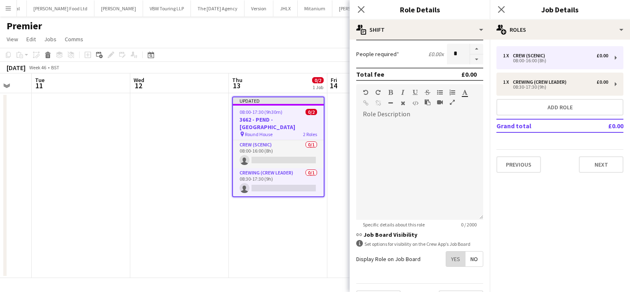
click at [446, 252] on span "Yes" at bounding box center [455, 259] width 19 height 15
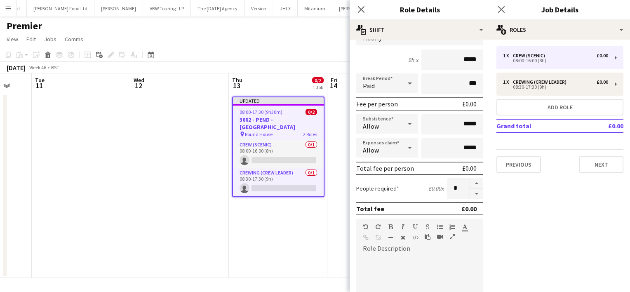
scroll to position [68, 0]
click at [363, 9] on icon "Close pop-in" at bounding box center [361, 9] width 8 height 8
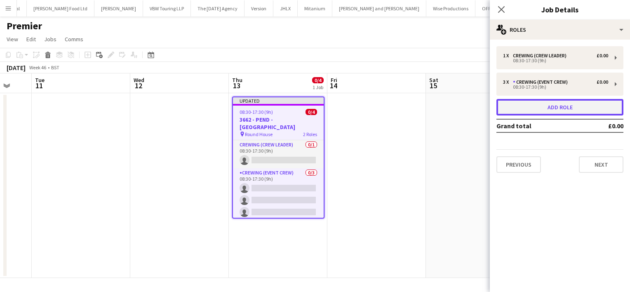
click at [523, 111] on button "Add role" at bounding box center [560, 107] width 127 height 16
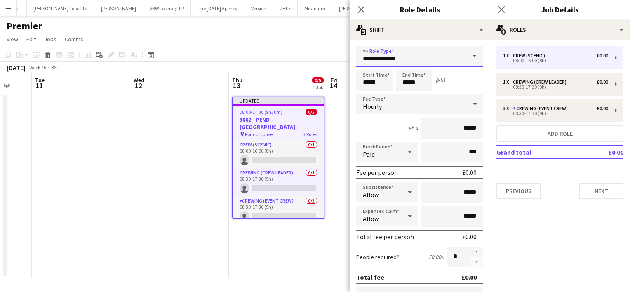
click at [454, 58] on input "**********" at bounding box center [419, 56] width 127 height 21
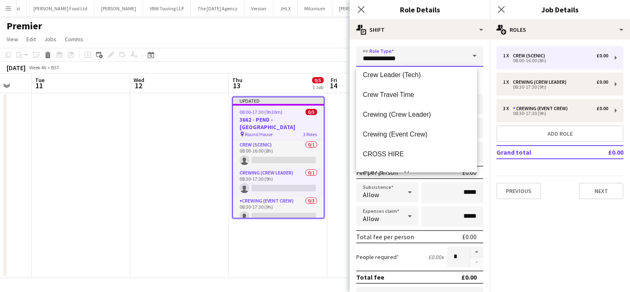
scroll to position [67, 0]
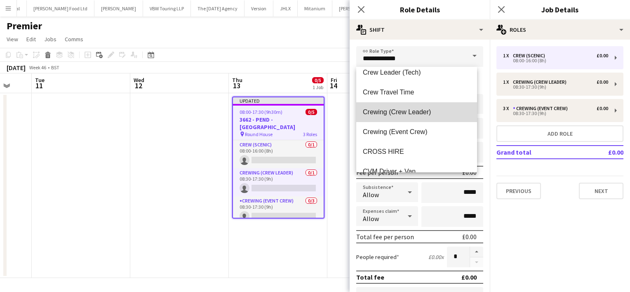
click at [420, 114] on span "Crewing (Crew Leader)" at bounding box center [417, 112] width 108 height 8
type input "**********"
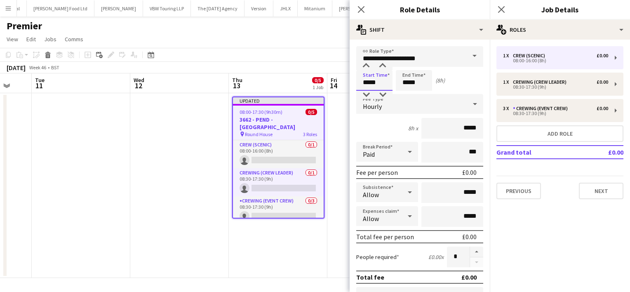
click at [370, 80] on input "*****" at bounding box center [374, 80] width 36 height 21
type input "*****"
click at [424, 64] on div at bounding box center [422, 66] width 16 height 8
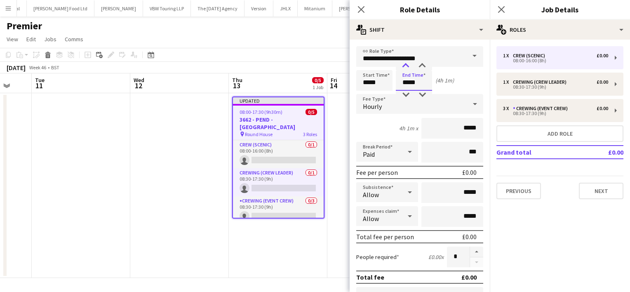
click at [406, 66] on div at bounding box center [406, 66] width 16 height 8
type input "*****"
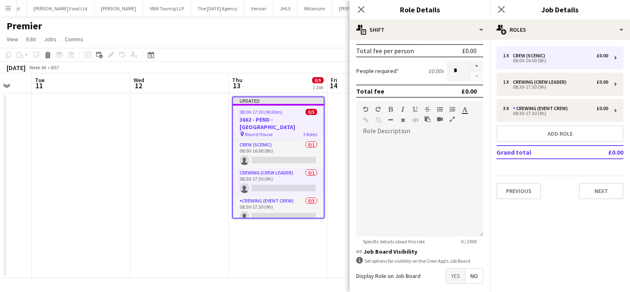
scroll to position [223, 0]
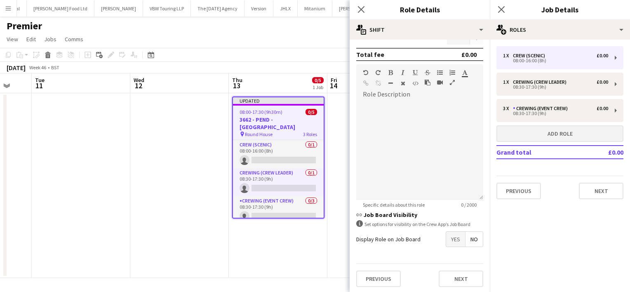
type input "*****"
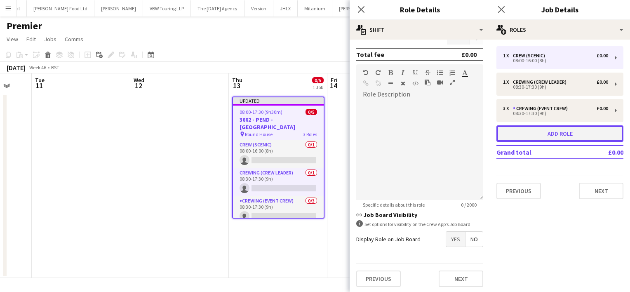
click at [556, 135] on button "Add role" at bounding box center [560, 133] width 127 height 16
type input "**********"
type input "*****"
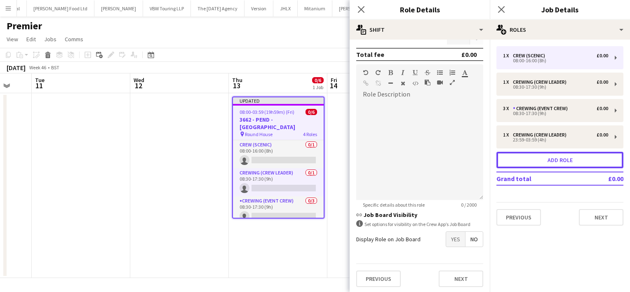
scroll to position [0, 0]
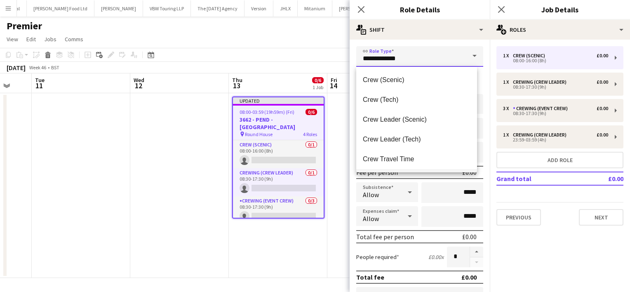
click at [417, 61] on input "**********" at bounding box center [419, 56] width 127 height 21
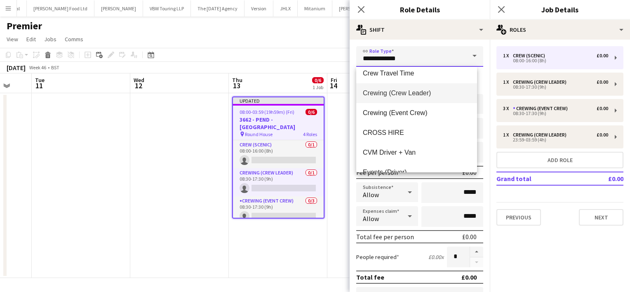
scroll to position [88, 0]
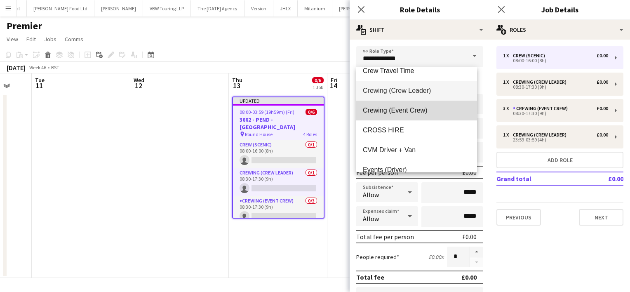
click at [419, 113] on span "Crewing (Event Crew)" at bounding box center [417, 110] width 108 height 8
type input "**********"
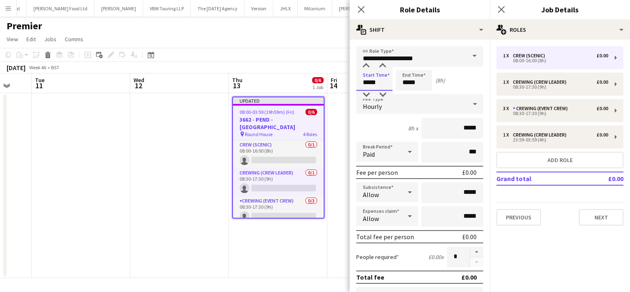
click at [372, 81] on input "*****" at bounding box center [374, 80] width 36 height 21
type input "*****"
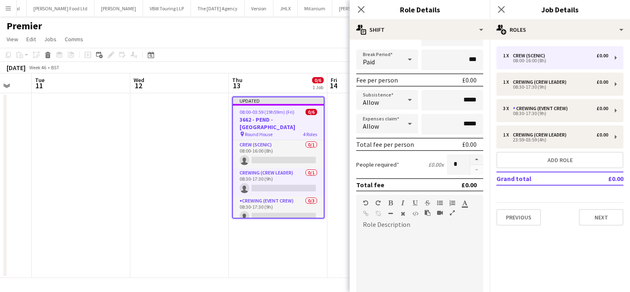
scroll to position [97, 0]
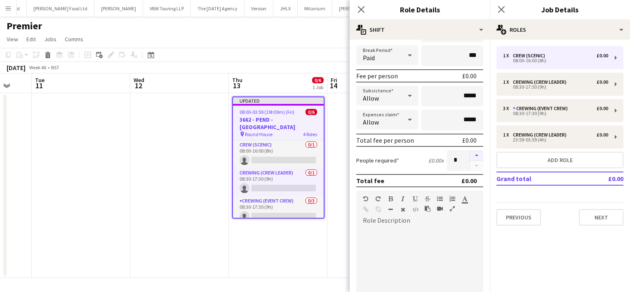
type input "*****"
click at [473, 152] on button "button" at bounding box center [476, 155] width 13 height 11
type input "*"
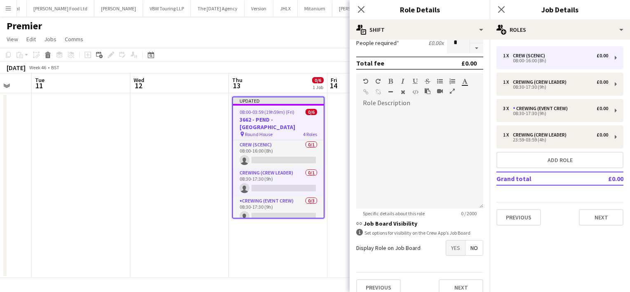
scroll to position [215, 0]
click at [453, 246] on span "Yes" at bounding box center [455, 246] width 19 height 15
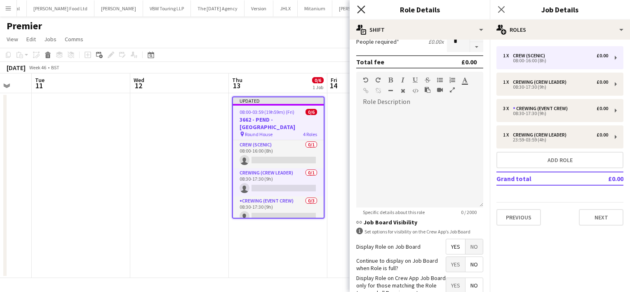
click at [359, 9] on icon "Close pop-in" at bounding box center [361, 9] width 8 height 8
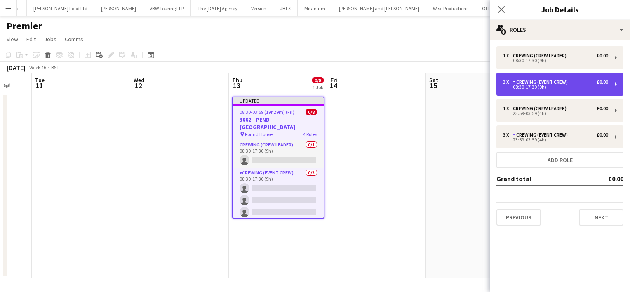
click at [527, 83] on div "Crewing (Event Crew)" at bounding box center [542, 82] width 58 height 6
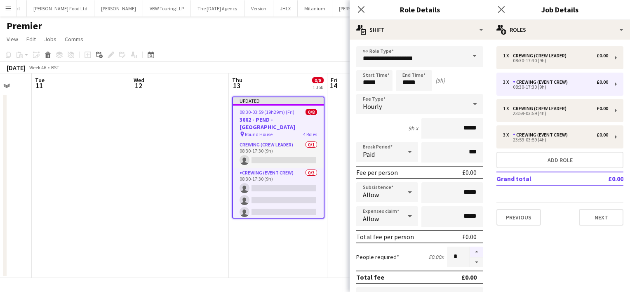
click at [470, 250] on button "button" at bounding box center [476, 252] width 13 height 11
type input "*"
click at [364, 8] on icon "Close pop-in" at bounding box center [361, 9] width 8 height 8
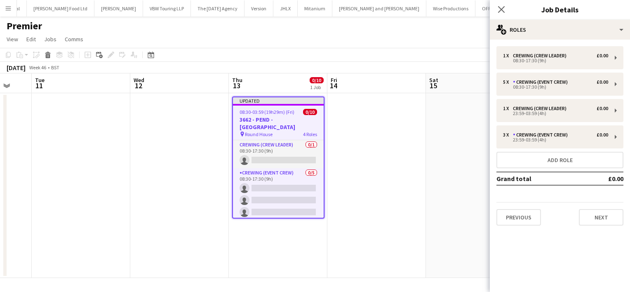
click at [393, 191] on app-date-cell at bounding box center [376, 185] width 99 height 185
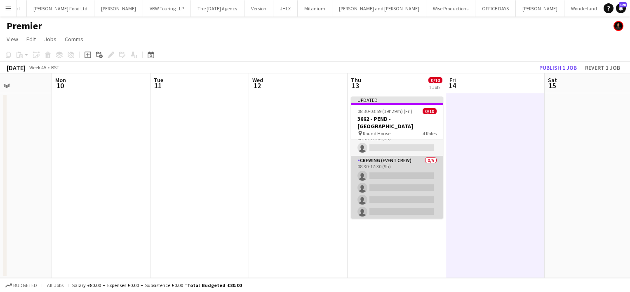
scroll to position [0, 0]
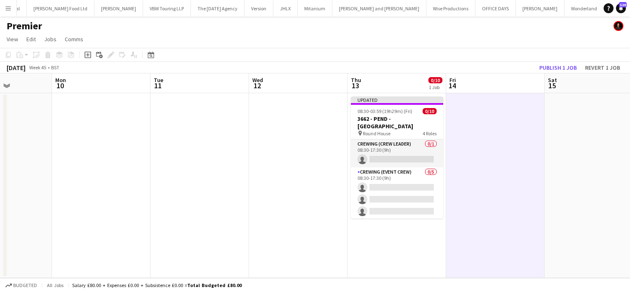
click at [485, 115] on app-date-cell at bounding box center [495, 185] width 99 height 185
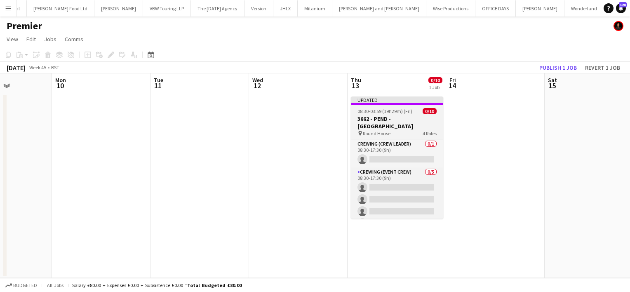
click at [384, 114] on span "08:30-03:59 (19h29m) (Fri)" at bounding box center [385, 111] width 55 height 6
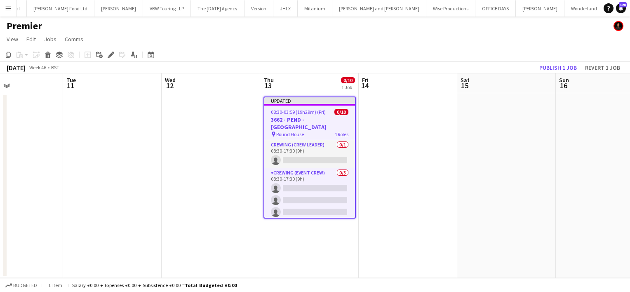
scroll to position [0, 339]
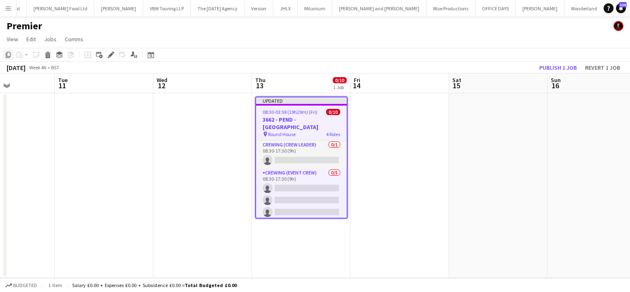
click at [6, 54] on icon at bounding box center [8, 55] width 5 height 6
click at [367, 122] on app-date-cell at bounding box center [400, 185] width 99 height 185
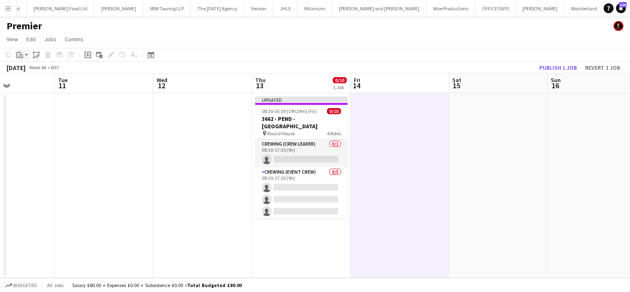
click at [23, 54] on div "Paste" at bounding box center [20, 55] width 10 height 10
click at [31, 72] on link "Paste Ctrl+V" at bounding box center [61, 70] width 78 height 7
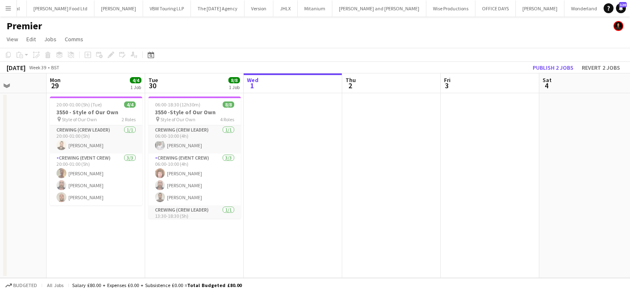
scroll to position [0, 233]
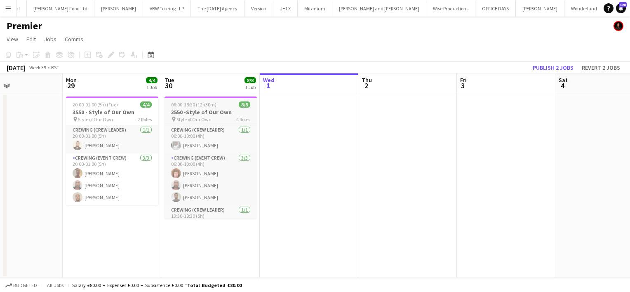
click at [181, 113] on h3 "3550 -Style of Our Own" at bounding box center [211, 111] width 92 height 7
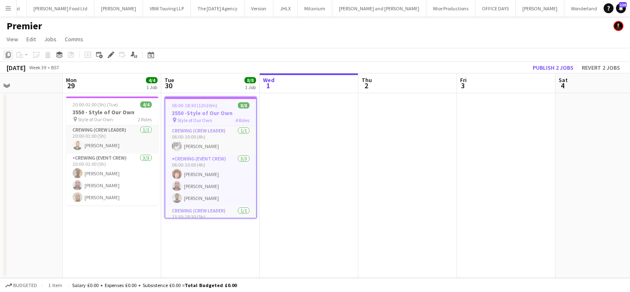
click at [7, 55] on icon "Copy" at bounding box center [8, 55] width 7 height 7
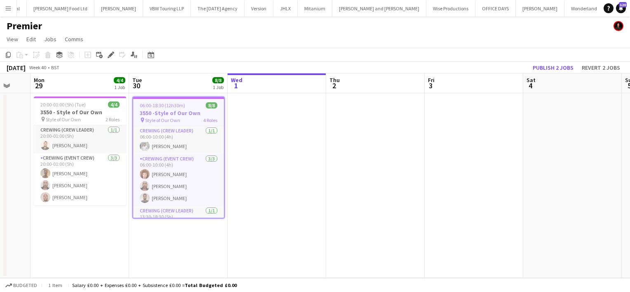
scroll to position [0, 266]
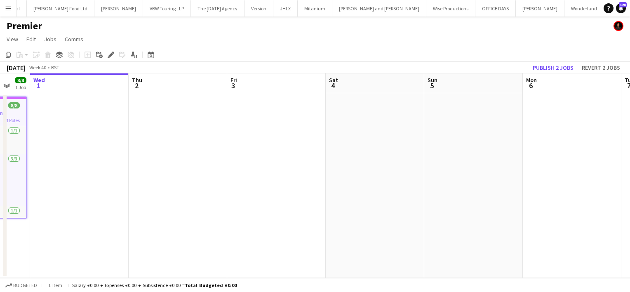
click at [339, 106] on app-date-cell at bounding box center [375, 185] width 99 height 185
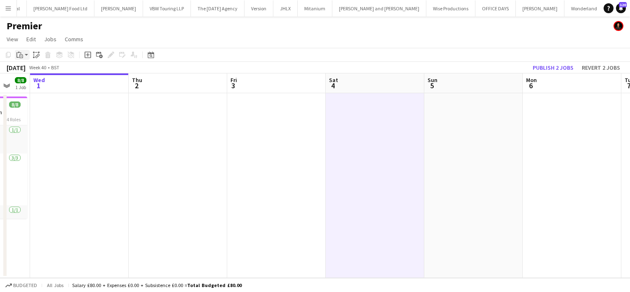
click at [26, 54] on app-action-btn "Paste" at bounding box center [22, 55] width 15 height 10
click at [31, 71] on link "Paste Ctrl+V" at bounding box center [61, 70] width 78 height 7
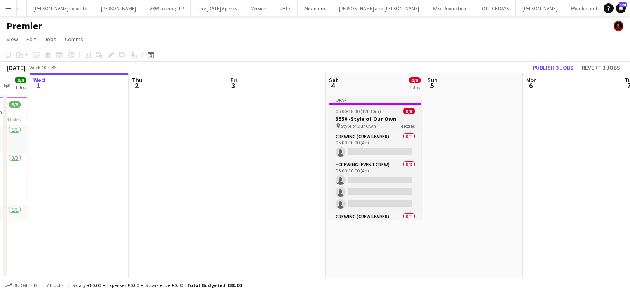
click at [393, 114] on div "06:00-18:30 (12h30m) 0/8" at bounding box center [375, 111] width 92 height 6
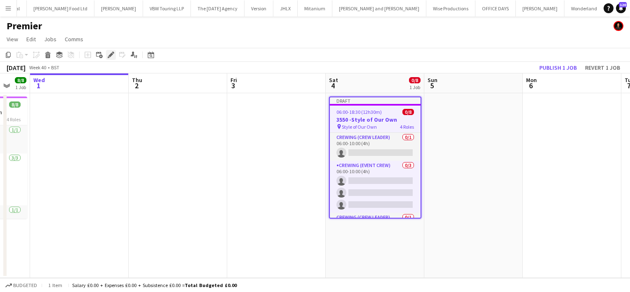
click at [113, 57] on icon "Edit" at bounding box center [111, 55] width 7 height 7
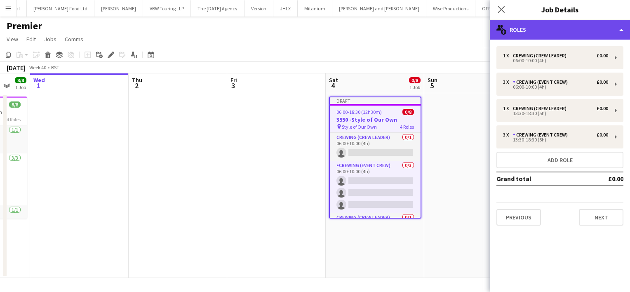
click at [580, 30] on div "multiple-users-add Roles" at bounding box center [560, 30] width 140 height 20
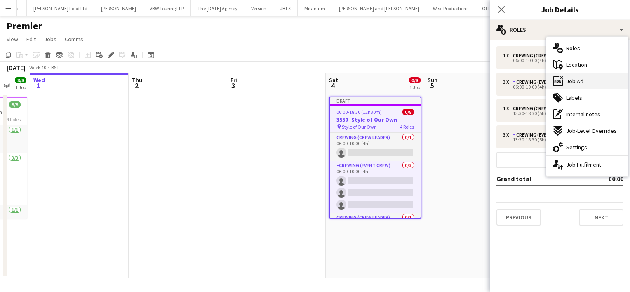
click at [586, 84] on div "ads-window Job Ad" at bounding box center [587, 81] width 82 height 16
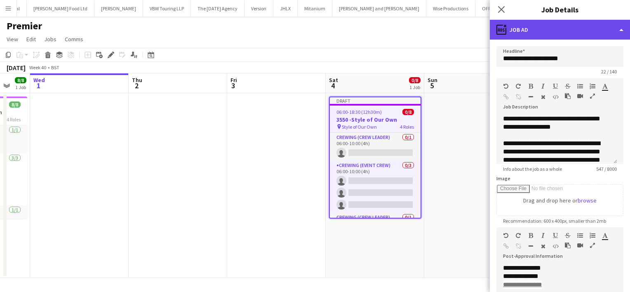
click at [556, 31] on div "ads-window Job Ad" at bounding box center [560, 30] width 140 height 20
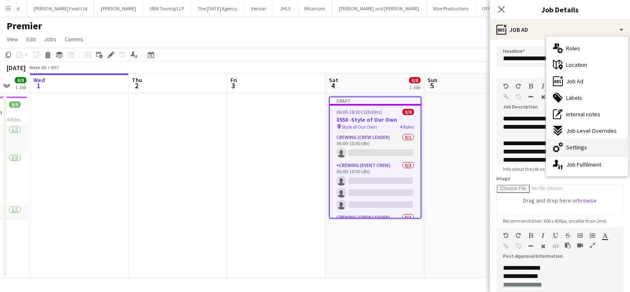
click at [584, 152] on div "cog-double-3 Settings" at bounding box center [587, 147] width 82 height 16
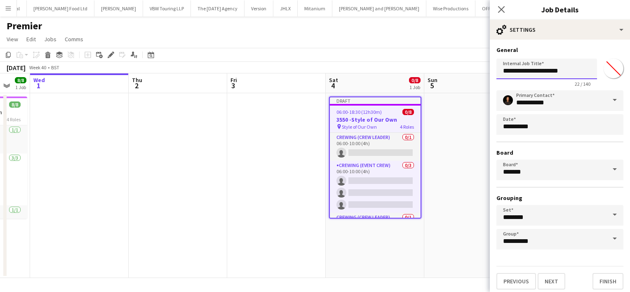
click at [511, 68] on input "**********" at bounding box center [547, 69] width 101 height 21
click at [548, 279] on button "Next" at bounding box center [552, 281] width 28 height 16
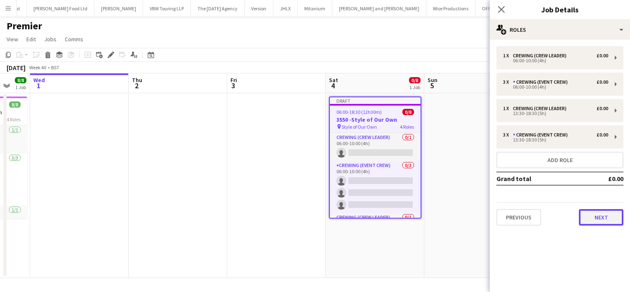
click at [594, 213] on button "Next" at bounding box center [601, 217] width 45 height 16
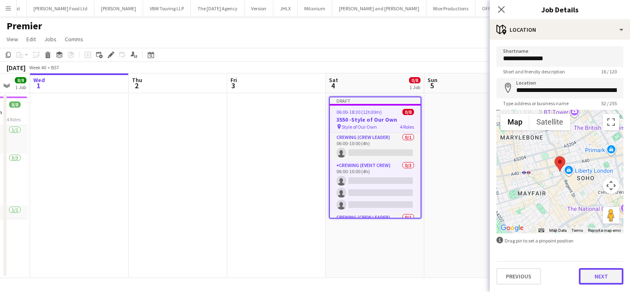
click at [602, 276] on button "Next" at bounding box center [601, 276] width 45 height 16
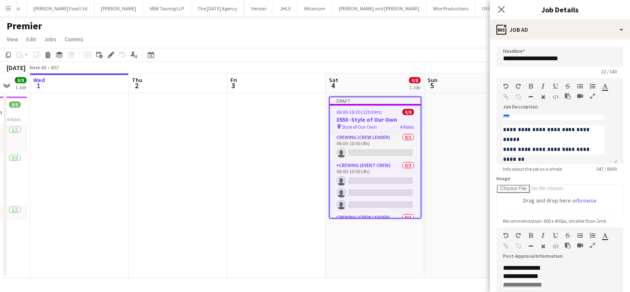
scroll to position [189, 0]
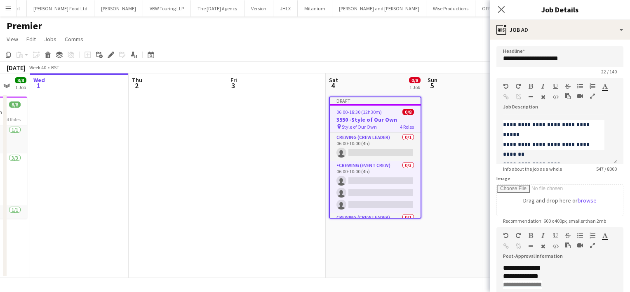
click at [435, 124] on app-date-cell at bounding box center [473, 185] width 99 height 185
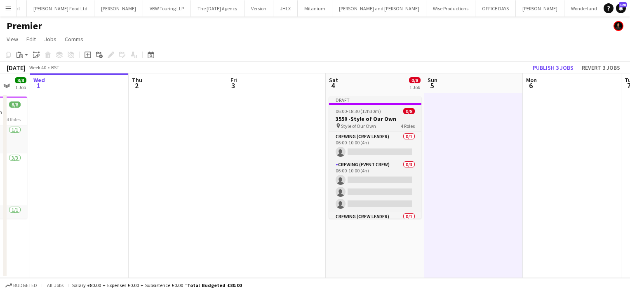
click at [383, 115] on h3 "3550 -Style of Our Own" at bounding box center [375, 118] width 92 height 7
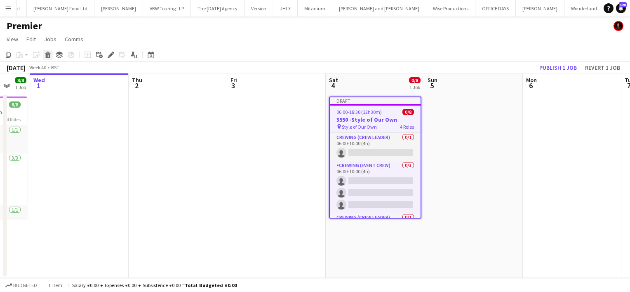
click at [45, 53] on icon "Delete" at bounding box center [48, 55] width 7 height 7
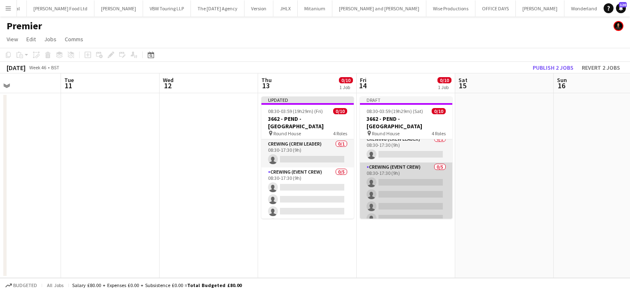
scroll to position [2, 0]
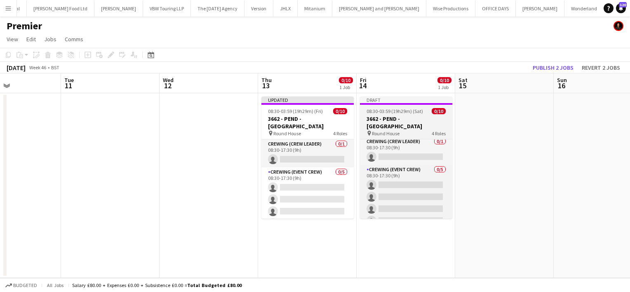
click at [398, 110] on span "08:30-03:59 (19h29m) (Sat)" at bounding box center [395, 111] width 57 height 6
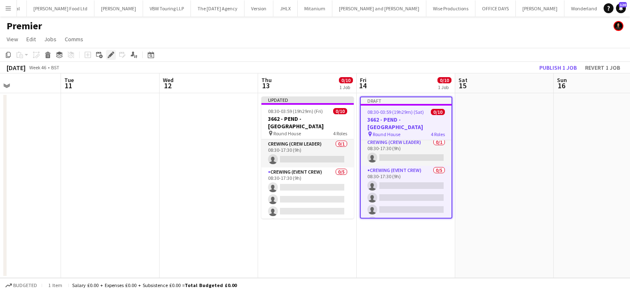
click at [111, 54] on icon at bounding box center [110, 55] width 5 height 5
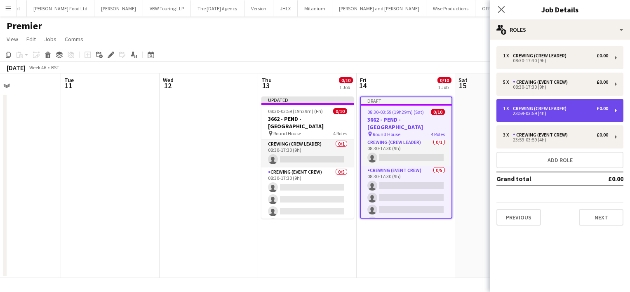
click at [558, 112] on div "23:59-03:59 (4h)" at bounding box center [555, 113] width 105 height 4
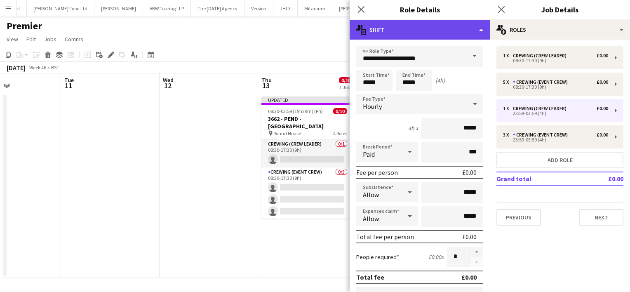
click at [465, 33] on div "multiple-actions-text Shift" at bounding box center [420, 30] width 140 height 20
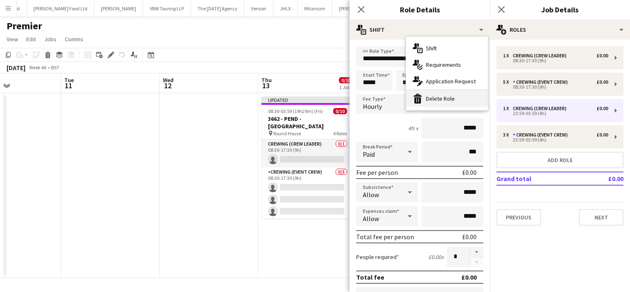
click at [456, 102] on div "bin-2 Delete Role" at bounding box center [447, 98] width 82 height 16
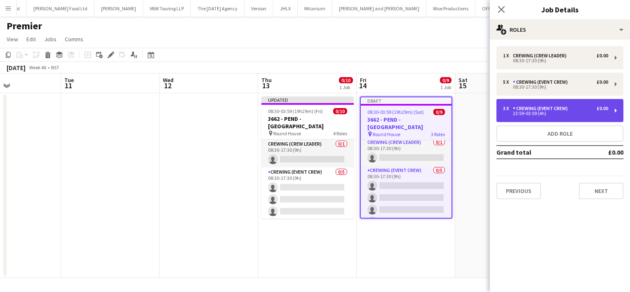
click at [518, 113] on div "23:59-03:59 (4h)" at bounding box center [555, 113] width 105 height 4
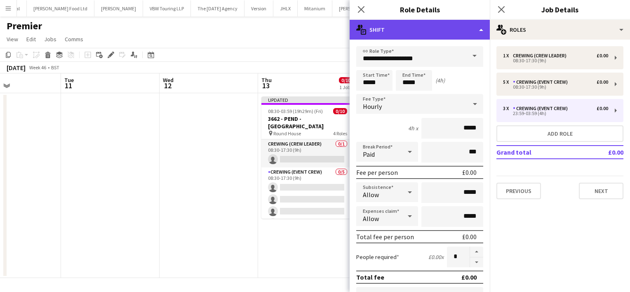
click at [453, 33] on div "multiple-actions-text Shift" at bounding box center [420, 30] width 140 height 20
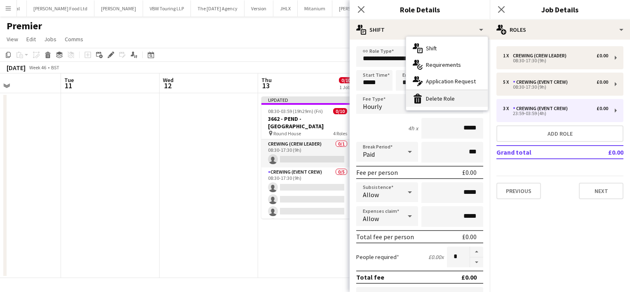
click at [459, 102] on div "bin-2 Delete Role" at bounding box center [447, 98] width 82 height 16
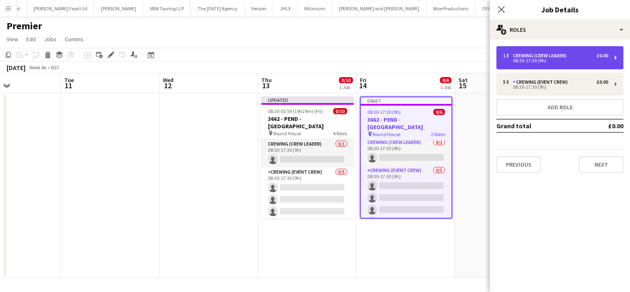
click at [540, 57] on div "Crewing (Crew Leader)" at bounding box center [541, 56] width 57 height 6
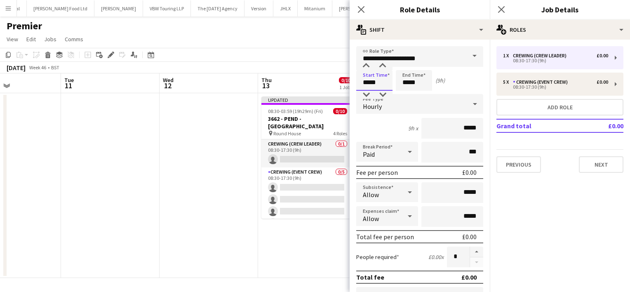
click at [368, 85] on input "*****" at bounding box center [374, 80] width 36 height 21
drag, startPoint x: 368, startPoint y: 96, endPoint x: 382, endPoint y: 66, distance: 32.5
click at [382, 79] on app-time-picker "*****" at bounding box center [374, 82] width 36 height 6
type input "*****"
click at [382, 66] on div at bounding box center [382, 66] width 16 height 8
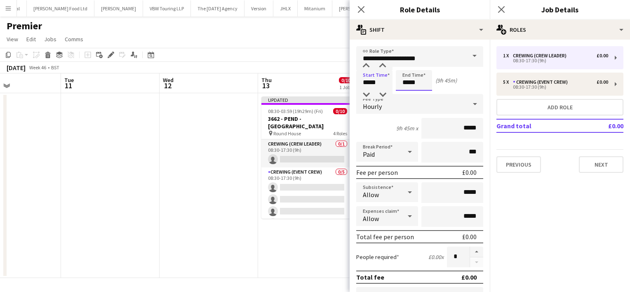
click at [410, 83] on input "*****" at bounding box center [414, 80] width 36 height 21
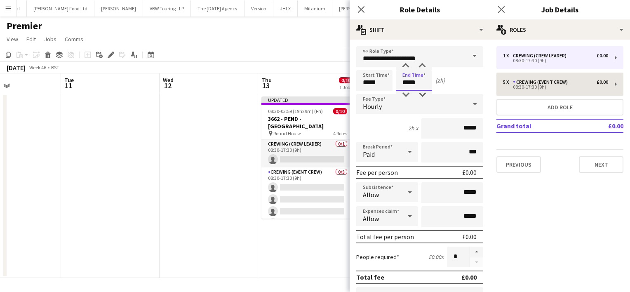
type input "*****"
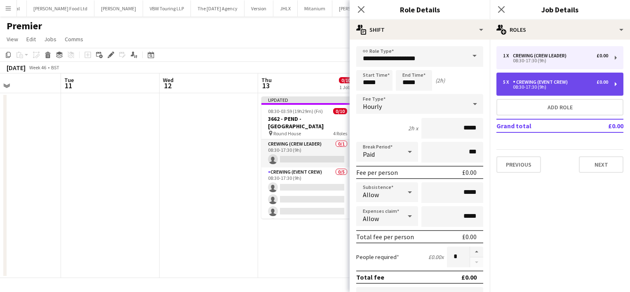
click at [536, 88] on div "08:30-17:30 (9h)" at bounding box center [555, 87] width 105 height 4
type input "**********"
type input "*****"
type input "*"
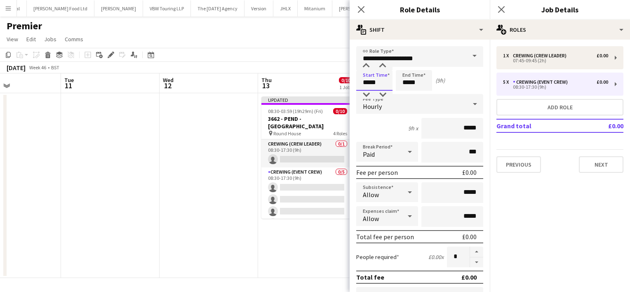
click at [362, 84] on input "*****" at bounding box center [374, 80] width 36 height 21
type input "*****"
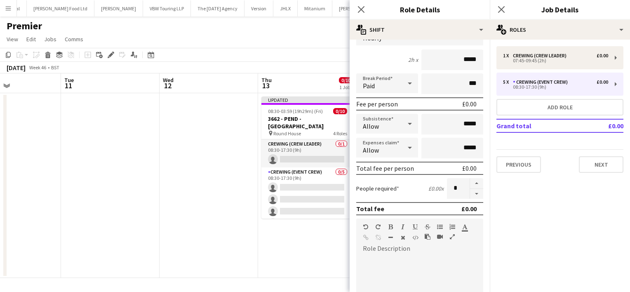
scroll to position [73, 0]
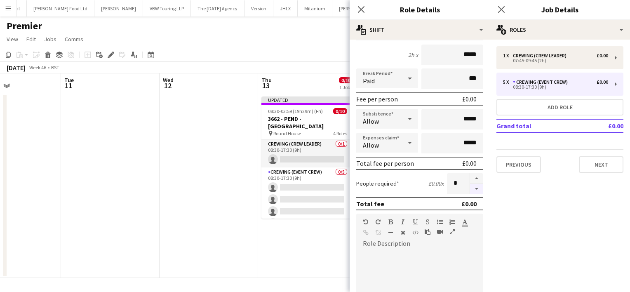
type input "*****"
click at [472, 189] on button "button" at bounding box center [476, 189] width 13 height 10
type input "*"
click at [586, 160] on button "Next" at bounding box center [601, 164] width 45 height 16
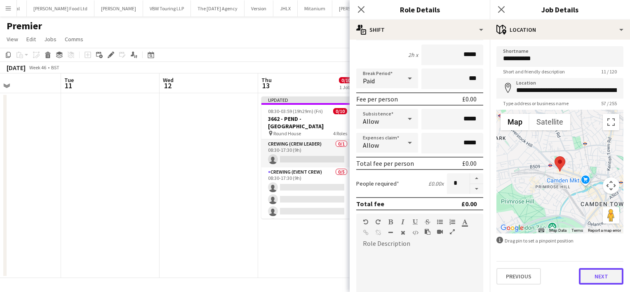
click at [615, 272] on button "Next" at bounding box center [601, 276] width 45 height 16
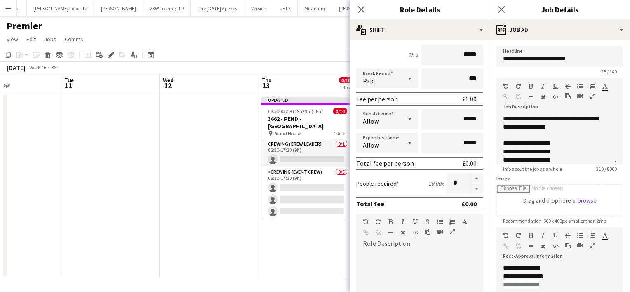
click at [310, 256] on app-date-cell "Updated 08:30-03:59 (19h29m) (Fri) 0/10 3662 - PEND - Round House pin Round Hou…" at bounding box center [307, 185] width 99 height 185
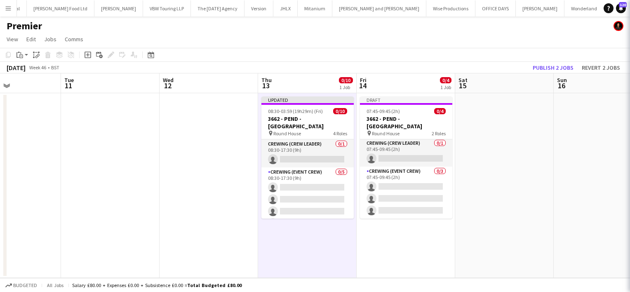
scroll to position [0, 0]
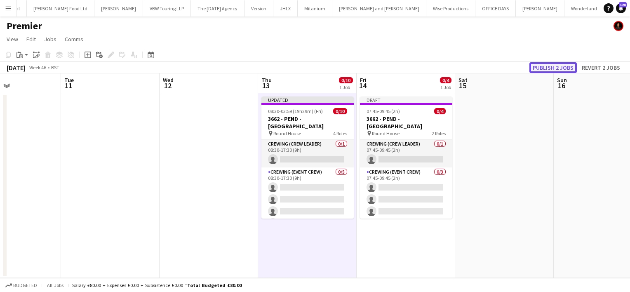
click at [548, 66] on button "Publish 2 jobs" at bounding box center [553, 67] width 47 height 11
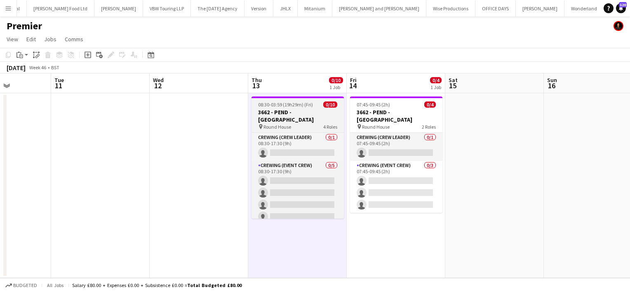
click at [294, 123] on div "pin Round House 4 Roles" at bounding box center [298, 126] width 92 height 7
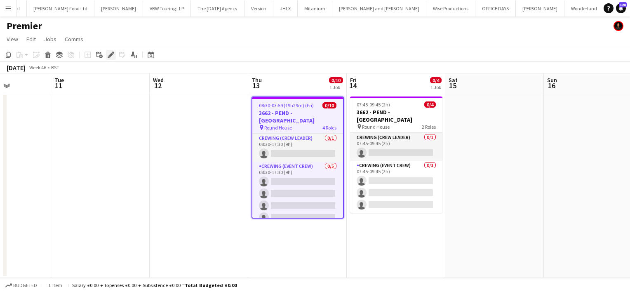
click at [109, 55] on icon at bounding box center [110, 55] width 5 height 5
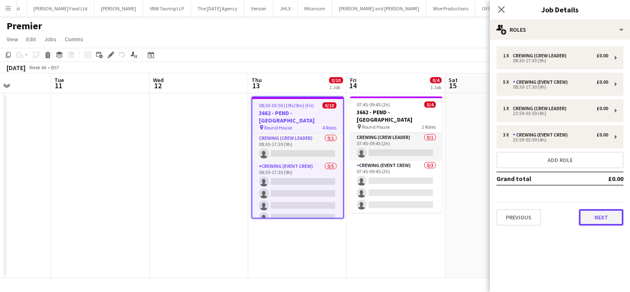
click at [594, 214] on button "Next" at bounding box center [601, 217] width 45 height 16
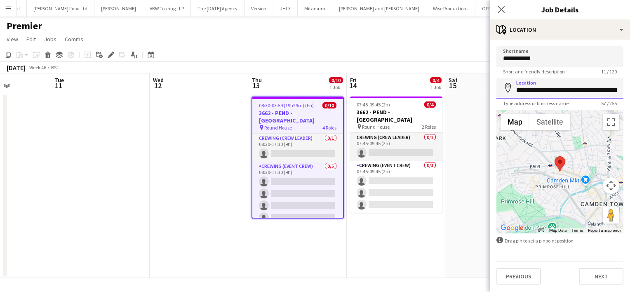
click at [551, 95] on input "**********" at bounding box center [560, 88] width 127 height 21
click at [448, 66] on div "November 2025 Week 46 • BST" at bounding box center [315, 68] width 630 height 12
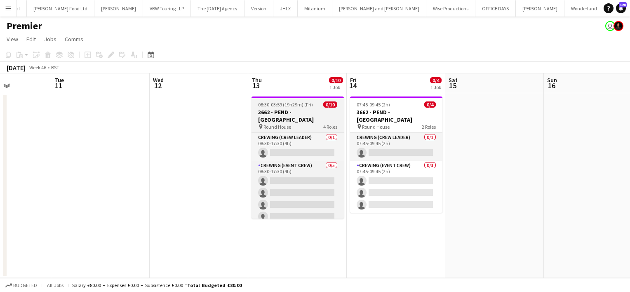
click at [279, 112] on h3 "3662 - PEND - Round House" at bounding box center [298, 115] width 92 height 15
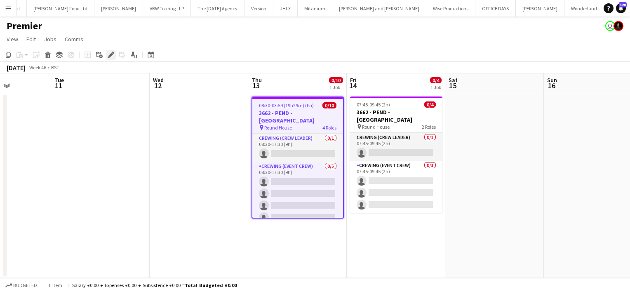
click at [108, 58] on icon at bounding box center [109, 57] width 2 height 2
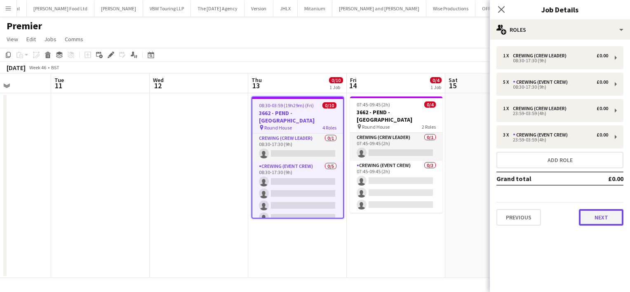
click at [608, 220] on button "Next" at bounding box center [601, 217] width 45 height 16
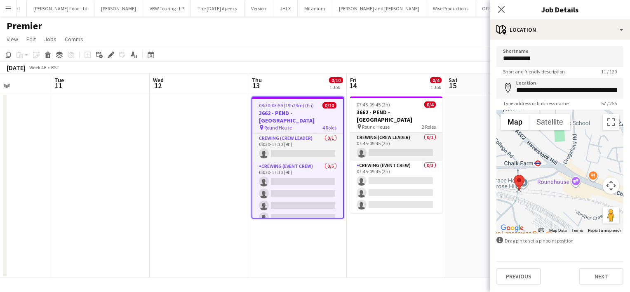
drag, startPoint x: 546, startPoint y: 180, endPoint x: 519, endPoint y: 183, distance: 27.4
click at [519, 183] on img at bounding box center [519, 182] width 11 height 15
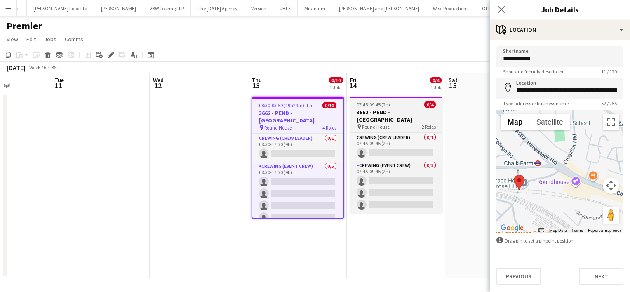
click at [384, 115] on h3 "3662 - PEND - Round House" at bounding box center [396, 115] width 92 height 15
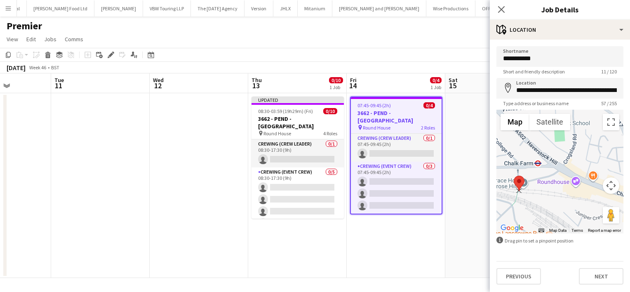
drag, startPoint x: 575, startPoint y: 180, endPoint x: 518, endPoint y: 185, distance: 57.9
click at [518, 185] on img at bounding box center [519, 183] width 11 height 15
type input "**********"
click at [406, 238] on app-date-cell "07:45-09:45 (2h) 0/4 3662 - PEND - Round House pin Round House 2 Roles Crewing …" at bounding box center [396, 185] width 99 height 185
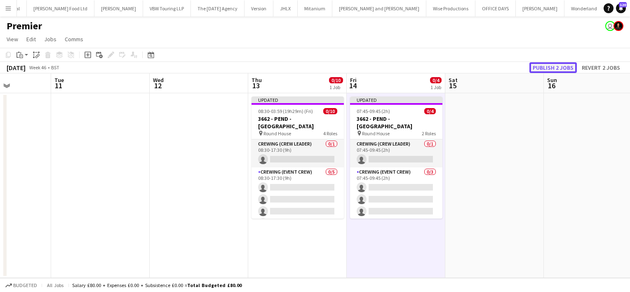
click at [559, 65] on button "Publish 2 jobs" at bounding box center [553, 67] width 47 height 11
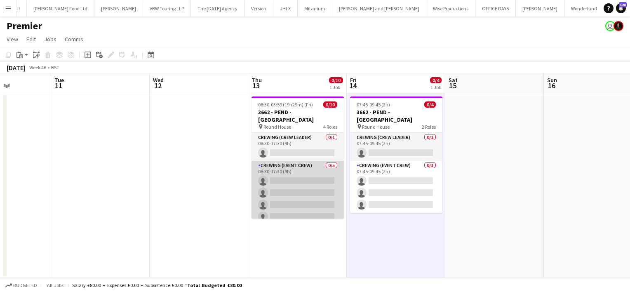
click at [312, 172] on app-card-role "Crewing (Event Crew) 0/5 08:30-17:30 (9h) single-neutral-actions single-neutral…" at bounding box center [298, 199] width 92 height 76
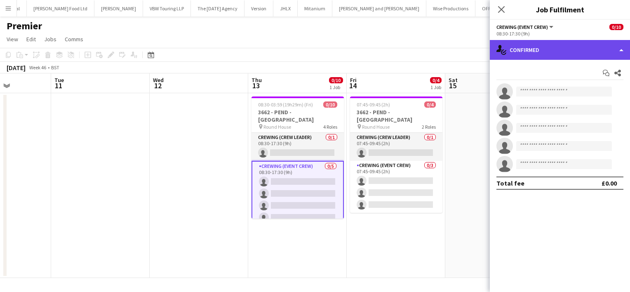
click at [573, 56] on div "single-neutral-actions-check-2 Confirmed" at bounding box center [560, 50] width 140 height 20
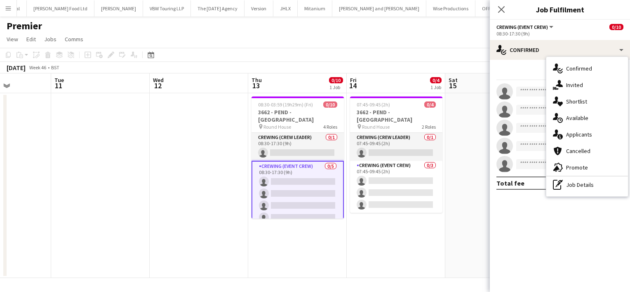
click at [473, 167] on app-date-cell at bounding box center [494, 185] width 99 height 185
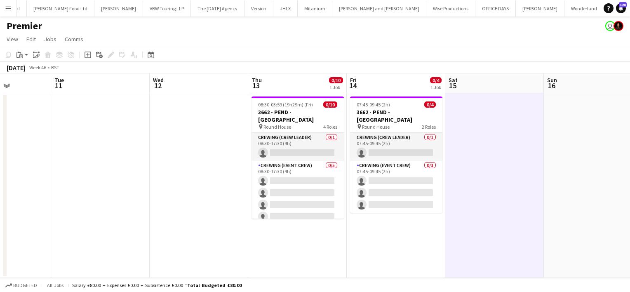
click at [569, 53] on app-toolbar "Copy Paste Paste Ctrl+V Paste with crew Ctrl+Shift+V Paste linked Job Delete Gr…" at bounding box center [315, 55] width 630 height 14
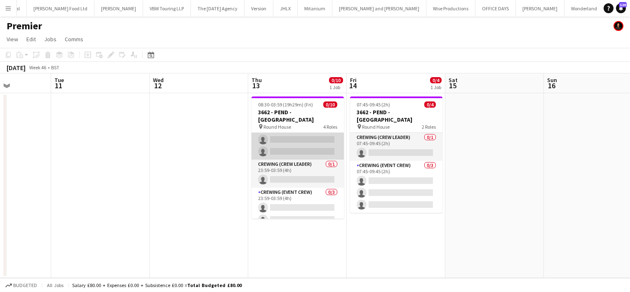
scroll to position [91, 0]
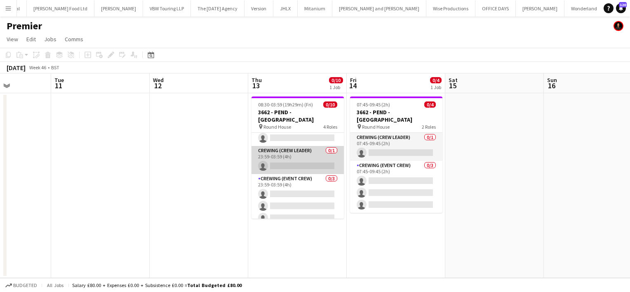
click at [295, 148] on app-card-role "Crewing (Crew Leader) 0/1 23:59-03:59 (4h) single-neutral-actions" at bounding box center [298, 160] width 92 height 28
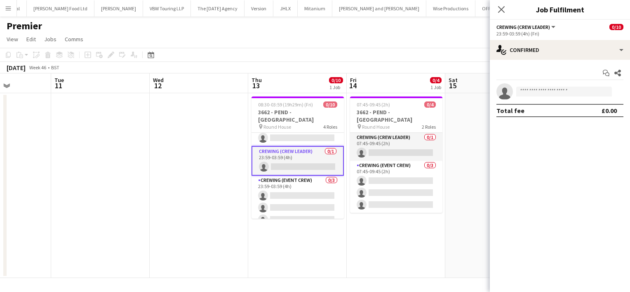
click at [387, 231] on app-date-cell "07:45-09:45 (2h) 0/4 3662 - PEND - Round House pin Round House 2 Roles Crewing …" at bounding box center [396, 185] width 99 height 185
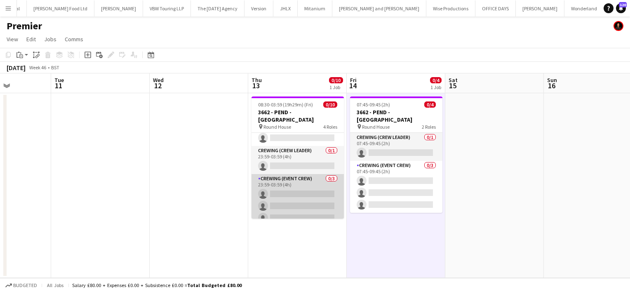
click at [318, 201] on app-card-role "Crewing (Event Crew) 0/3 23:59-03:59 (4h) single-neutral-actions single-neutral…" at bounding box center [298, 200] width 92 height 52
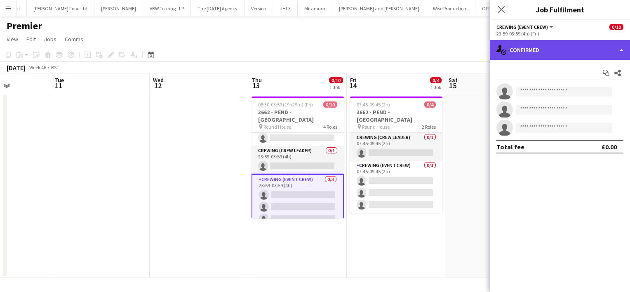
click at [549, 49] on div "single-neutral-actions-check-2 Confirmed" at bounding box center [560, 50] width 140 height 20
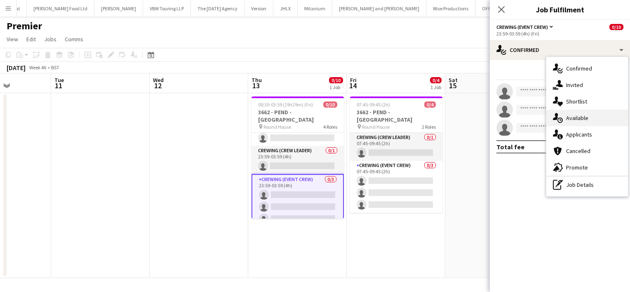
click at [589, 117] on div "single-neutral-actions-upload Available" at bounding box center [587, 118] width 82 height 16
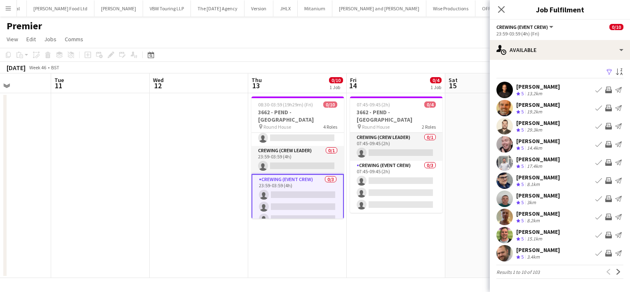
click at [608, 144] on app-icon "Invite crew" at bounding box center [608, 144] width 7 height 7
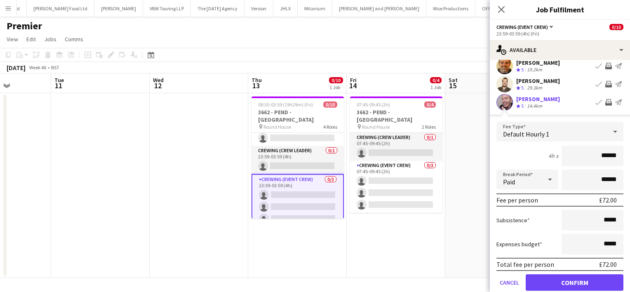
scroll to position [41, 0]
click at [505, 281] on button "Cancel" at bounding box center [510, 283] width 26 height 16
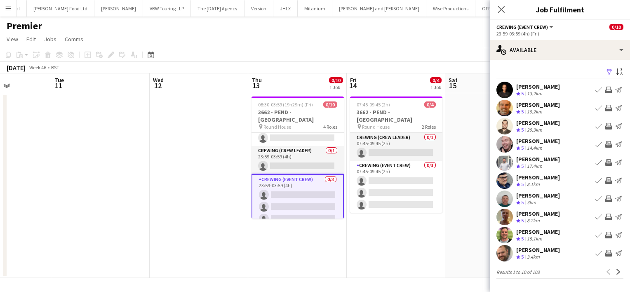
scroll to position [0, 0]
click at [616, 271] on app-icon "Next" at bounding box center [619, 272] width 6 height 6
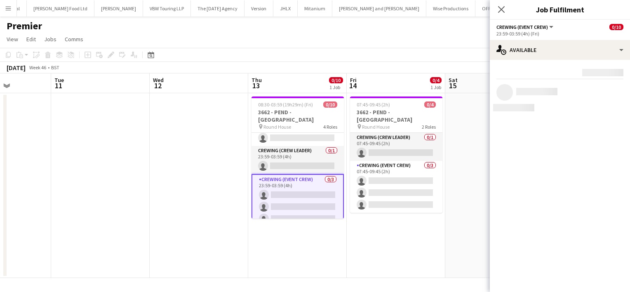
click at [616, 271] on mat-expansion-panel "users Available Rating: 0 - 5 0 5 Distance: 1km - 1001km+ 1001km+ To use matche…" at bounding box center [560, 176] width 140 height 232
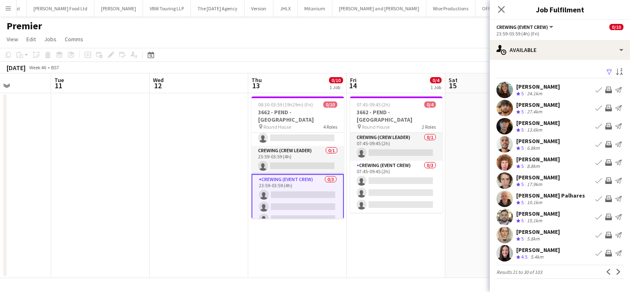
click at [551, 236] on div "Crew rating 5 5.8km" at bounding box center [538, 238] width 44 height 7
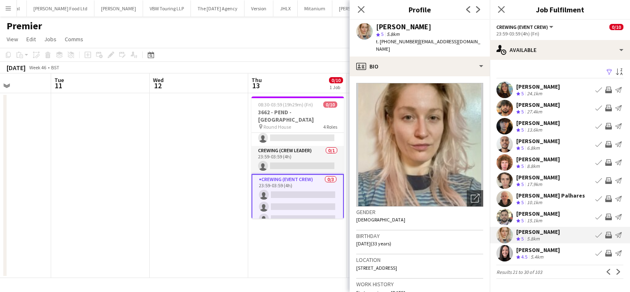
click at [607, 234] on app-icon "Invite crew" at bounding box center [608, 235] width 7 height 7
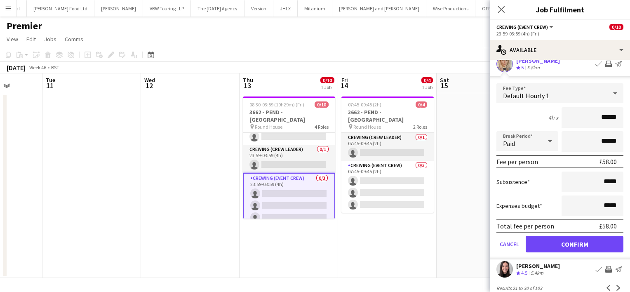
scroll to position [0, 351]
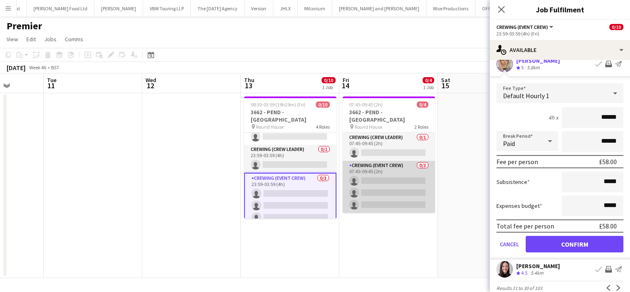
click at [371, 193] on app-card-role "Crewing (Event Crew) 0/3 07:45-09:45 (2h) single-neutral-actions single-neutral…" at bounding box center [389, 187] width 92 height 52
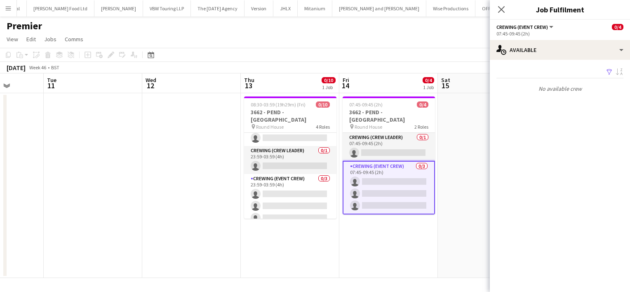
scroll to position [0, 0]
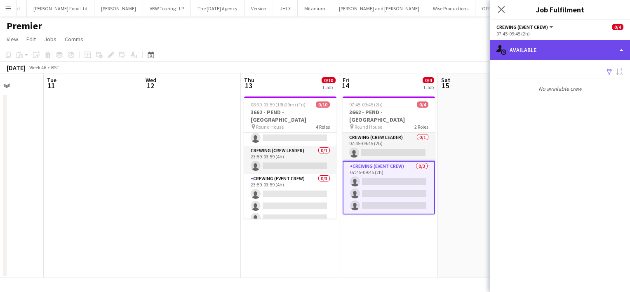
click at [579, 55] on div "single-neutral-actions-upload Available" at bounding box center [560, 50] width 140 height 20
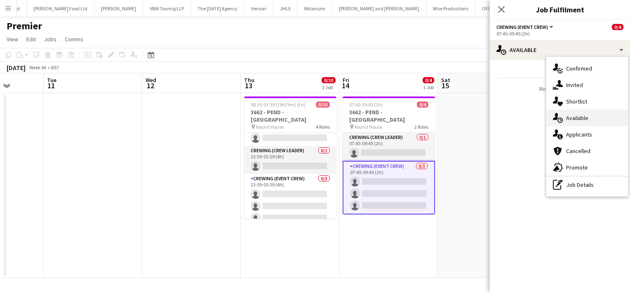
click at [572, 114] on span "Available" at bounding box center [577, 117] width 22 height 7
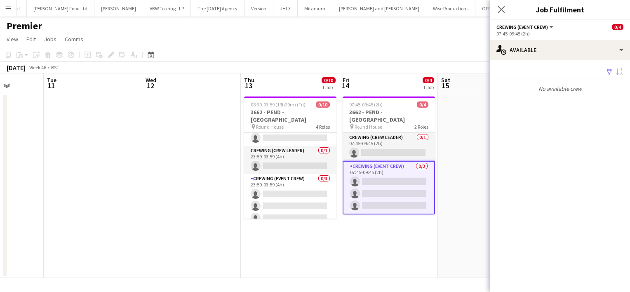
click at [462, 146] on app-date-cell at bounding box center [487, 185] width 99 height 185
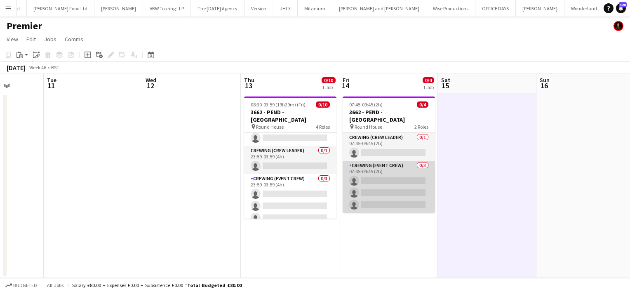
click at [414, 177] on app-card-role "Crewing (Event Crew) 0/3 07:45-09:45 (2h) single-neutral-actions single-neutral…" at bounding box center [389, 187] width 92 height 52
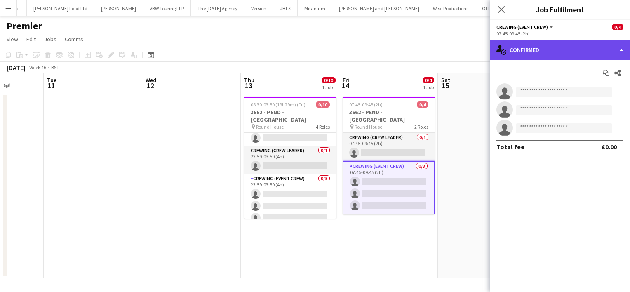
click at [556, 46] on div "single-neutral-actions-check-2 Confirmed" at bounding box center [560, 50] width 140 height 20
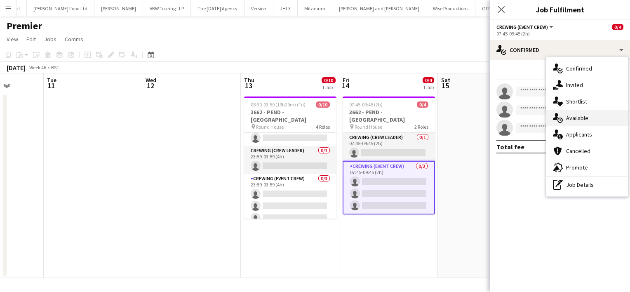
click at [591, 113] on div "single-neutral-actions-upload Available" at bounding box center [587, 118] width 82 height 16
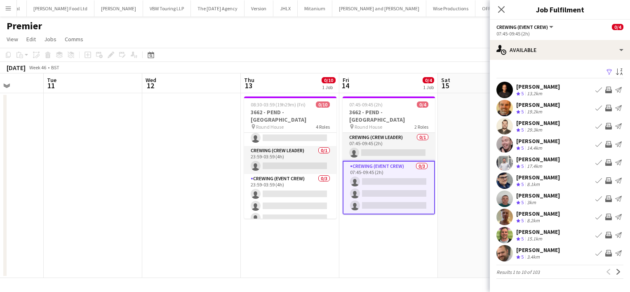
click at [607, 216] on app-icon "Invite crew" at bounding box center [608, 217] width 7 height 7
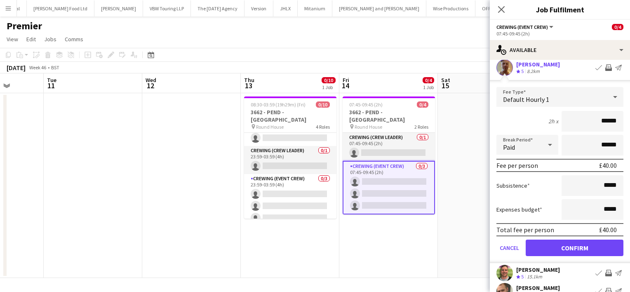
scroll to position [152, 0]
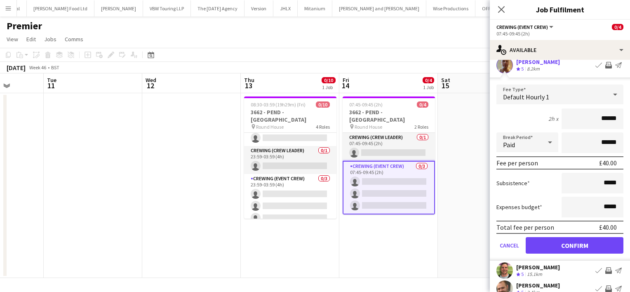
drag, startPoint x: 593, startPoint y: 115, endPoint x: 631, endPoint y: 115, distance: 38.0
click at [630, 115] on html "Menu Boards Boards Boards All jobs Status Workforce Workforce My Workforce Recr…" at bounding box center [315, 146] width 630 height 292
type input "***"
click at [444, 231] on app-date-cell at bounding box center [487, 185] width 99 height 185
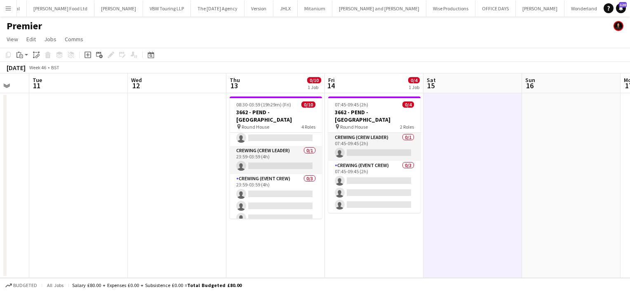
scroll to position [0, 266]
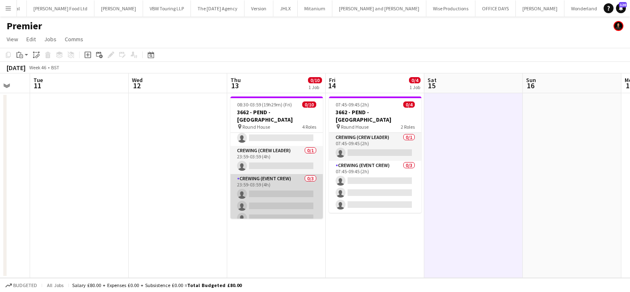
click at [288, 196] on app-card-role "Crewing (Event Crew) 0/3 23:59-03:59 (4h) single-neutral-actions single-neutral…" at bounding box center [277, 200] width 92 height 52
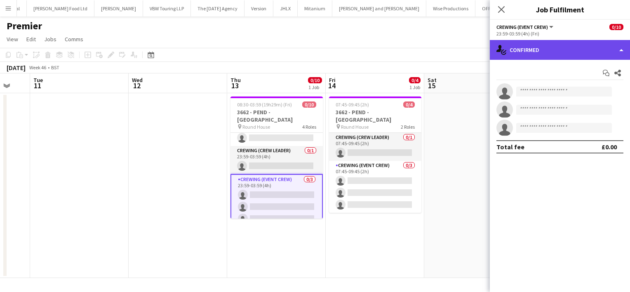
click at [616, 54] on div "single-neutral-actions-check-2 Confirmed" at bounding box center [560, 50] width 140 height 20
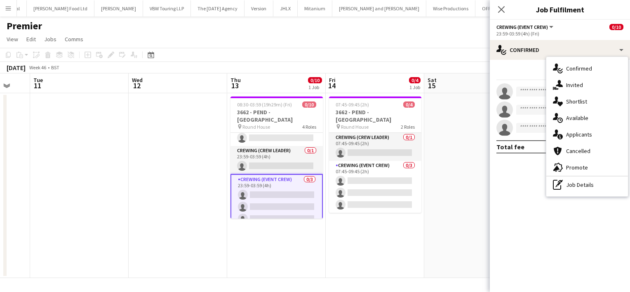
click at [177, 181] on app-date-cell at bounding box center [178, 185] width 99 height 185
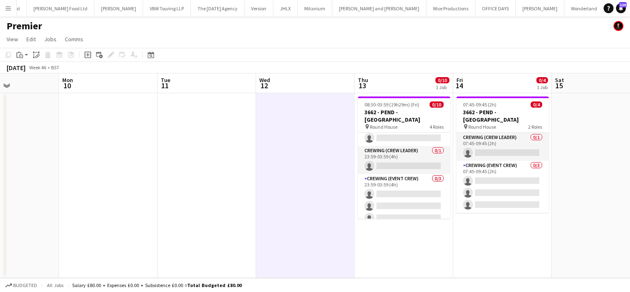
scroll to position [0, 235]
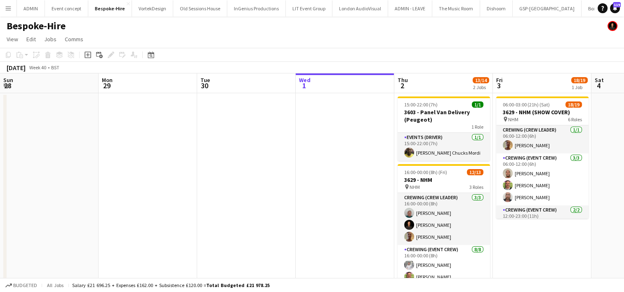
scroll to position [0, 284]
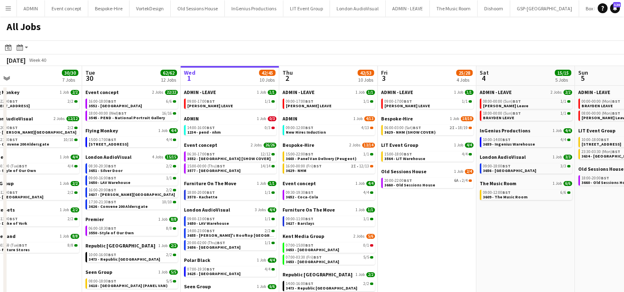
scroll to position [0, 213]
click at [217, 156] on span "3552 - [GEOGRAPHIC_DATA] [SHOW COVER]" at bounding box center [229, 158] width 83 height 5
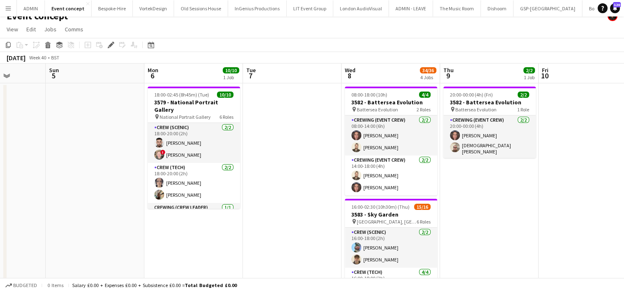
scroll to position [0, 250]
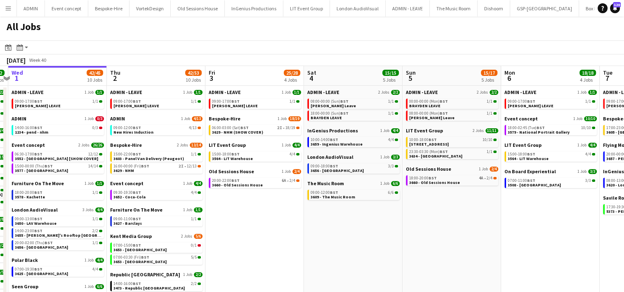
scroll to position [0, 290]
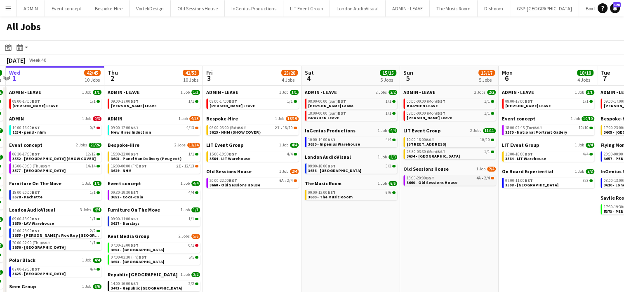
click at [458, 180] on link "18:00-20:00 BST 4A • 2/4 3660 - [GEOGRAPHIC_DATA]" at bounding box center [450, 179] width 87 height 9
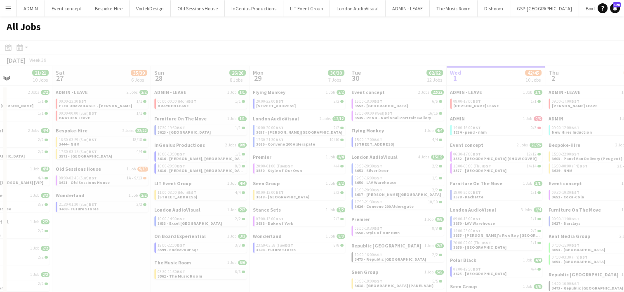
scroll to position [0, 243]
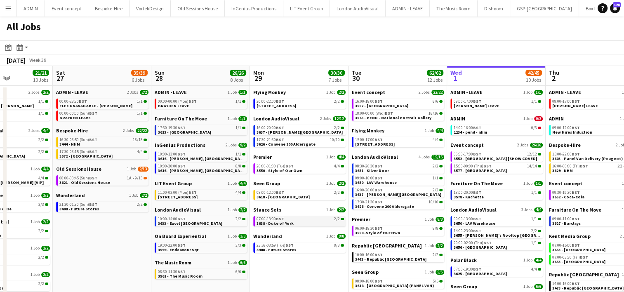
click at [274, 223] on span "3638 - Duke of York" at bounding box center [275, 223] width 37 height 5
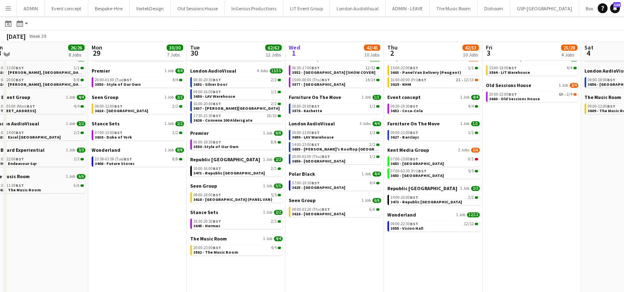
scroll to position [86, 0]
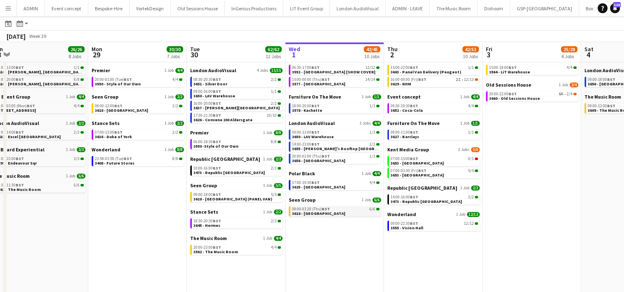
click at [332, 214] on span "3618 - [GEOGRAPHIC_DATA]" at bounding box center [318, 213] width 53 height 5
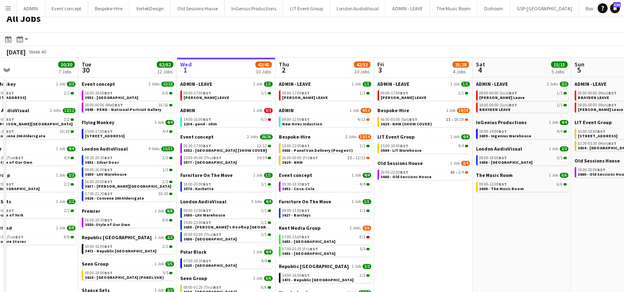
scroll to position [5, 0]
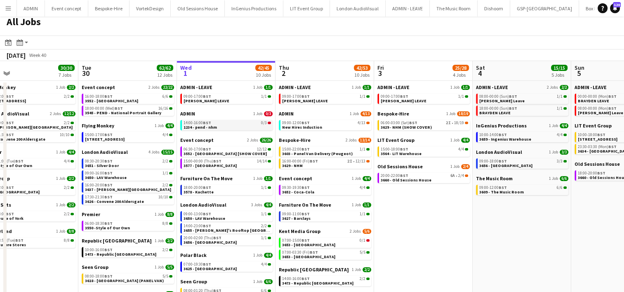
click at [234, 128] on link "14:00-16:00 BST 0/3 1234 - pend - nhm" at bounding box center [227, 124] width 87 height 9
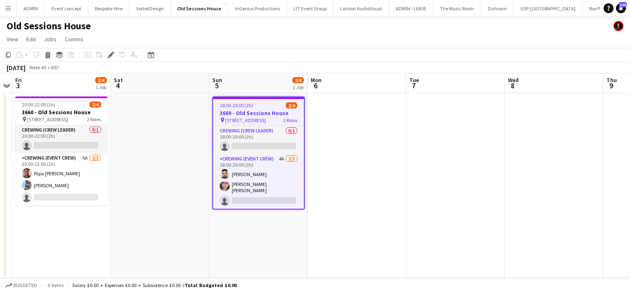
click at [242, 116] on h3 "3660 - Old Sessions House" at bounding box center [258, 112] width 91 height 7
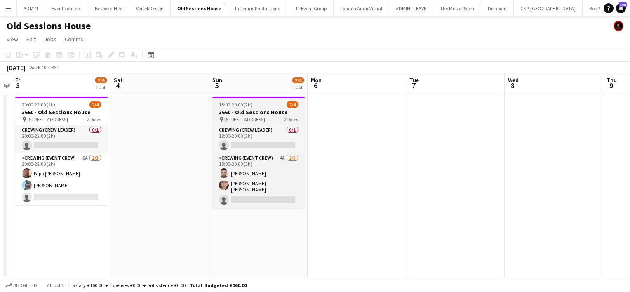
click at [219, 103] on span "18:00-20:00 (2h)" at bounding box center [235, 104] width 33 height 6
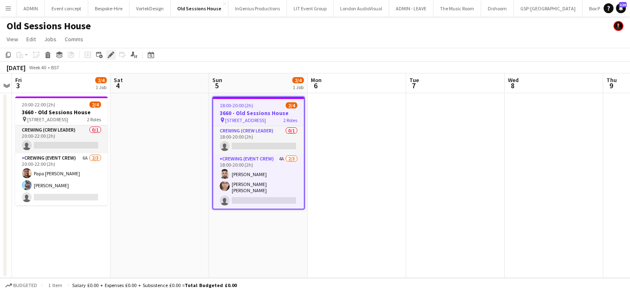
click at [111, 55] on icon at bounding box center [110, 55] width 5 height 5
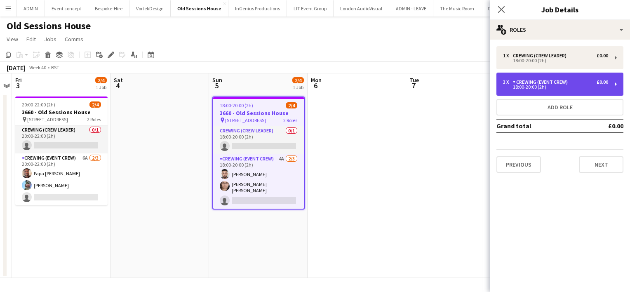
click at [553, 85] on div "18:00-20:00 (2h)" at bounding box center [555, 87] width 105 height 4
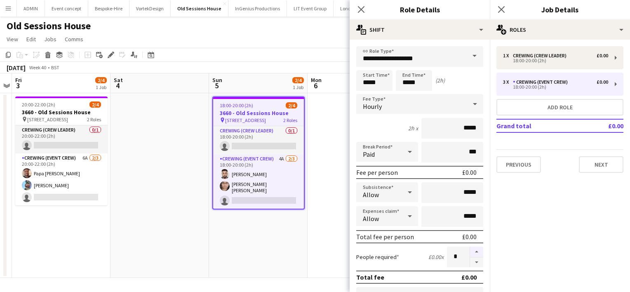
click at [470, 252] on button "button" at bounding box center [476, 252] width 13 height 11
type input "*"
click at [322, 231] on app-date-cell at bounding box center [357, 185] width 99 height 185
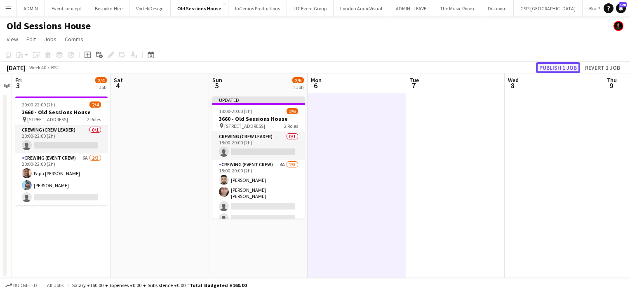
click at [557, 69] on button "Publish 1 job" at bounding box center [558, 67] width 44 height 11
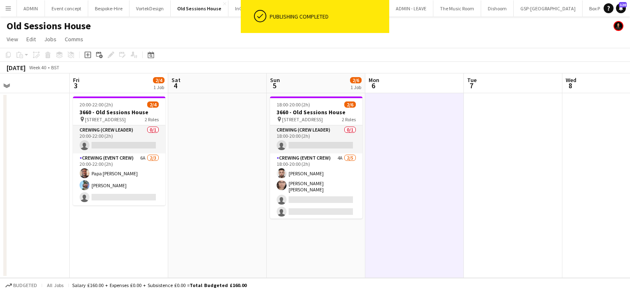
scroll to position [0, 225]
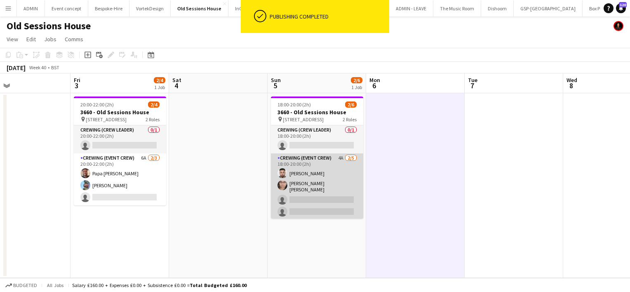
click at [318, 196] on app-card-role "Crewing (Event Crew) 4A 2/5 18:00-20:00 (2h) Caleb Caffoor Ells Jones single-ne…" at bounding box center [317, 192] width 92 height 78
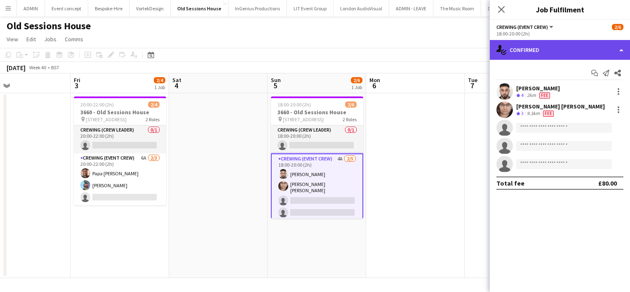
click at [593, 55] on div "single-neutral-actions-check-2 Confirmed" at bounding box center [560, 50] width 140 height 20
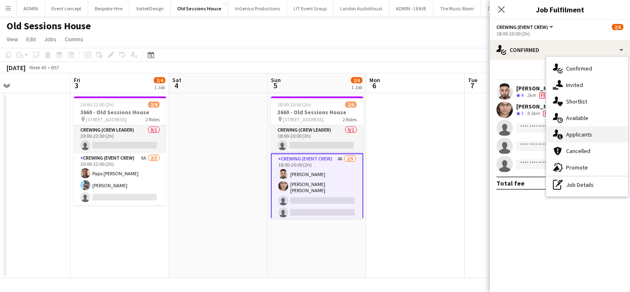
click at [586, 136] on span "Applicants" at bounding box center [579, 134] width 26 height 7
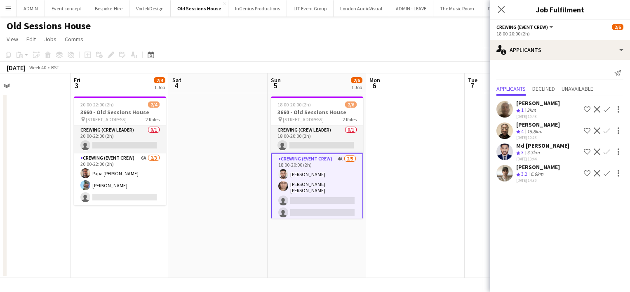
click at [604, 177] on app-icon "Confirm" at bounding box center [607, 173] width 7 height 7
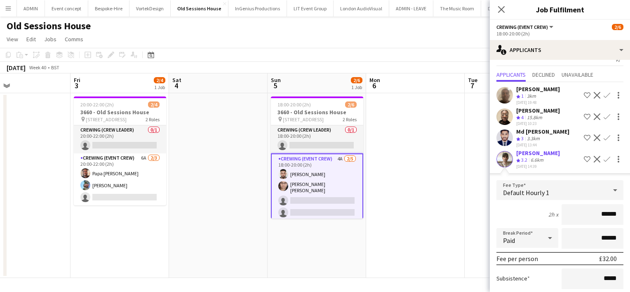
scroll to position [23, 0]
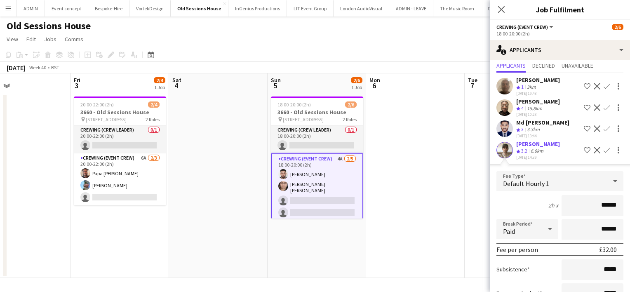
drag, startPoint x: 589, startPoint y: 212, endPoint x: 630, endPoint y: 201, distance: 42.6
click at [630, 201] on html "Menu Boards Boards Boards All jobs Status Workforce Workforce My Workforce Recr…" at bounding box center [315, 146] width 630 height 292
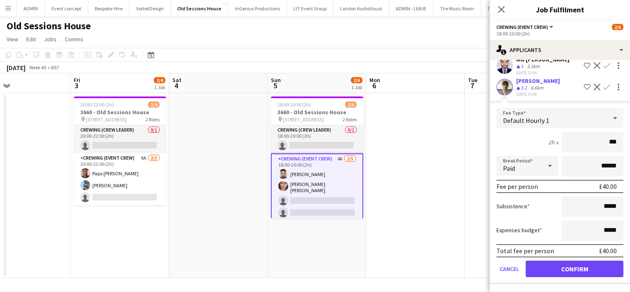
scroll to position [91, 0]
type input "***"
click at [584, 271] on button "Confirm" at bounding box center [575, 269] width 98 height 16
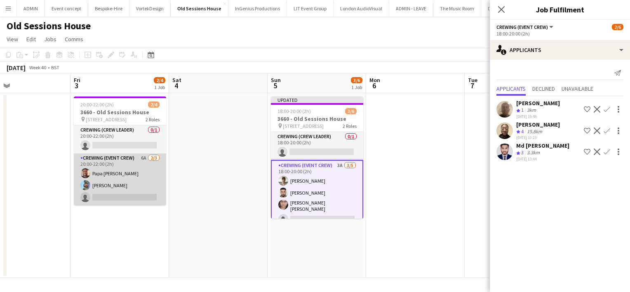
click at [152, 191] on app-card-role "Crewing (Event Crew) 6A 2/3 20:00-22:00 (2h) Papa Opoku-Adjei Liam Kinsella sin…" at bounding box center [120, 179] width 92 height 52
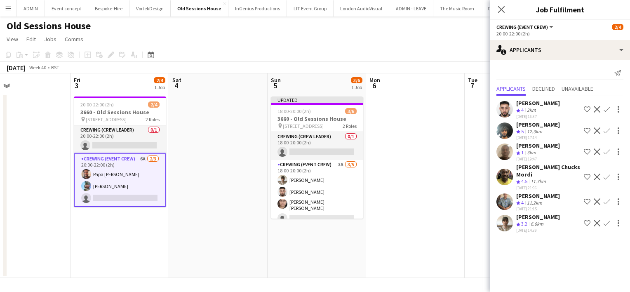
click at [606, 220] on app-icon "Confirm" at bounding box center [607, 223] width 7 height 7
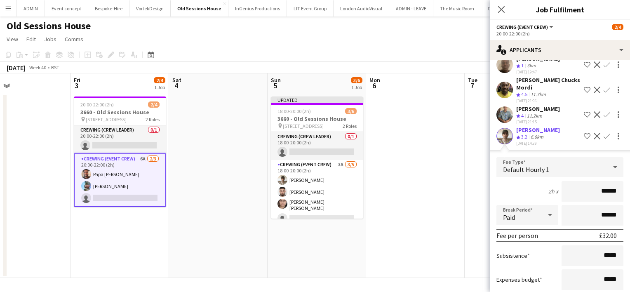
scroll to position [87, 0]
drag, startPoint x: 590, startPoint y: 186, endPoint x: 626, endPoint y: 186, distance: 36.3
click at [626, 186] on mat-expansion-panel "users2 Applicants Send notification Applicants Declined Unavailable Caleb Caffo…" at bounding box center [560, 176] width 140 height 232
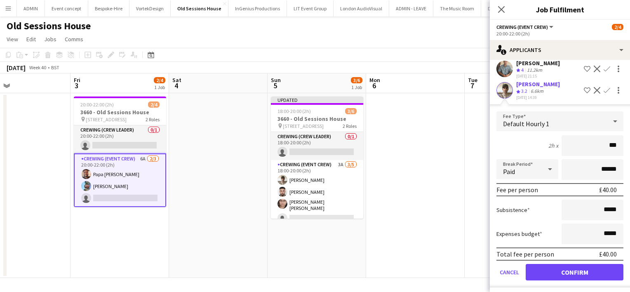
type input "***"
click at [585, 267] on button "Confirm" at bounding box center [575, 272] width 98 height 16
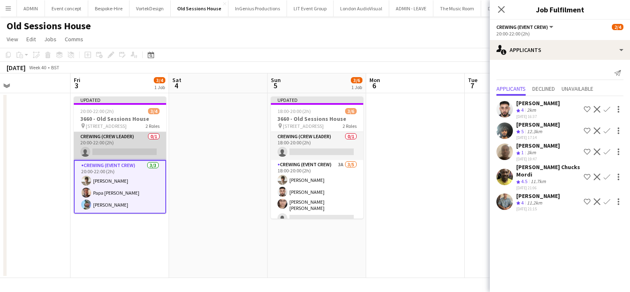
click at [111, 141] on app-card-role "Crewing (Crew Leader) 0/1 20:00-22:00 (2h) single-neutral-actions" at bounding box center [120, 146] width 92 height 28
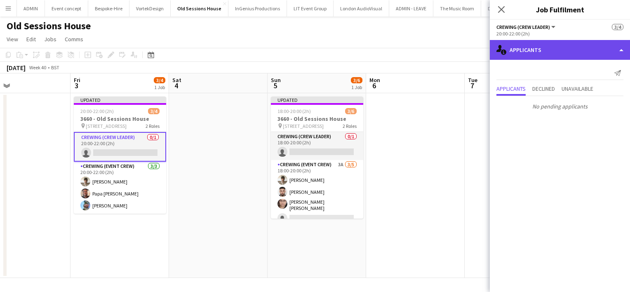
click at [564, 49] on div "single-neutral-actions-information Applicants" at bounding box center [560, 50] width 140 height 20
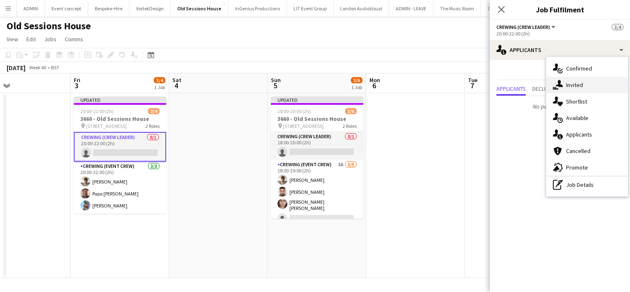
click at [584, 89] on div "single-neutral-actions-share-1 Invited" at bounding box center [587, 85] width 82 height 16
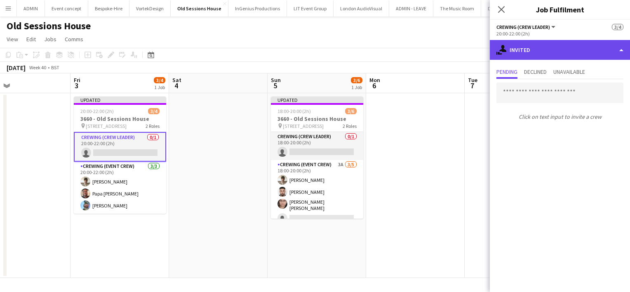
drag, startPoint x: 549, startPoint y: 46, endPoint x: 543, endPoint y: 53, distance: 9.1
click at [543, 53] on div "single-neutral-actions-share-1 Invited" at bounding box center [560, 50] width 140 height 20
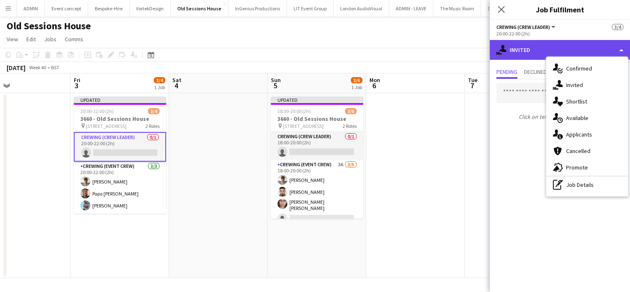
click at [543, 53] on div "single-neutral-actions-share-1 Invited" at bounding box center [560, 50] width 140 height 20
click at [533, 52] on div "single-neutral-actions-share-1 Invited" at bounding box center [560, 50] width 140 height 20
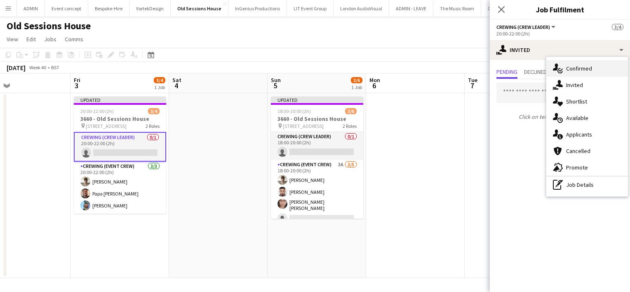
click at [575, 64] on div "single-neutral-actions-check-2 Confirmed" at bounding box center [587, 68] width 82 height 16
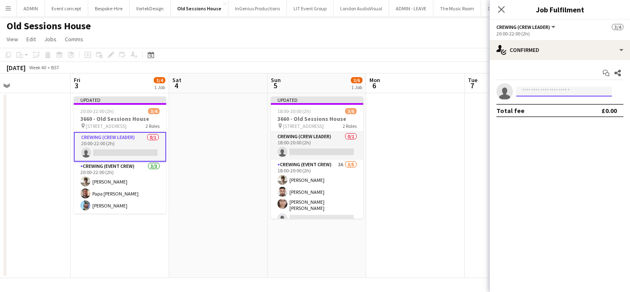
click at [537, 92] on input at bounding box center [564, 92] width 96 height 10
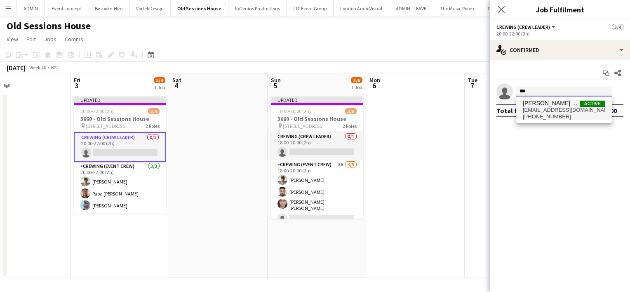
type input "***"
click at [544, 116] on span "+447805926328" at bounding box center [564, 116] width 82 height 7
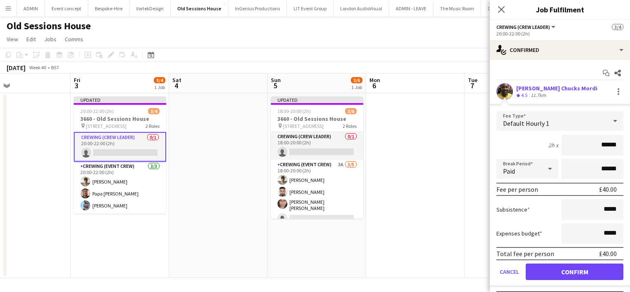
drag, startPoint x: 584, startPoint y: 145, endPoint x: 630, endPoint y: 94, distance: 68.6
click at [630, 94] on html "Menu Boards Boards Boards All jobs Status Workforce Workforce My Workforce Recr…" at bounding box center [315, 146] width 630 height 292
type input "***"
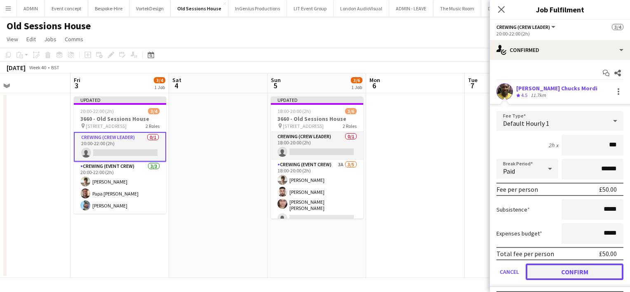
click at [562, 277] on button "Confirm" at bounding box center [575, 272] width 98 height 16
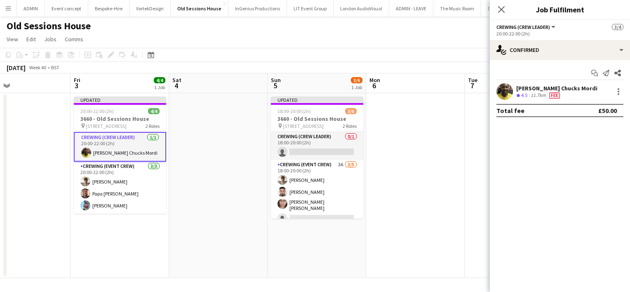
click at [423, 193] on app-date-cell at bounding box center [415, 185] width 99 height 185
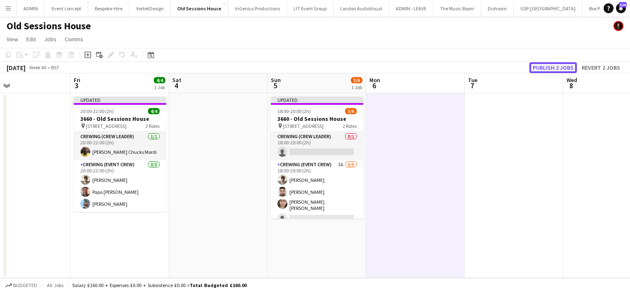
click at [544, 67] on button "Publish 2 jobs" at bounding box center [553, 67] width 47 height 11
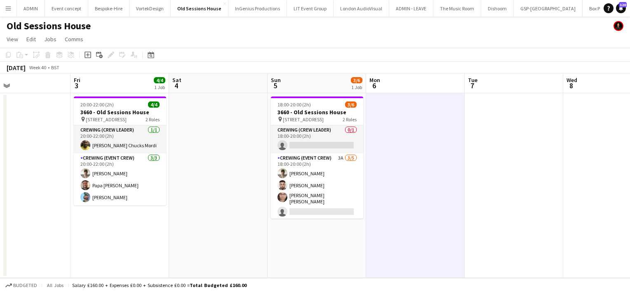
click at [9, 9] on app-icon "Menu" at bounding box center [8, 8] width 7 height 7
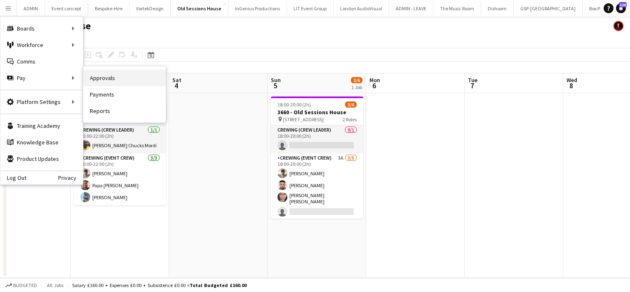
click at [97, 81] on link "Approvals" at bounding box center [124, 78] width 82 height 16
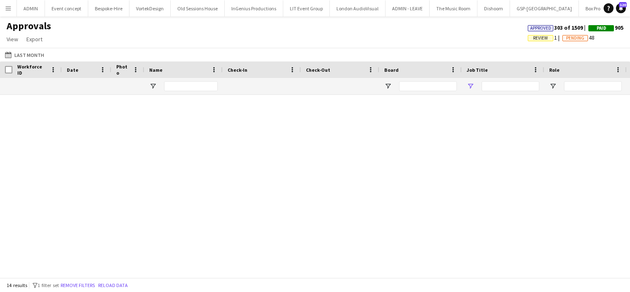
type input "****"
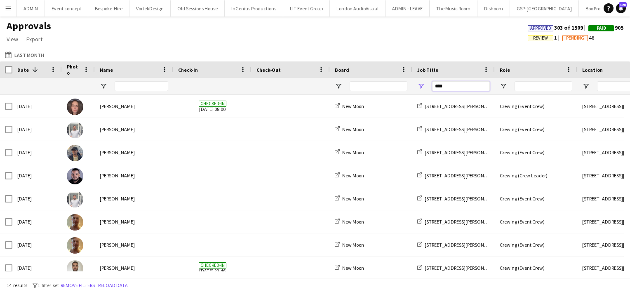
click at [441, 85] on input "****" at bounding box center [461, 86] width 58 height 10
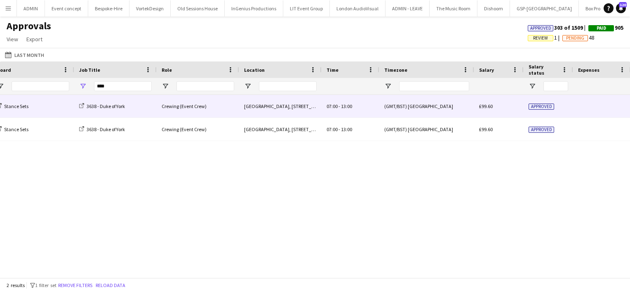
click at [344, 112] on div "07:00 - 13:00" at bounding box center [351, 106] width 58 height 23
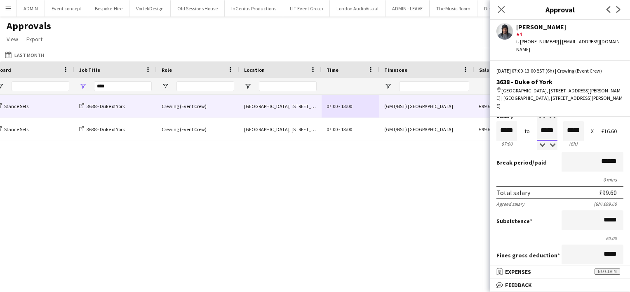
click at [539, 124] on input "*****" at bounding box center [547, 131] width 21 height 20
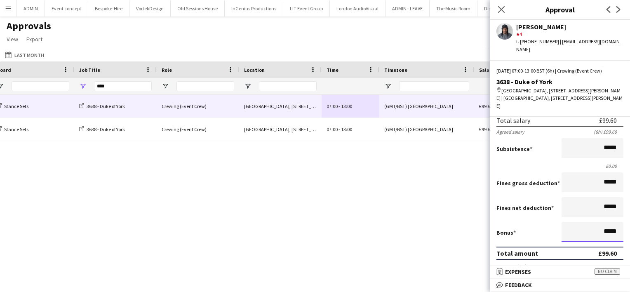
click at [597, 233] on input "*****" at bounding box center [593, 232] width 62 height 20
click at [503, 9] on icon "Close pop-in" at bounding box center [501, 9] width 8 height 8
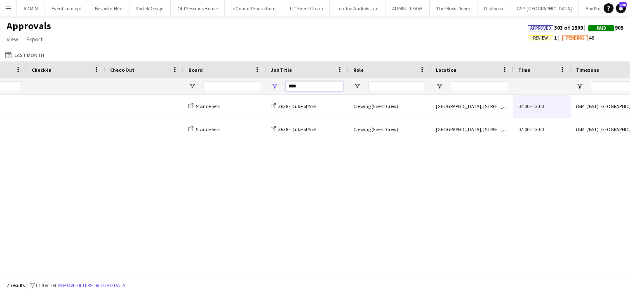
click at [296, 86] on input "****" at bounding box center [315, 86] width 58 height 10
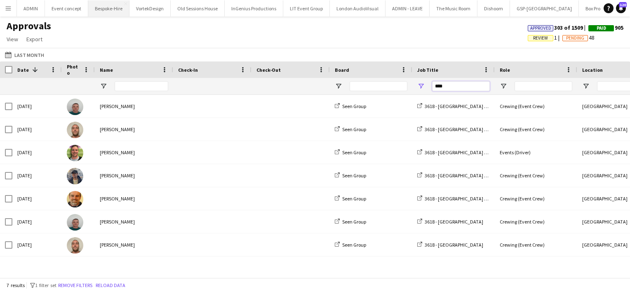
type input "****"
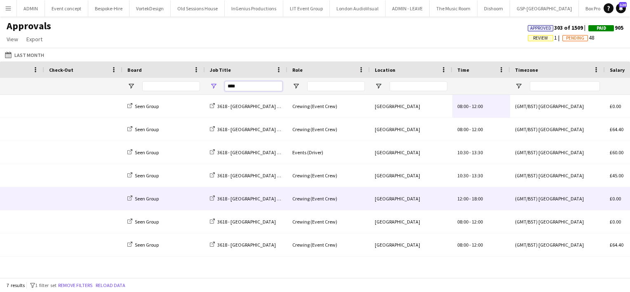
scroll to position [0, 207]
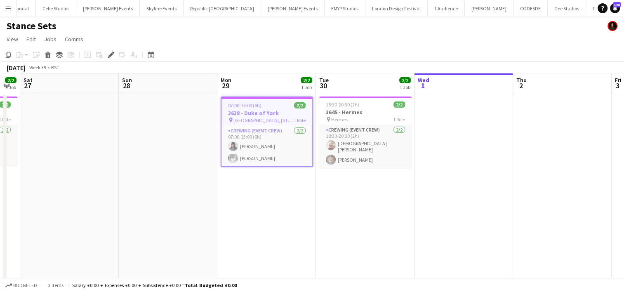
scroll to position [0, 176]
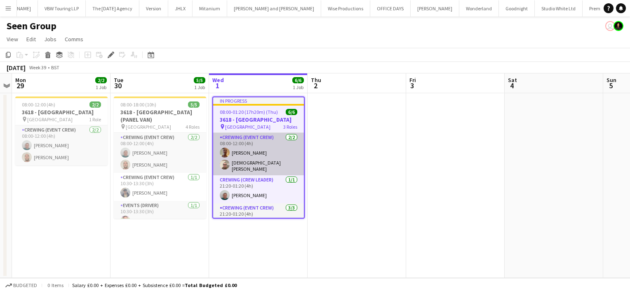
scroll to position [0, 877]
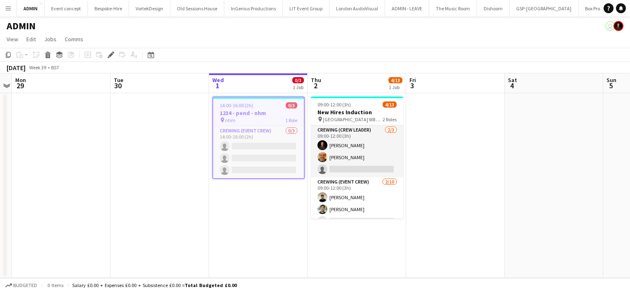
click at [251, 106] on span "14:00-16:00 (2h)" at bounding box center [236, 105] width 33 height 6
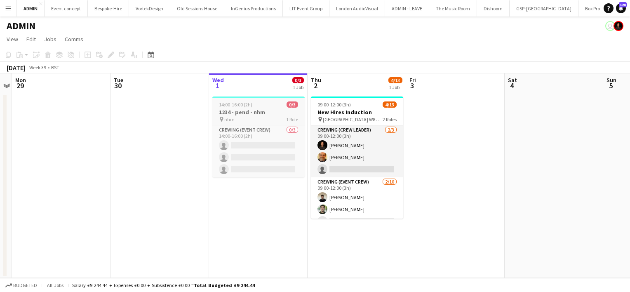
click at [251, 106] on span "14:00-16:00 (2h)" at bounding box center [235, 104] width 33 height 6
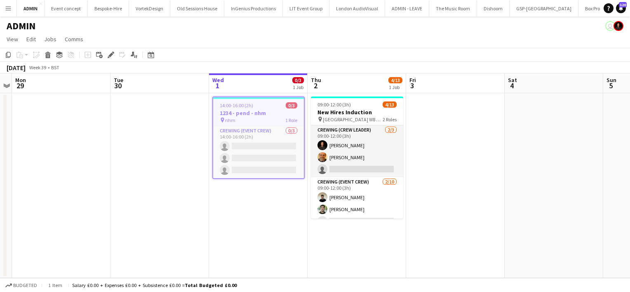
click at [251, 106] on span "14:00-16:00 (2h)" at bounding box center [236, 105] width 33 height 6
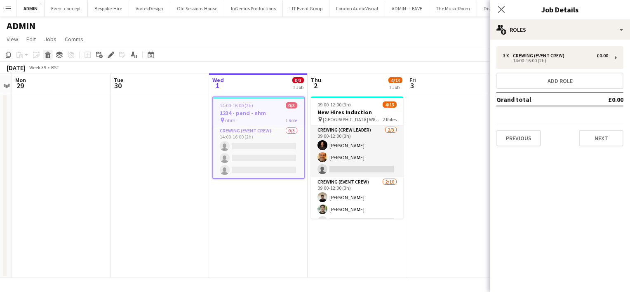
click at [52, 52] on div "Delete" at bounding box center [48, 55] width 10 height 10
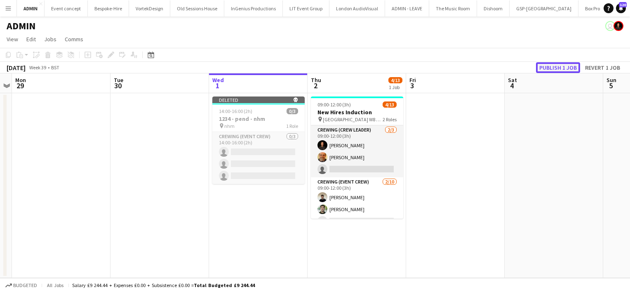
click at [549, 69] on button "Publish 1 job" at bounding box center [558, 67] width 44 height 11
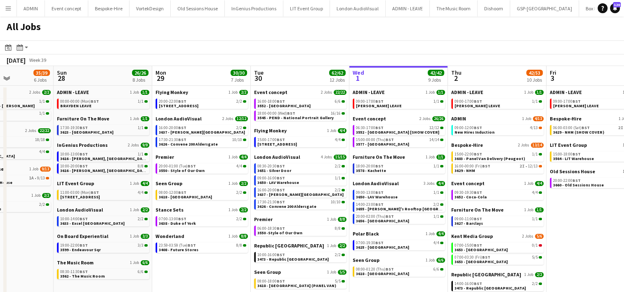
scroll to position [0, 238]
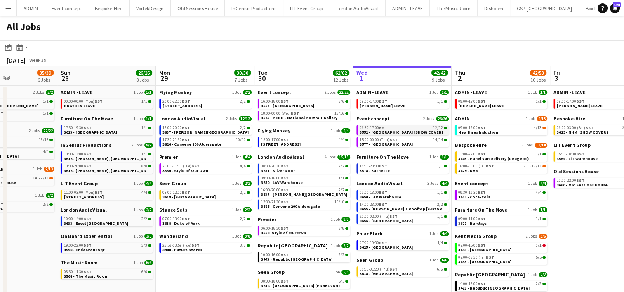
click at [380, 133] on span "3552 - [GEOGRAPHIC_DATA] [SHOW COVER]" at bounding box center [401, 132] width 83 height 5
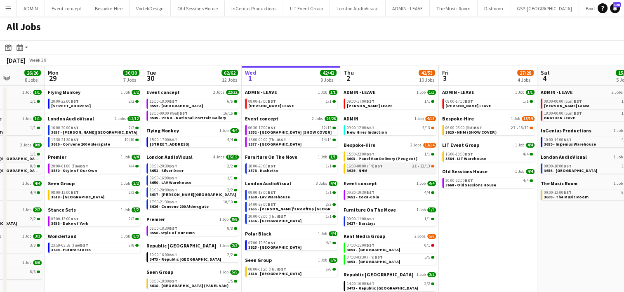
scroll to position [0, 352]
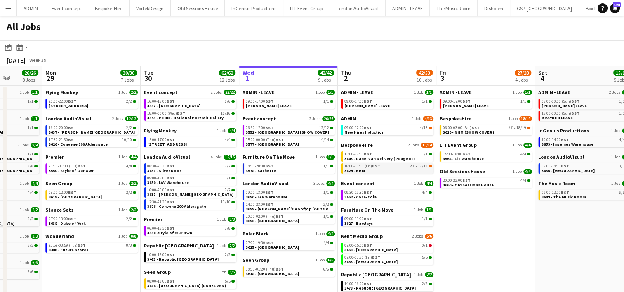
click at [370, 172] on link "16:00-00:00 (Fri) BST 2I • 12/13 3629 - NHM" at bounding box center [387, 167] width 87 height 9
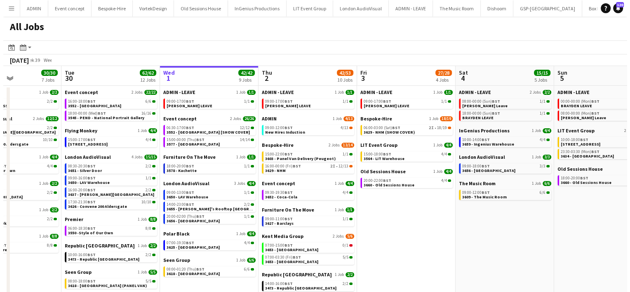
scroll to position [0, 240]
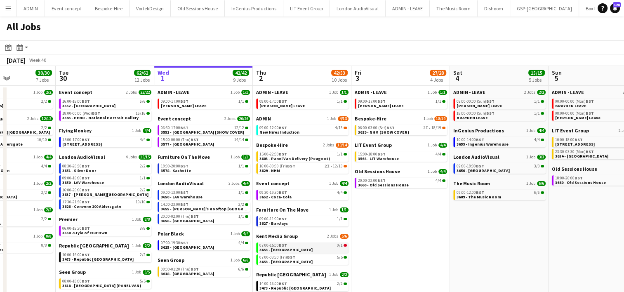
click at [323, 249] on link "07:00-15:00 BST 0/1 3653 - [GEOGRAPHIC_DATA]" at bounding box center [302, 247] width 87 height 9
click at [2, 12] on button "Menu" at bounding box center [8, 8] width 16 height 16
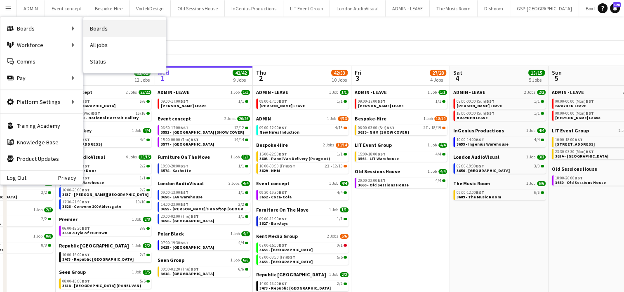
click at [110, 25] on link "Boards" at bounding box center [124, 28] width 82 height 16
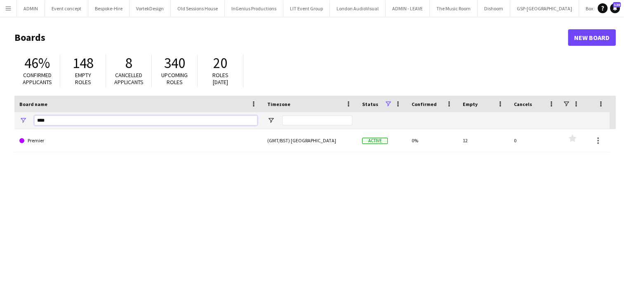
click at [52, 120] on input "****" at bounding box center [145, 120] width 223 height 10
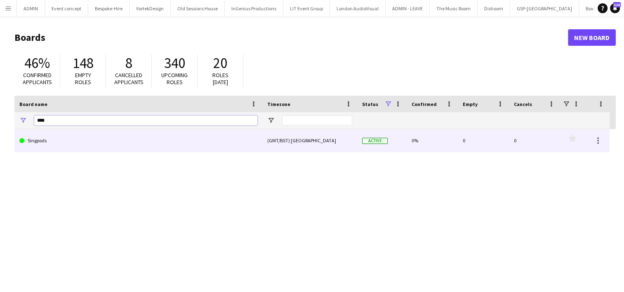
type input "****"
click at [56, 137] on link "Singpods" at bounding box center [138, 140] width 238 height 23
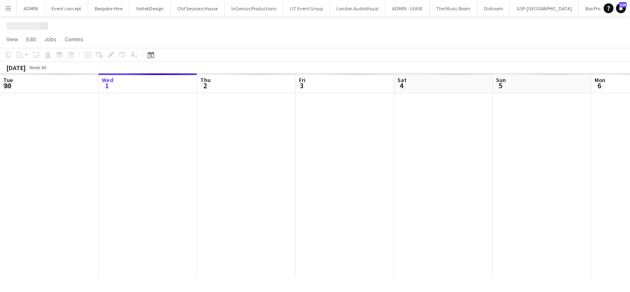
scroll to position [0, 2343]
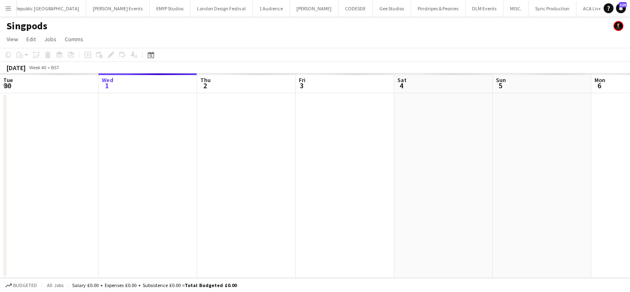
click at [210, 116] on app-date-cell at bounding box center [246, 185] width 99 height 185
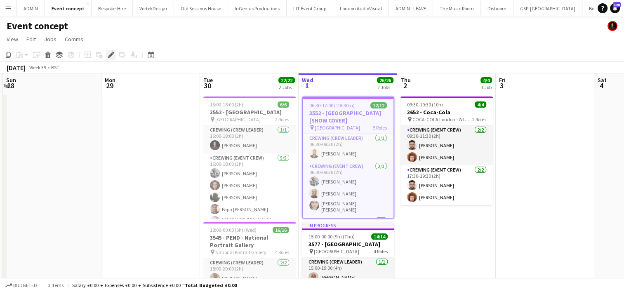
click at [113, 53] on icon at bounding box center [113, 53] width 2 height 2
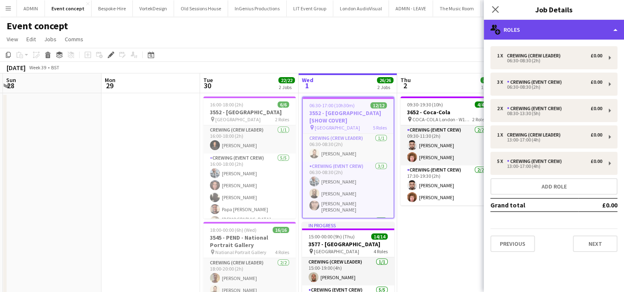
click at [562, 26] on div "multiple-users-add Roles" at bounding box center [554, 30] width 140 height 20
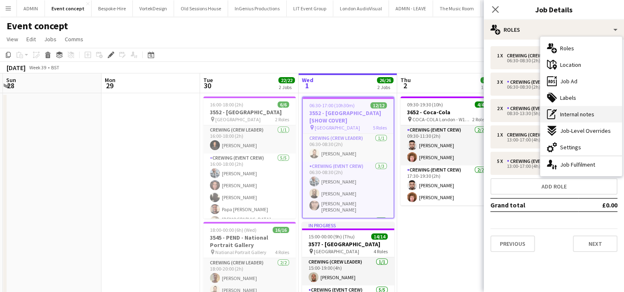
click at [592, 114] on span "Internal notes" at bounding box center [577, 114] width 34 height 7
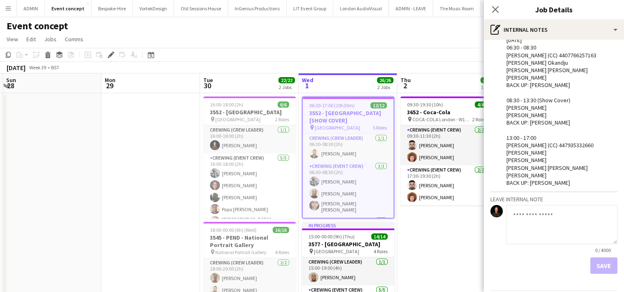
scroll to position [154, 0]
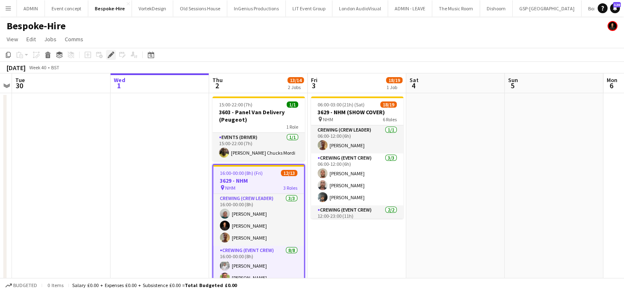
click at [114, 53] on div "Edit" at bounding box center [111, 55] width 10 height 10
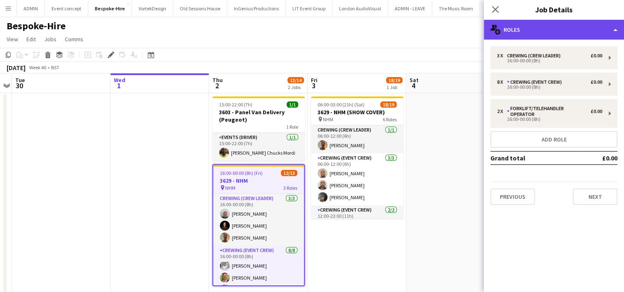
click at [560, 28] on div "multiple-users-add Roles" at bounding box center [554, 30] width 140 height 20
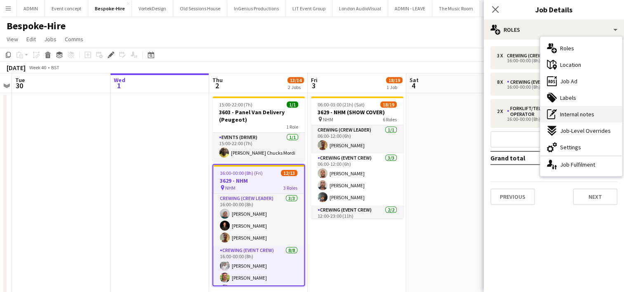
click at [584, 116] on span "Internal notes" at bounding box center [577, 114] width 34 height 7
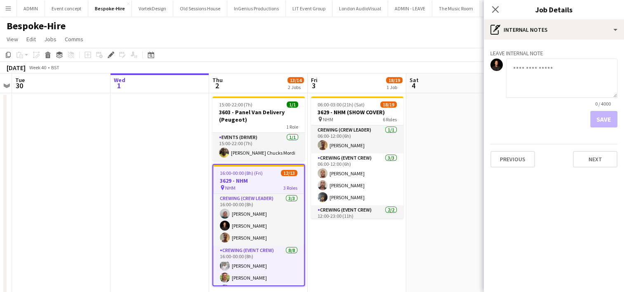
click at [542, 84] on textarea at bounding box center [561, 78] width 111 height 39
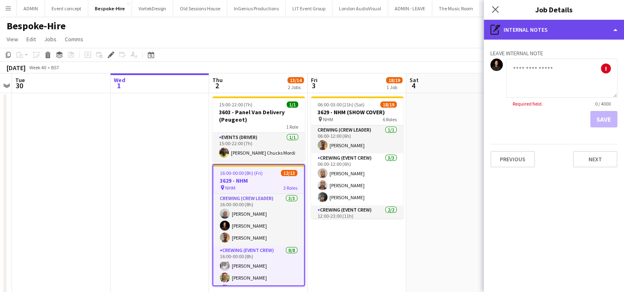
click at [564, 34] on div "pen-write Internal notes" at bounding box center [554, 30] width 140 height 20
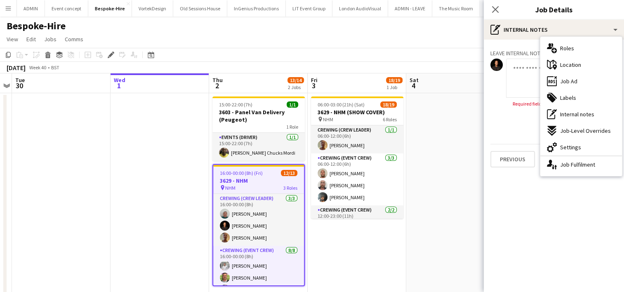
click at [444, 115] on app-date-cell at bounding box center [455, 224] width 99 height 262
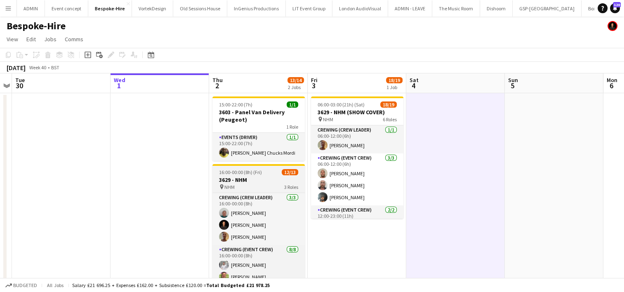
click at [262, 181] on h3 "3629 - NHM" at bounding box center [258, 179] width 92 height 7
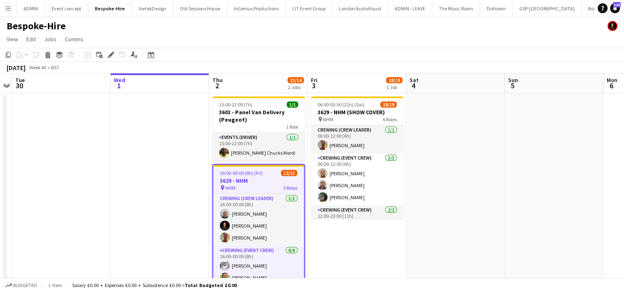
click at [453, 173] on app-date-cell at bounding box center [455, 224] width 99 height 262
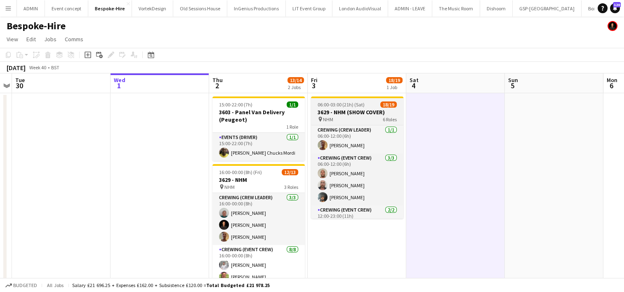
click at [354, 108] on h3 "3629 - NHM (SHOW COVER)" at bounding box center [357, 111] width 92 height 7
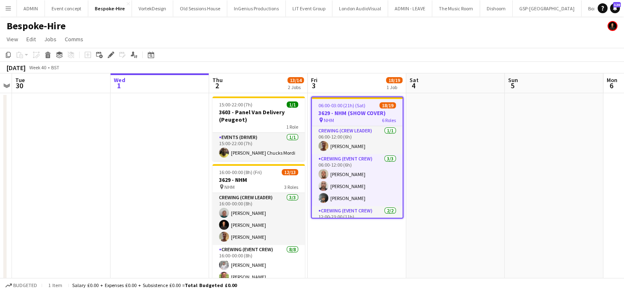
click at [459, 124] on app-date-cell at bounding box center [455, 224] width 99 height 262
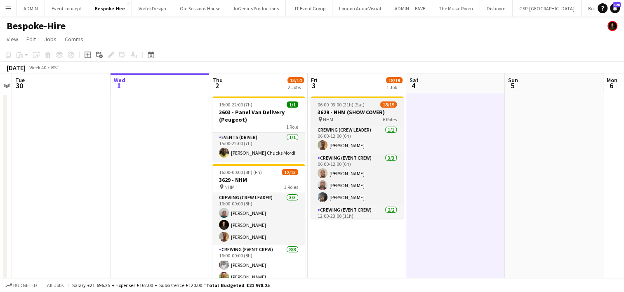
click at [380, 114] on h3 "3629 - NHM (SHOW COVER)" at bounding box center [357, 111] width 92 height 7
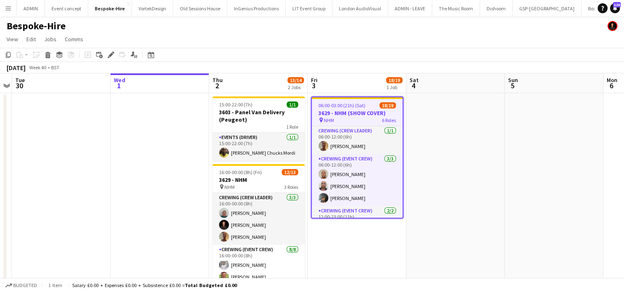
click at [380, 114] on h3 "3629 - NHM (SHOW COVER)" at bounding box center [357, 112] width 91 height 7
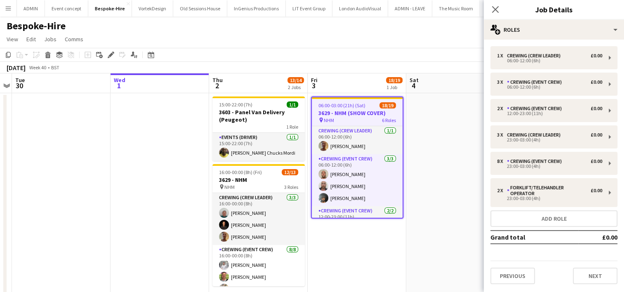
click at [432, 150] on app-date-cell at bounding box center [455, 224] width 99 height 262
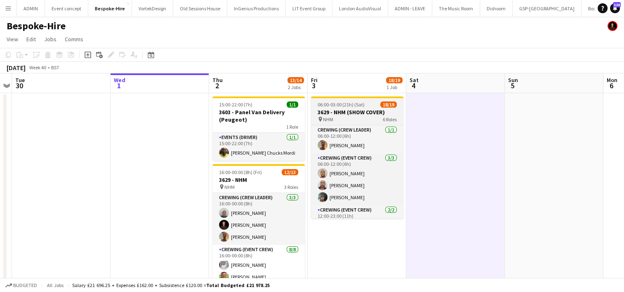
click at [339, 114] on h3 "3629 - NHM (SHOW COVER)" at bounding box center [357, 111] width 92 height 7
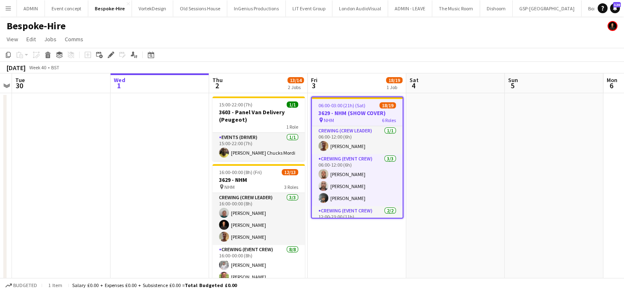
click at [429, 103] on app-date-cell at bounding box center [455, 224] width 99 height 262
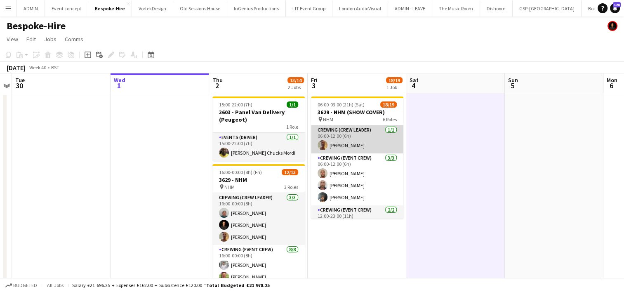
click at [350, 142] on app-card-role "Crewing (Crew Leader) [DATE] 06:00-12:00 (6h) [PERSON_NAME]" at bounding box center [357, 139] width 92 height 28
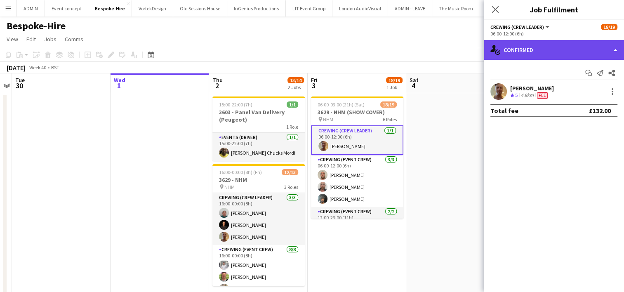
click at [592, 56] on div "single-neutral-actions-check-2 Confirmed" at bounding box center [554, 50] width 140 height 20
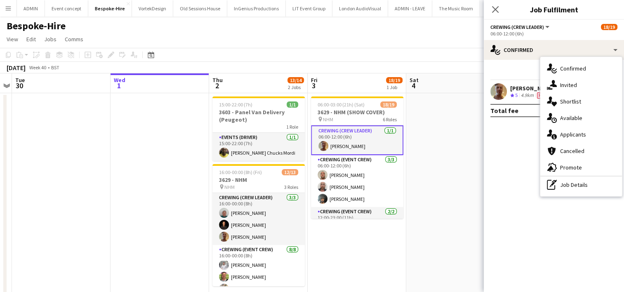
click at [416, 135] on app-date-cell at bounding box center [455, 224] width 99 height 262
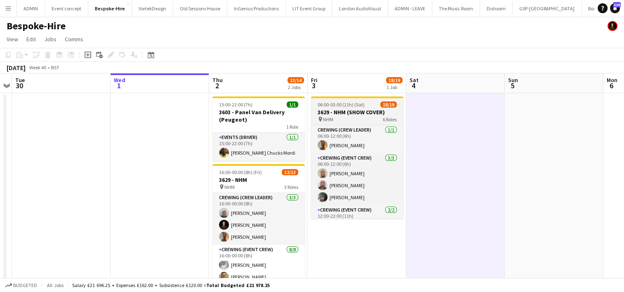
click at [354, 112] on h3 "3629 - NHM (SHOW COVER)" at bounding box center [357, 111] width 92 height 7
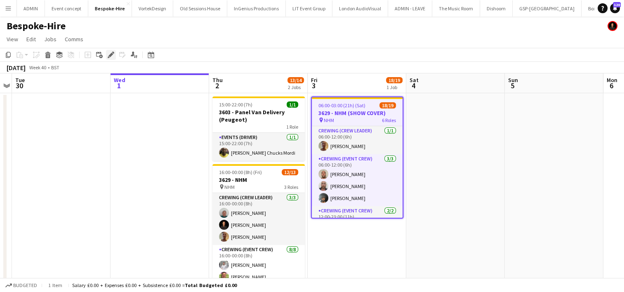
click at [112, 57] on icon "Edit" at bounding box center [111, 55] width 7 height 7
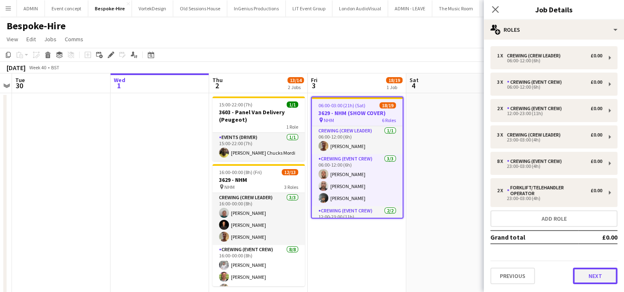
click at [583, 271] on button "Next" at bounding box center [595, 276] width 45 height 16
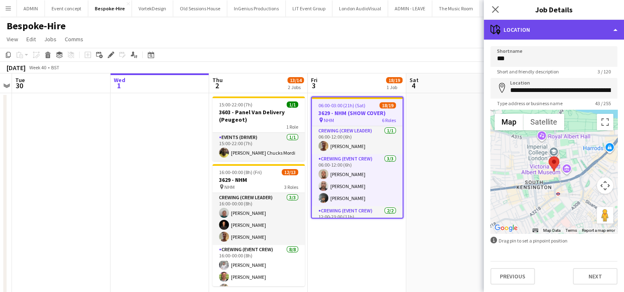
click at [563, 33] on div "maps-pin-1 Location" at bounding box center [554, 30] width 140 height 20
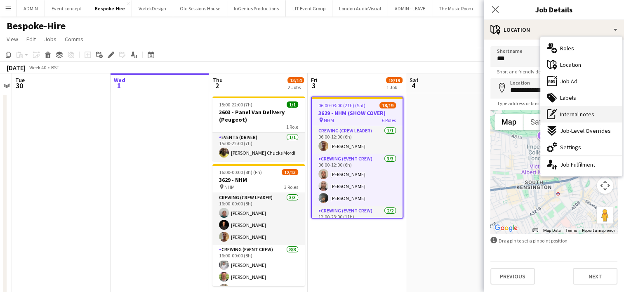
click at [578, 115] on span "Internal notes" at bounding box center [577, 114] width 34 height 7
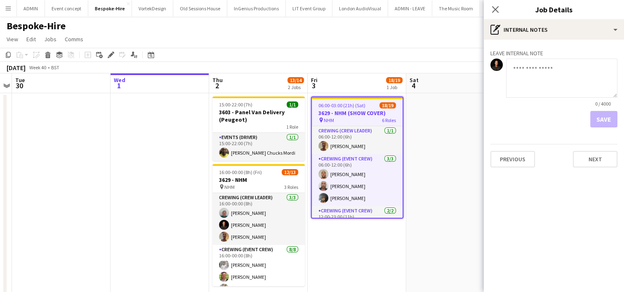
click at [553, 68] on textarea at bounding box center [561, 78] width 111 height 39
type textarea "****"
drag, startPoint x: 532, startPoint y: 78, endPoint x: 505, endPoint y: 78, distance: 27.2
click at [505, 78] on div "**** 4 / 4000" at bounding box center [553, 83] width 127 height 49
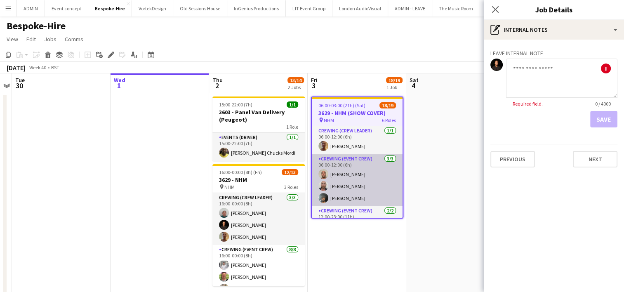
click at [326, 171] on app-user-avatar at bounding box center [323, 174] width 10 height 10
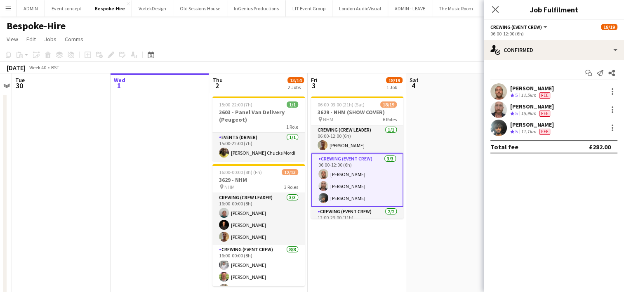
click at [523, 89] on div "[PERSON_NAME]" at bounding box center [532, 88] width 44 height 7
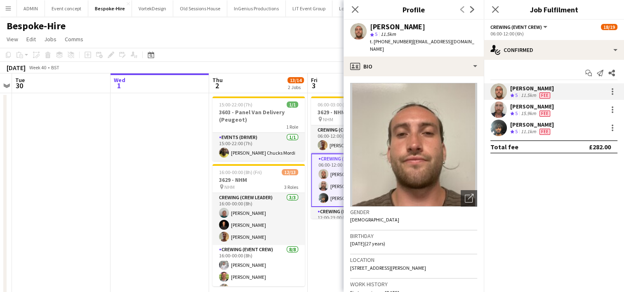
click at [399, 39] on span "t. [PHONE_NUMBER]" at bounding box center [391, 41] width 43 height 6
copy span "447711562684"
click at [129, 170] on app-date-cell at bounding box center [160, 224] width 99 height 262
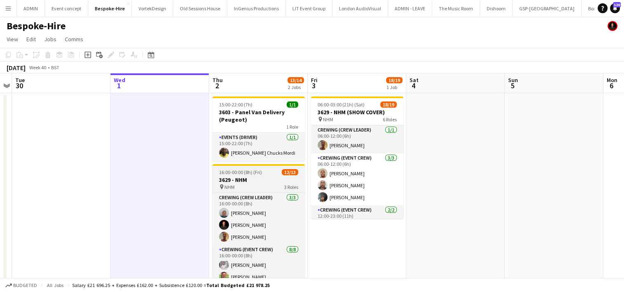
click at [236, 181] on h3 "3629 - NHM" at bounding box center [258, 179] width 92 height 7
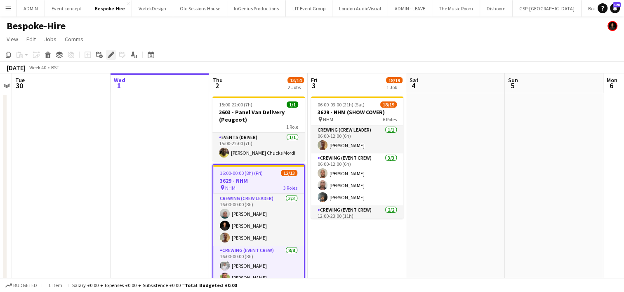
click at [111, 56] on icon at bounding box center [110, 55] width 5 height 5
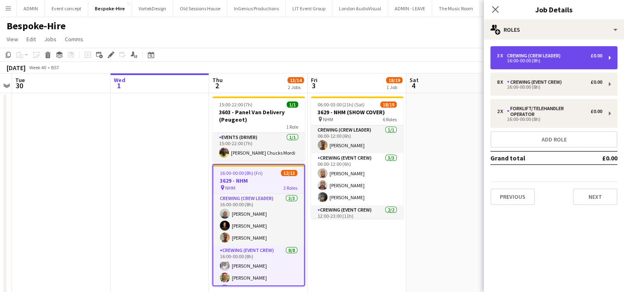
click at [510, 65] on div "3 x Crewing (Crew Leader) £0.00 16:00-00:00 (8h)" at bounding box center [553, 57] width 127 height 23
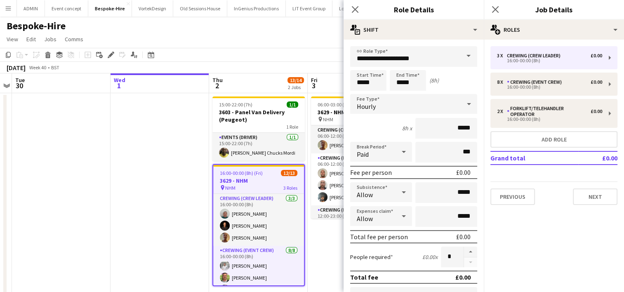
click at [240, 193] on app-job-card "16:00-00:00 (8h) (Fri) 12/13 3629 - NHM pin NHM 3 Roles Crewing (Crew Leader) […" at bounding box center [258, 225] width 92 height 122
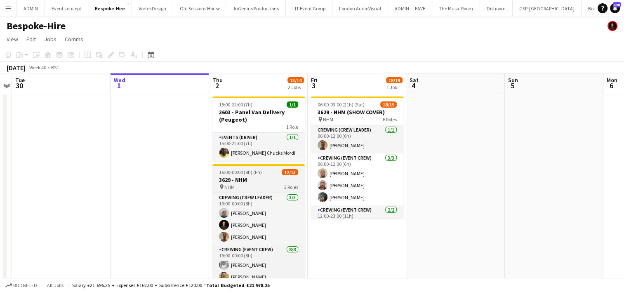
click at [240, 193] on div "Crewing (Crew Leader) [DATE] 16:00-00:00 (8h) [PERSON_NAME] [PERSON_NAME] [PERS…" at bounding box center [258, 240] width 92 height 94
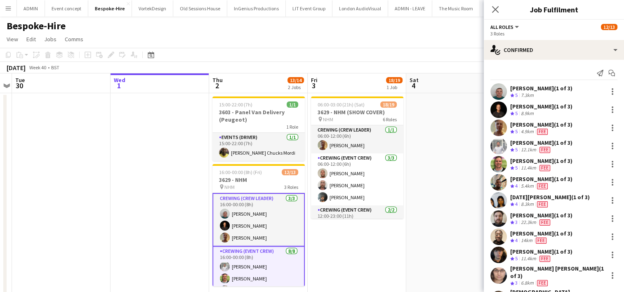
click at [509, 83] on div "[PERSON_NAME] (1 of 3) Crew rating 5 7.3km" at bounding box center [554, 91] width 140 height 16
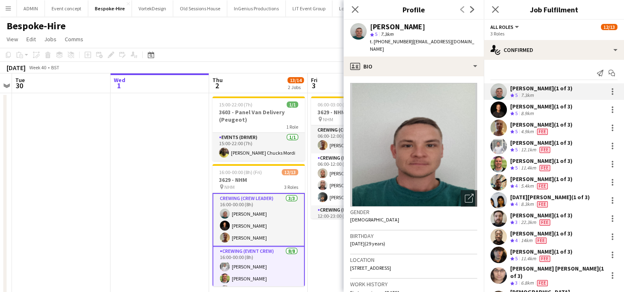
click at [137, 156] on app-date-cell at bounding box center [160, 224] width 99 height 262
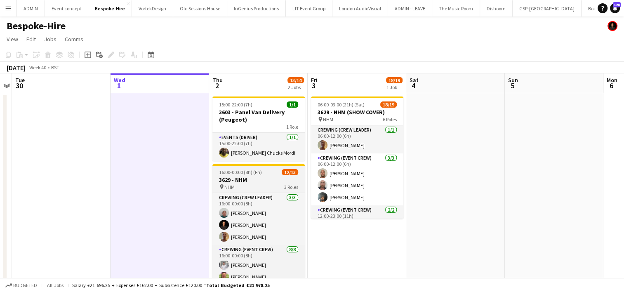
click at [244, 175] on span "16:00-00:00 (8h) (Fri)" at bounding box center [240, 172] width 43 height 6
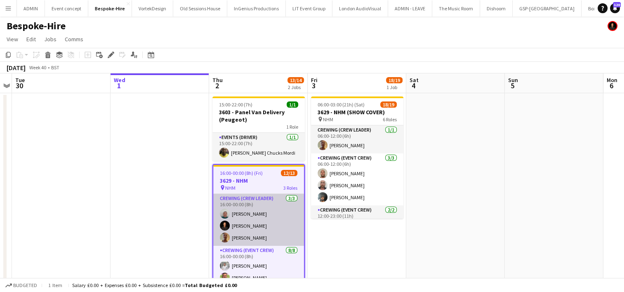
click at [257, 216] on app-card-role "Crewing (Crew Leader) [DATE] 16:00-00:00 (8h) [PERSON_NAME] [PERSON_NAME] [PERS…" at bounding box center [258, 220] width 91 height 52
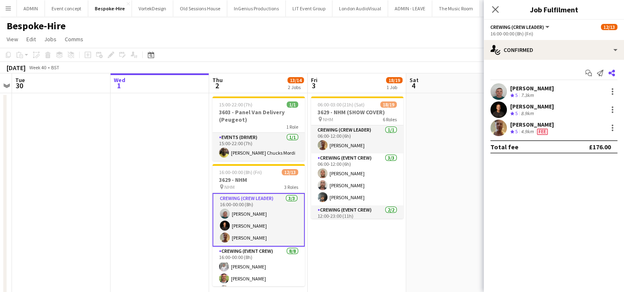
click at [614, 74] on icon at bounding box center [611, 73] width 7 height 7
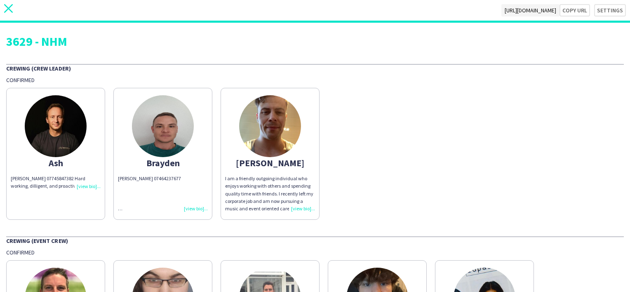
click at [9, 8] on icon "close" at bounding box center [8, 8] width 9 height 9
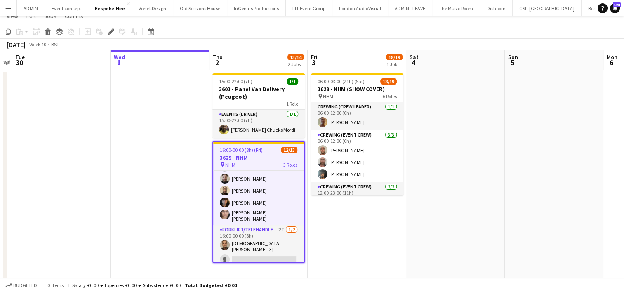
scroll to position [23, 0]
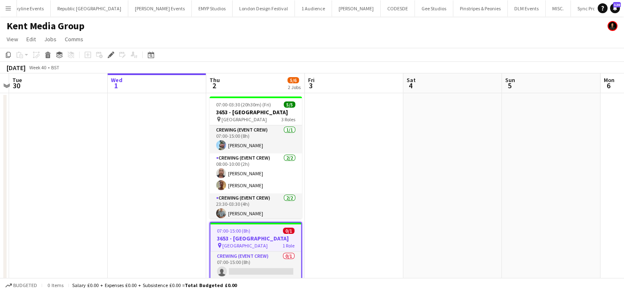
scroll to position [0, 287]
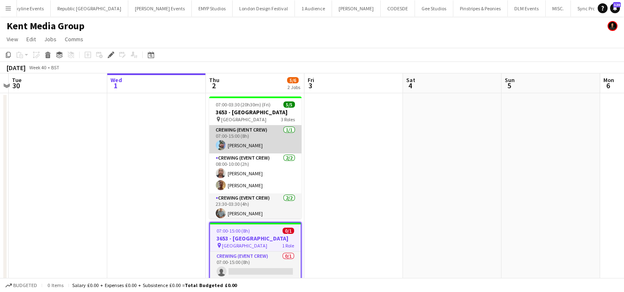
click at [257, 141] on app-card-role "Crewing (Event Crew) [DATE] 07:00-15:00 (8h) [PERSON_NAME]" at bounding box center [255, 139] width 92 height 28
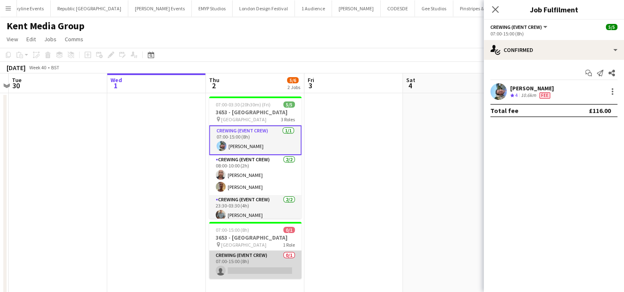
click at [262, 260] on app-card-role "Crewing (Event Crew) 0/1 07:00-15:00 (8h) single-neutral-actions" at bounding box center [255, 265] width 92 height 28
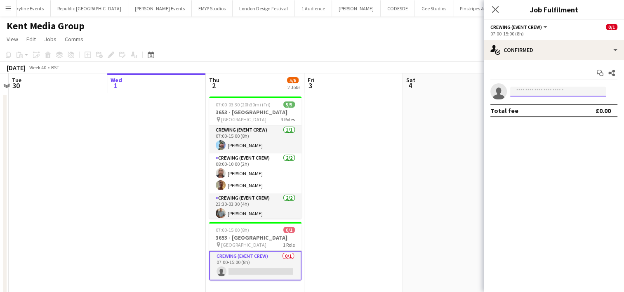
click at [527, 90] on input at bounding box center [558, 92] width 96 height 10
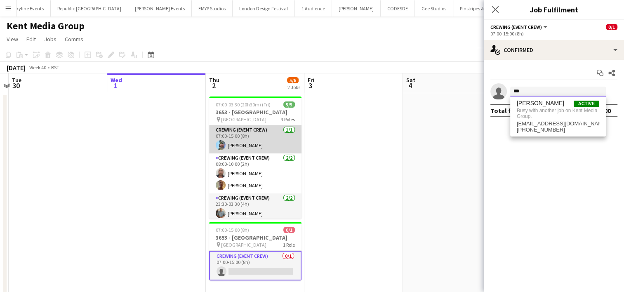
type input "***"
click at [264, 146] on app-card-role "Crewing (Event Crew) [DATE] 07:00-15:00 (8h) [PERSON_NAME]" at bounding box center [255, 139] width 92 height 28
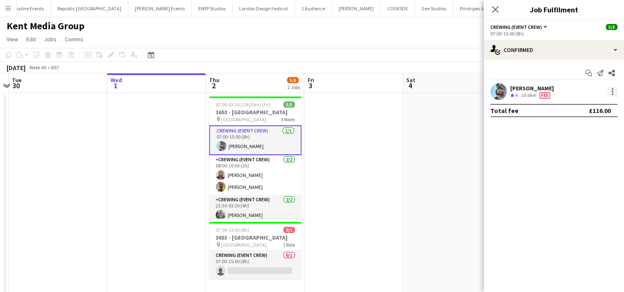
click at [612, 92] on div at bounding box center [613, 92] width 2 height 2
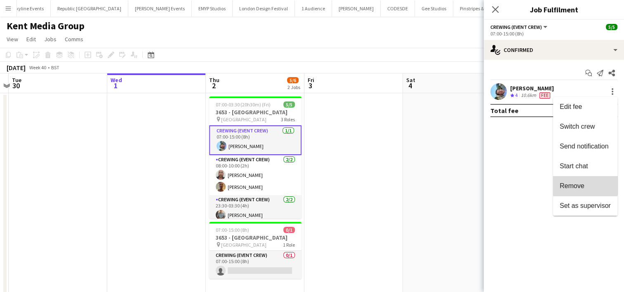
click at [577, 183] on span "Remove" at bounding box center [572, 185] width 25 height 7
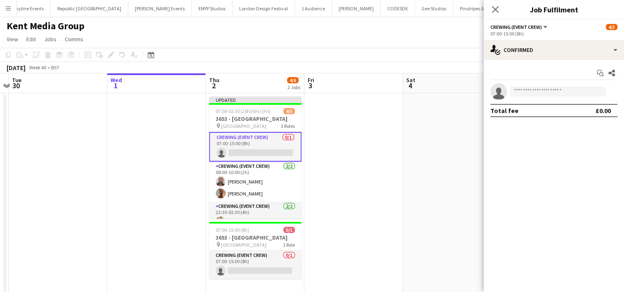
click at [445, 144] on app-date-cell at bounding box center [452, 198] width 99 height 210
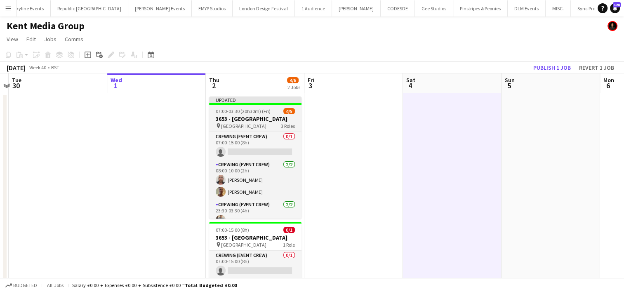
click at [254, 110] on span "07:00-03:30 (20h30m) (Fri)" at bounding box center [243, 111] width 55 height 6
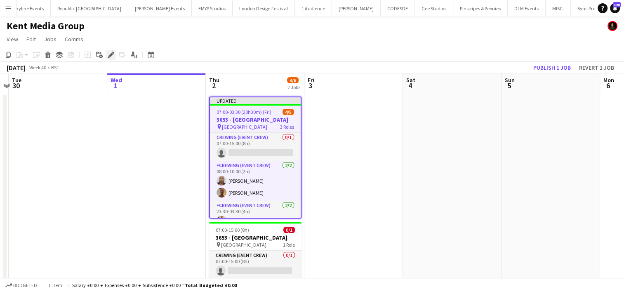
click at [111, 55] on icon at bounding box center [110, 55] width 5 height 5
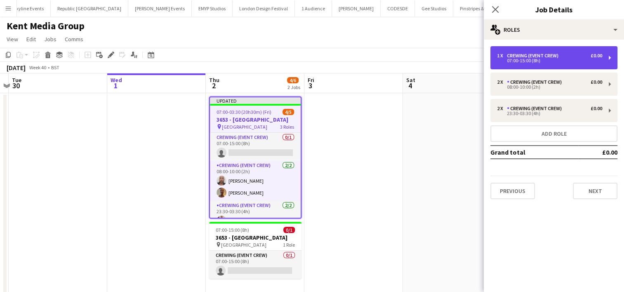
click at [519, 61] on div "07:00-15:00 (8h)" at bounding box center [549, 61] width 105 height 4
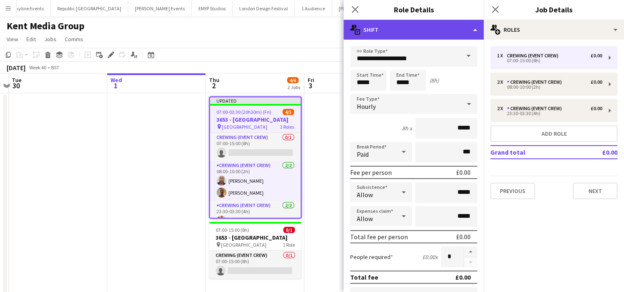
click at [431, 31] on div "multiple-actions-text Shift" at bounding box center [414, 30] width 140 height 20
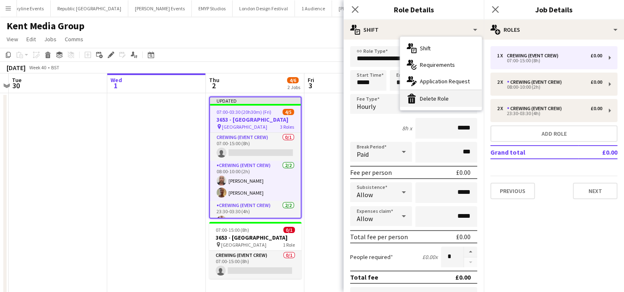
click at [426, 97] on div "bin-2 Delete Role" at bounding box center [441, 98] width 82 height 16
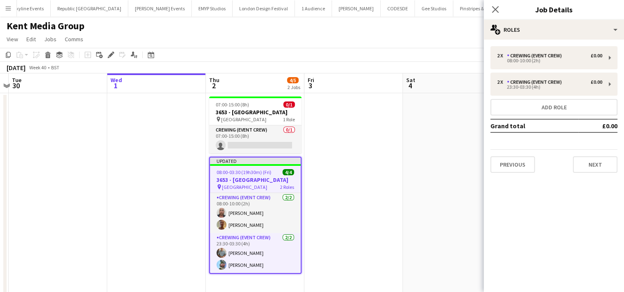
click at [366, 119] on app-date-cell at bounding box center [353, 198] width 99 height 210
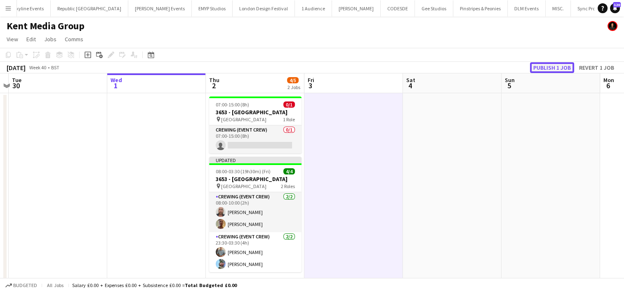
click at [539, 71] on button "Publish 1 job" at bounding box center [552, 67] width 44 height 11
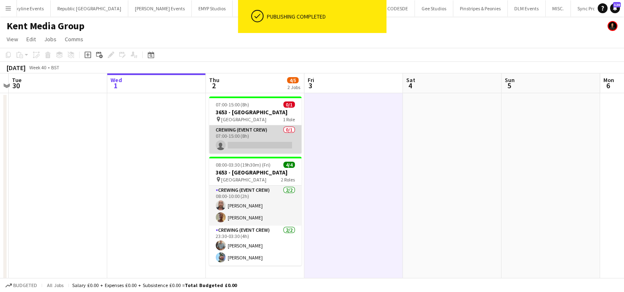
click at [287, 144] on app-card-role "Crewing (Event Crew) 0/1 07:00-15:00 (8h) single-neutral-actions" at bounding box center [255, 139] width 92 height 28
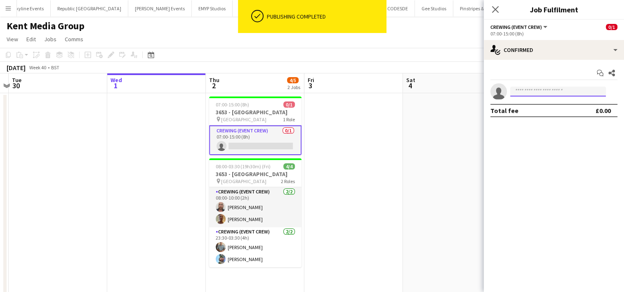
click at [525, 88] on input at bounding box center [558, 92] width 96 height 10
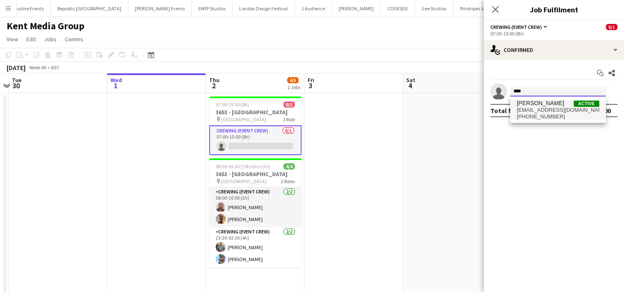
type input "****"
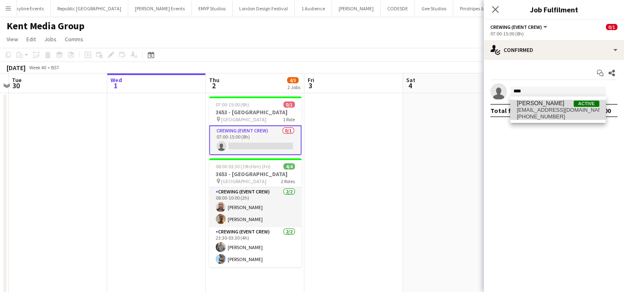
click at [541, 111] on span "liamkinsella2003@icloud.com" at bounding box center [558, 110] width 82 height 7
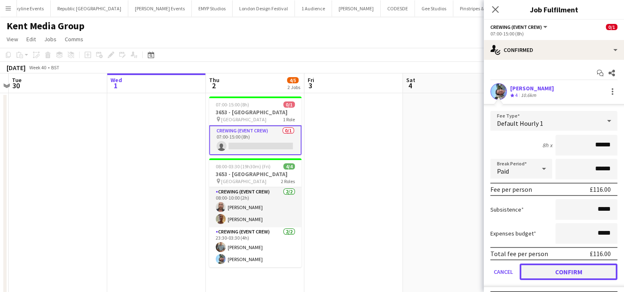
click at [561, 274] on button "Confirm" at bounding box center [569, 272] width 98 height 16
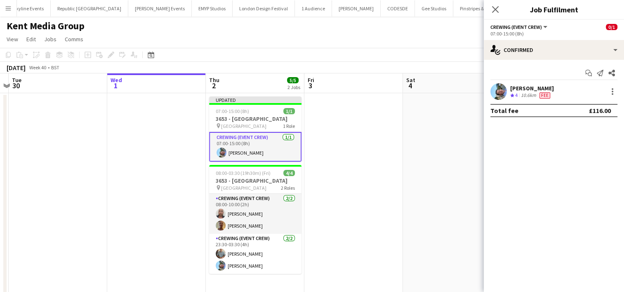
click at [390, 165] on app-date-cell at bounding box center [353, 199] width 99 height 212
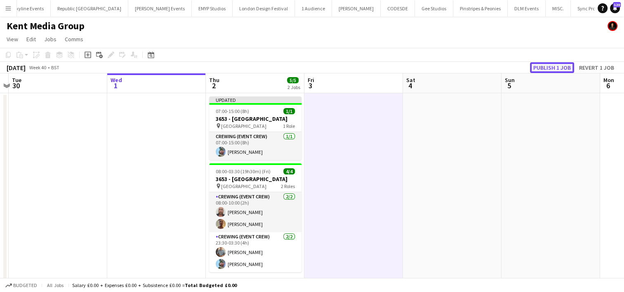
click at [537, 68] on button "Publish 1 job" at bounding box center [552, 67] width 44 height 11
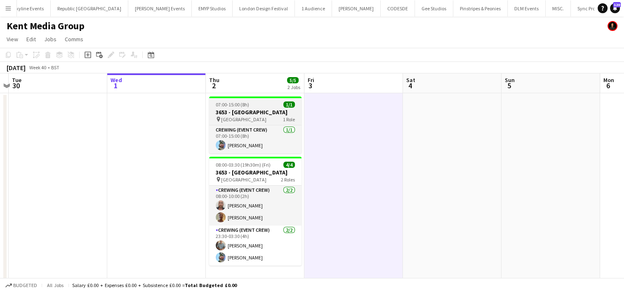
click at [243, 120] on span "Millennium Hotel" at bounding box center [243, 119] width 45 height 6
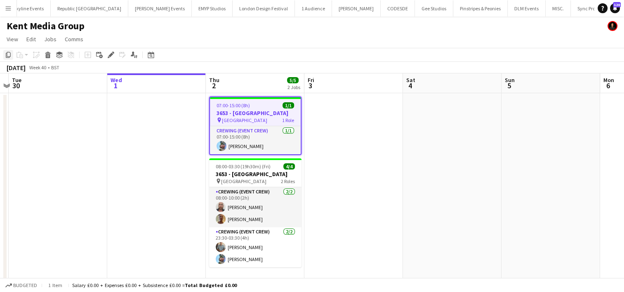
click at [7, 56] on icon "Copy" at bounding box center [8, 55] width 7 height 7
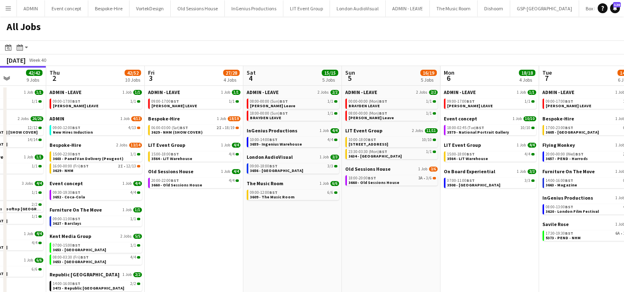
scroll to position [0, 249]
